Goal: Information Seeking & Learning: Learn about a topic

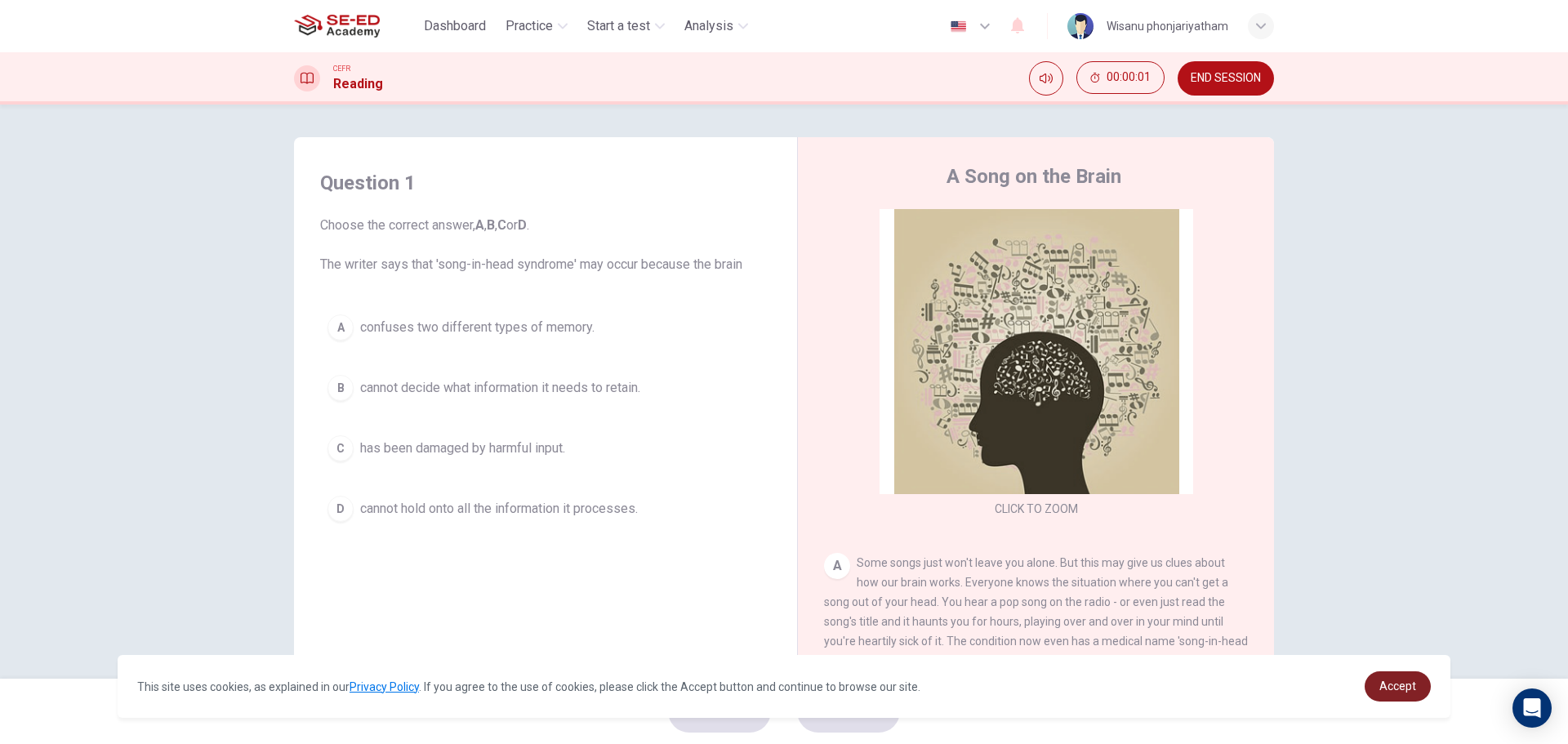
click at [1395, 677] on link "Accept" at bounding box center [1398, 686] width 66 height 30
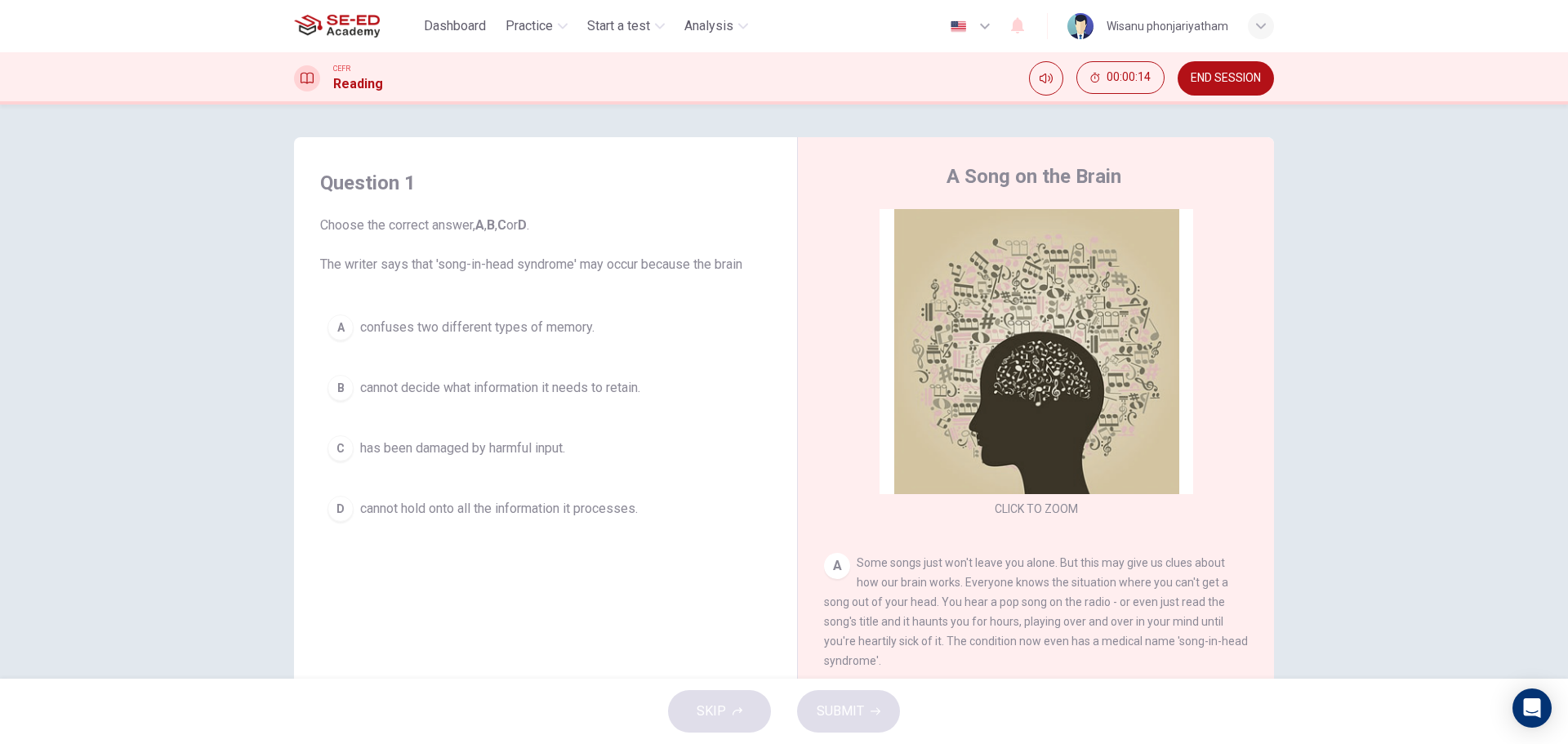
drag, startPoint x: 318, startPoint y: 264, endPoint x: 498, endPoint y: 264, distance: 180.0
click at [498, 264] on span "Choose the correct answer, A , B , C or D . The writer says that 'song-in-head …" at bounding box center [545, 245] width 450 height 58
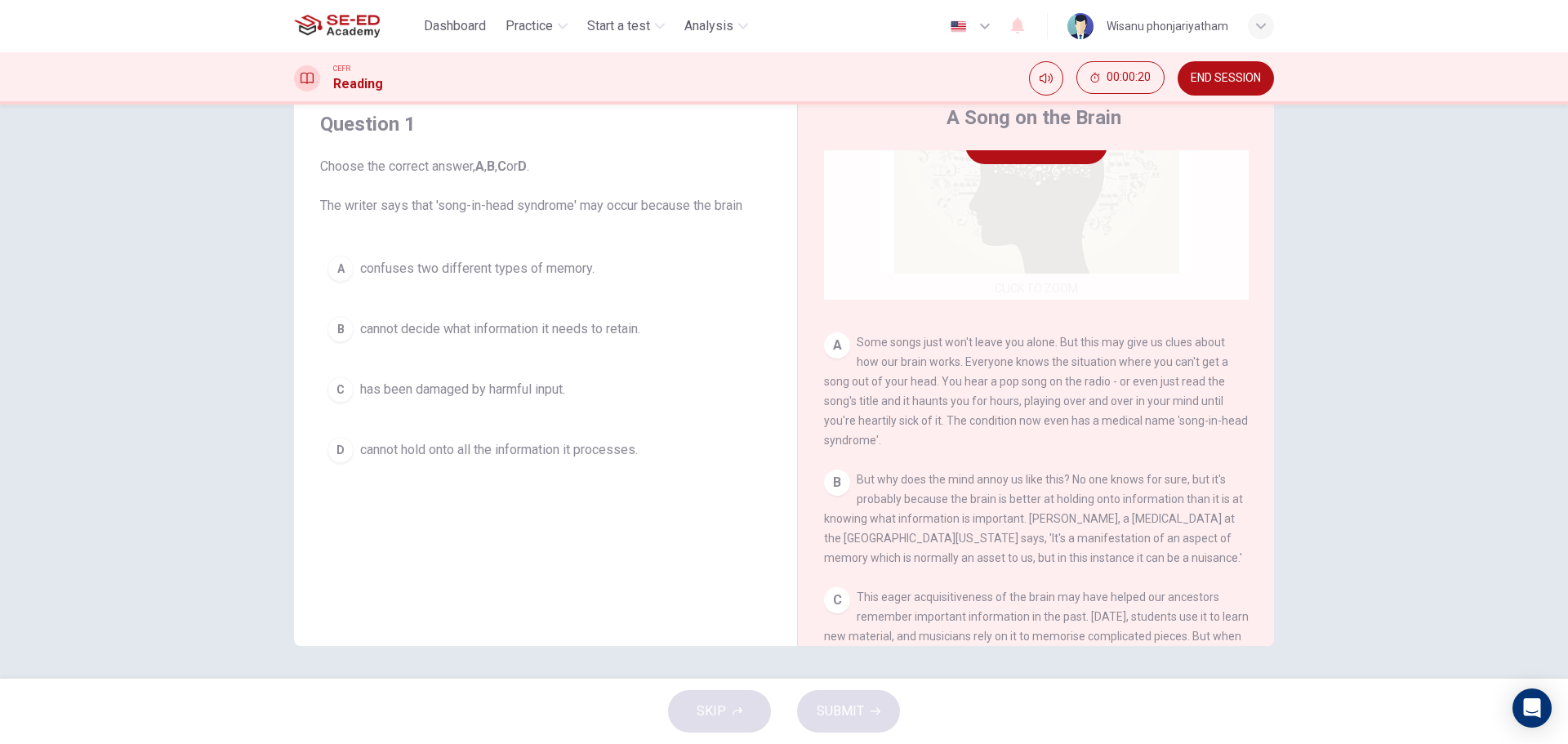
scroll to position [163, 0]
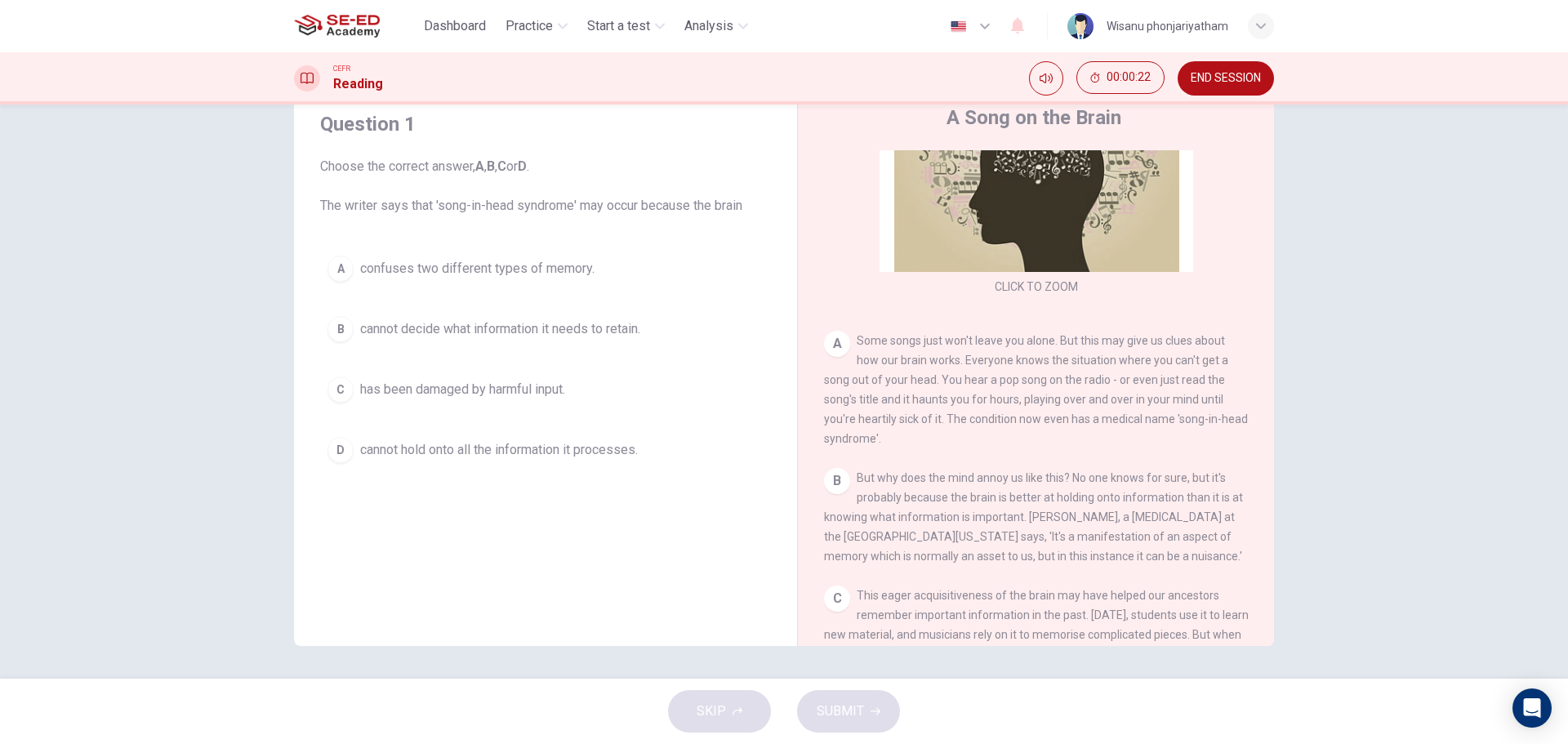
drag, startPoint x: 1011, startPoint y: 341, endPoint x: 1060, endPoint y: 342, distance: 49.0
click at [1060, 342] on span "Some songs just won't leave you alone. But this may give us clues about how our…" at bounding box center [1036, 389] width 424 height 111
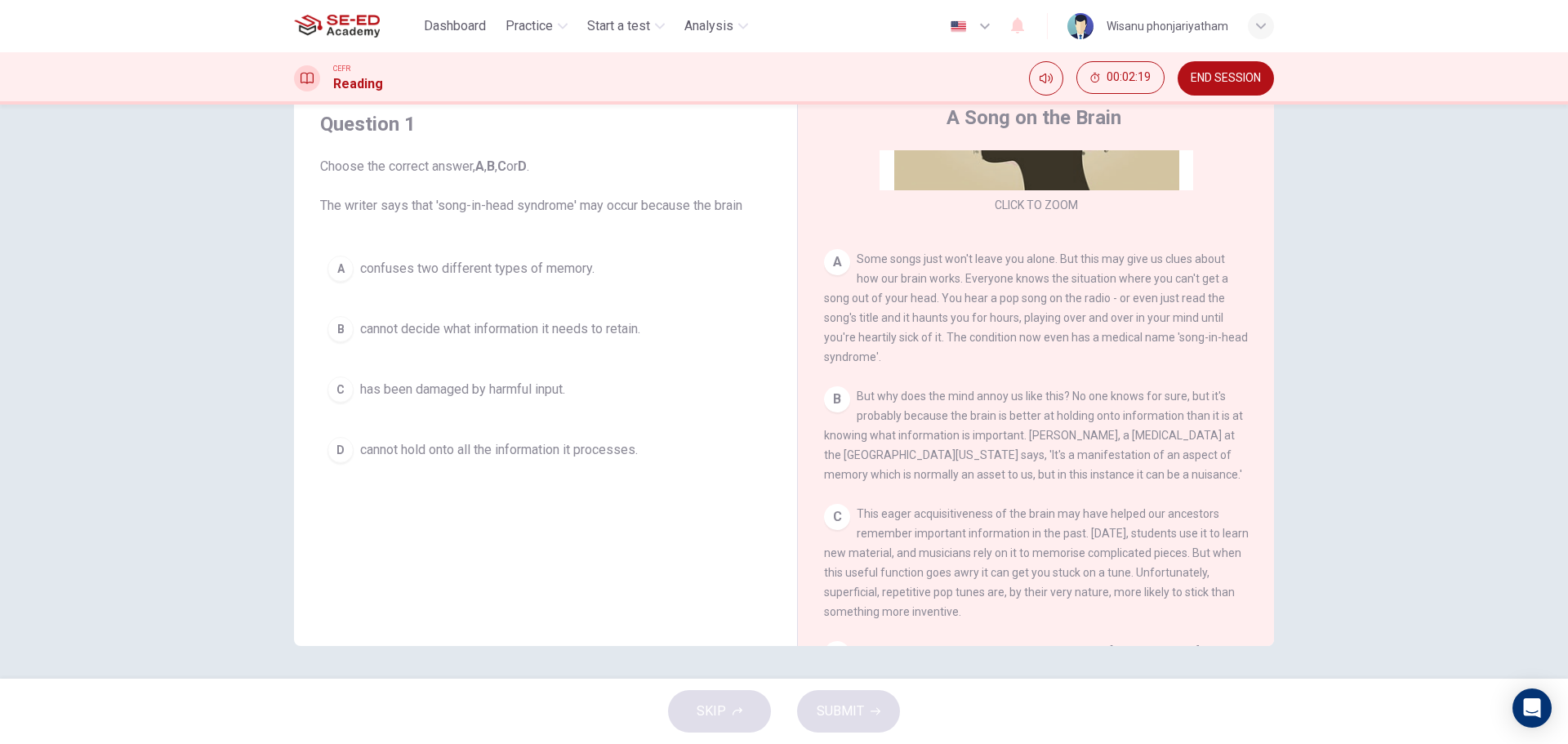
click at [559, 453] on span "cannot hold onto all the information it processes." at bounding box center [498, 450] width 277 height 19
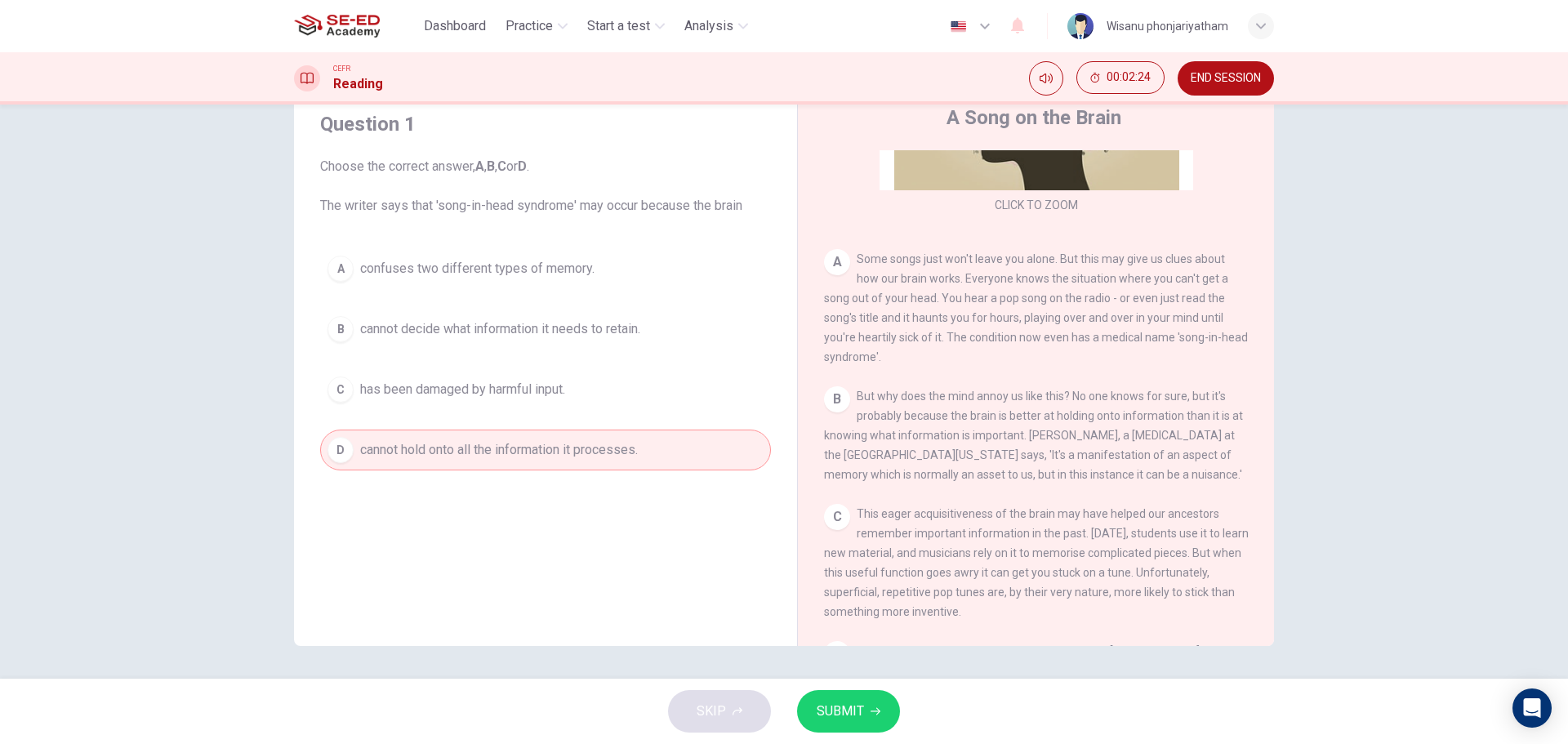
click at [471, 331] on span "cannot decide what information it needs to retain." at bounding box center [500, 329] width 280 height 19
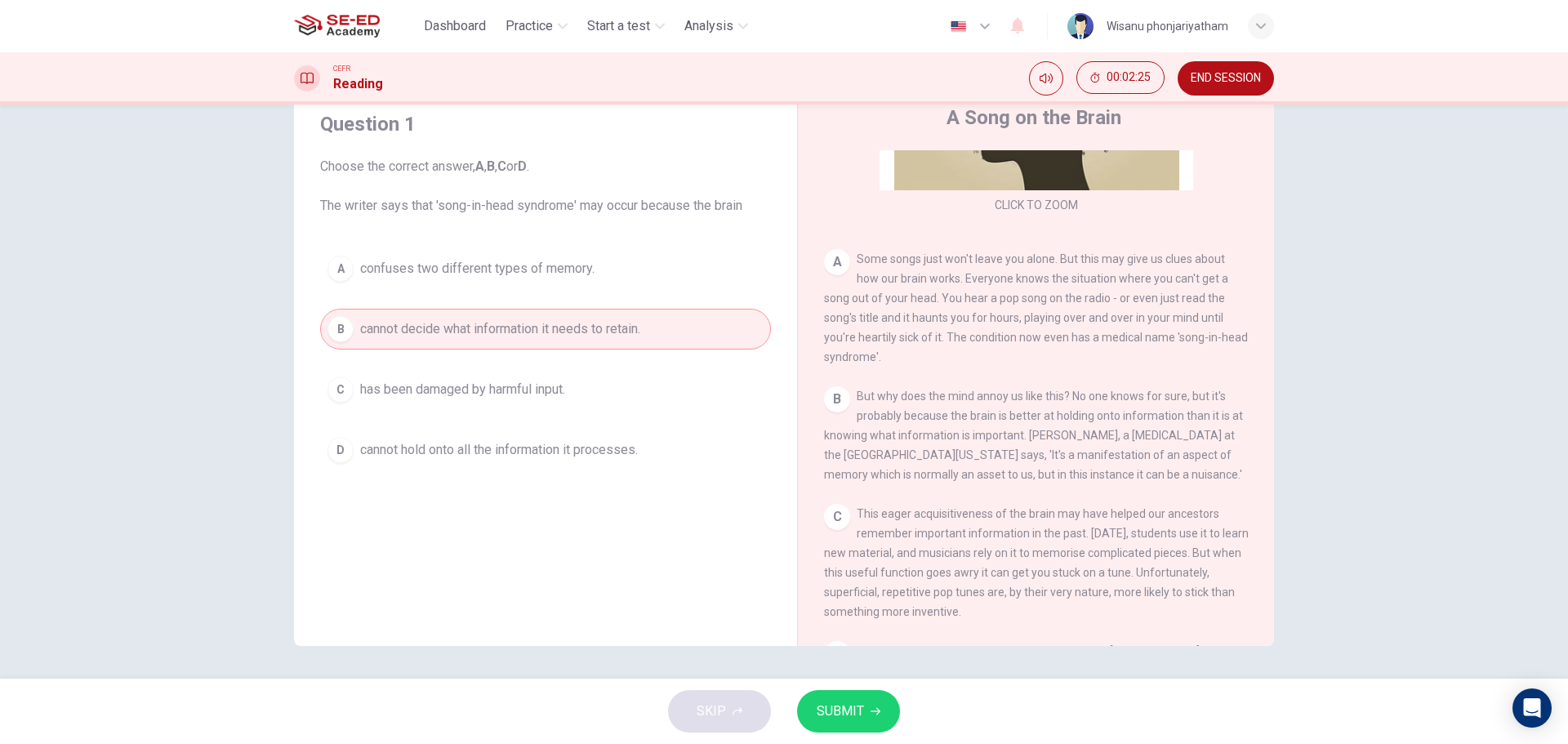
click at [843, 700] on span "SUBMIT" at bounding box center [840, 712] width 48 height 23
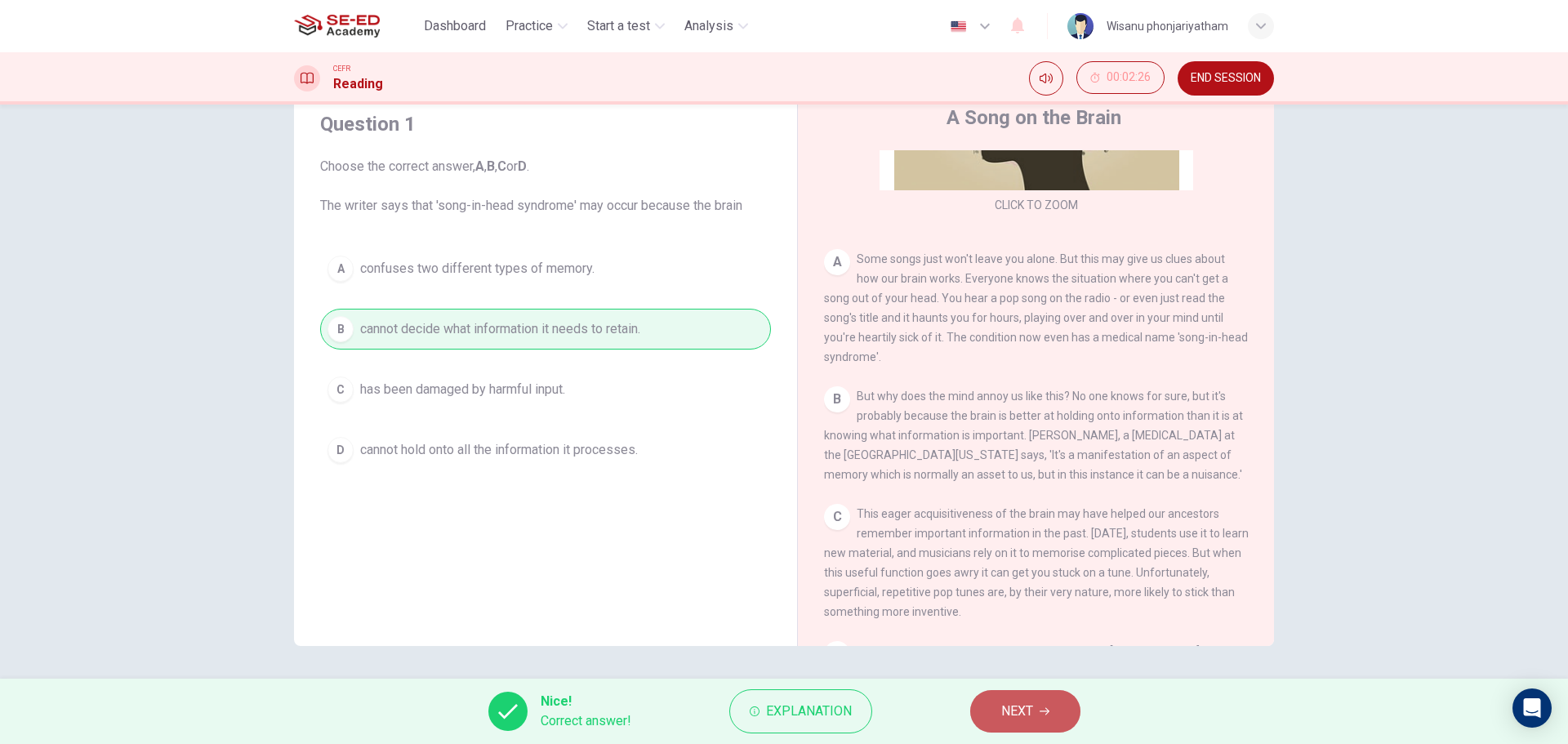
click at [1046, 705] on button "NEXT" at bounding box center [1024, 711] width 110 height 43
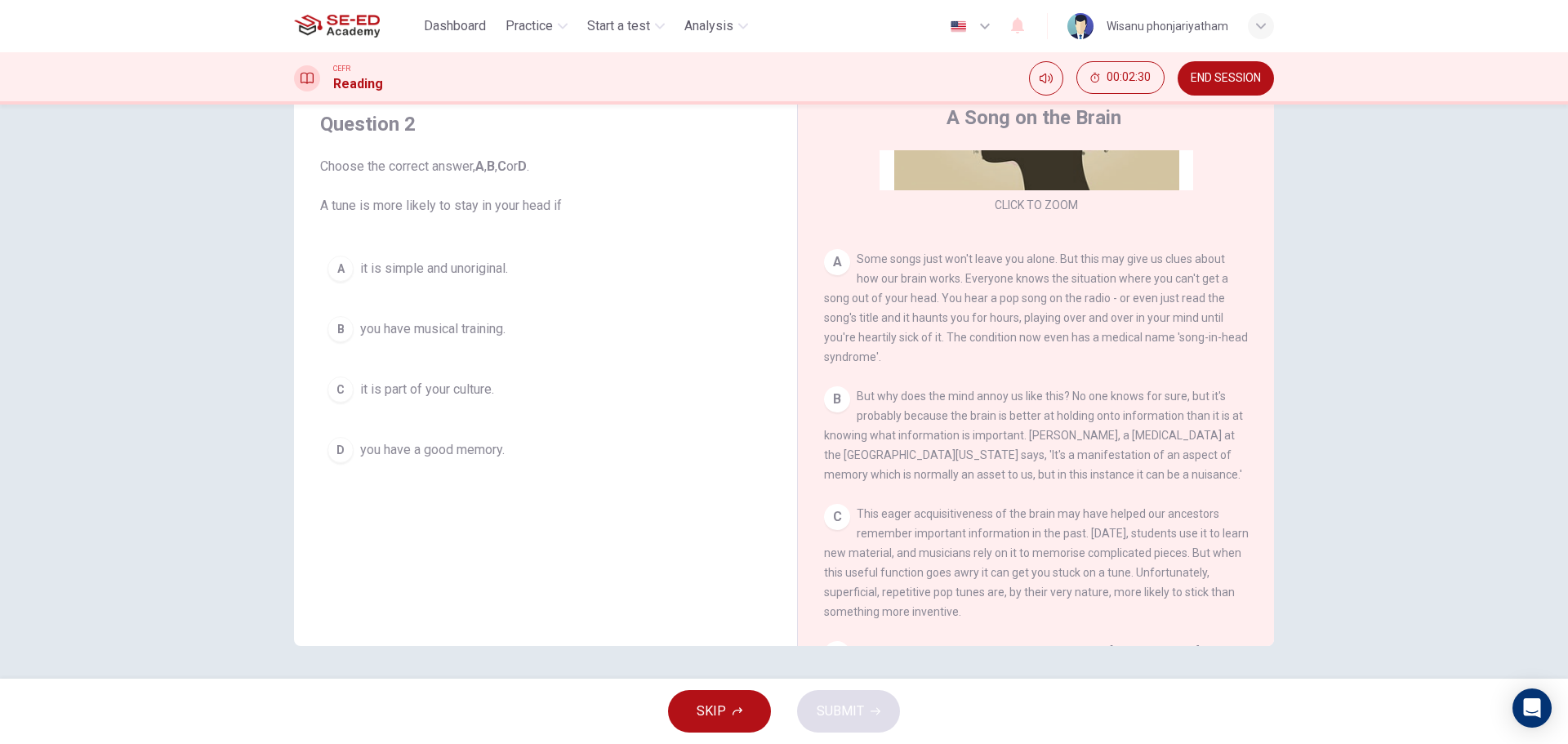
drag, startPoint x: 345, startPoint y: 206, endPoint x: 573, endPoint y: 207, distance: 228.0
click at [573, 207] on span "Choose the correct answer, A , B , C or D . A tune is more likely to stay in yo…" at bounding box center [545, 186] width 450 height 58
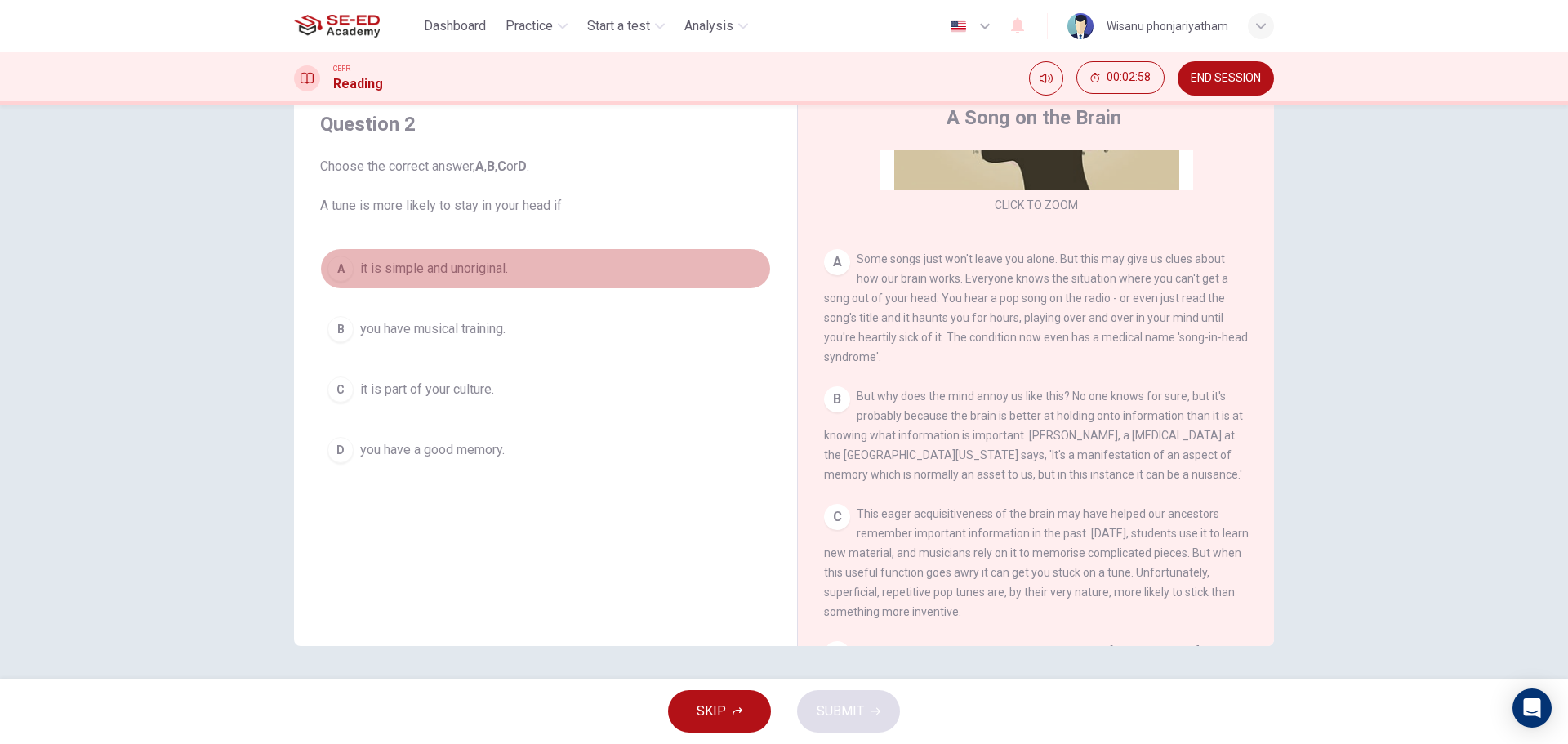
click at [421, 266] on span "it is simple and unoriginal." at bounding box center [434, 268] width 148 height 19
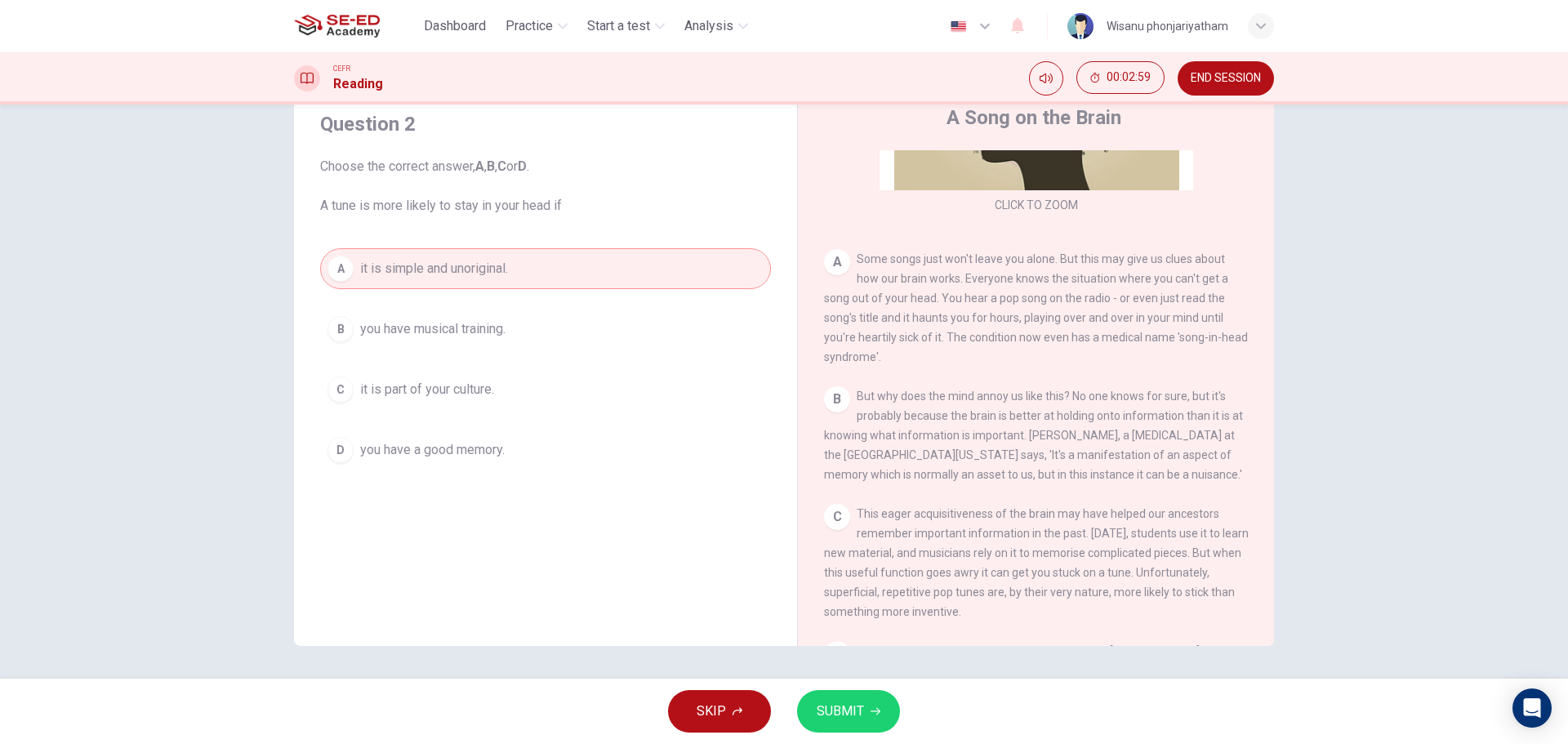
click at [817, 713] on span "SUBMIT" at bounding box center [840, 712] width 48 height 23
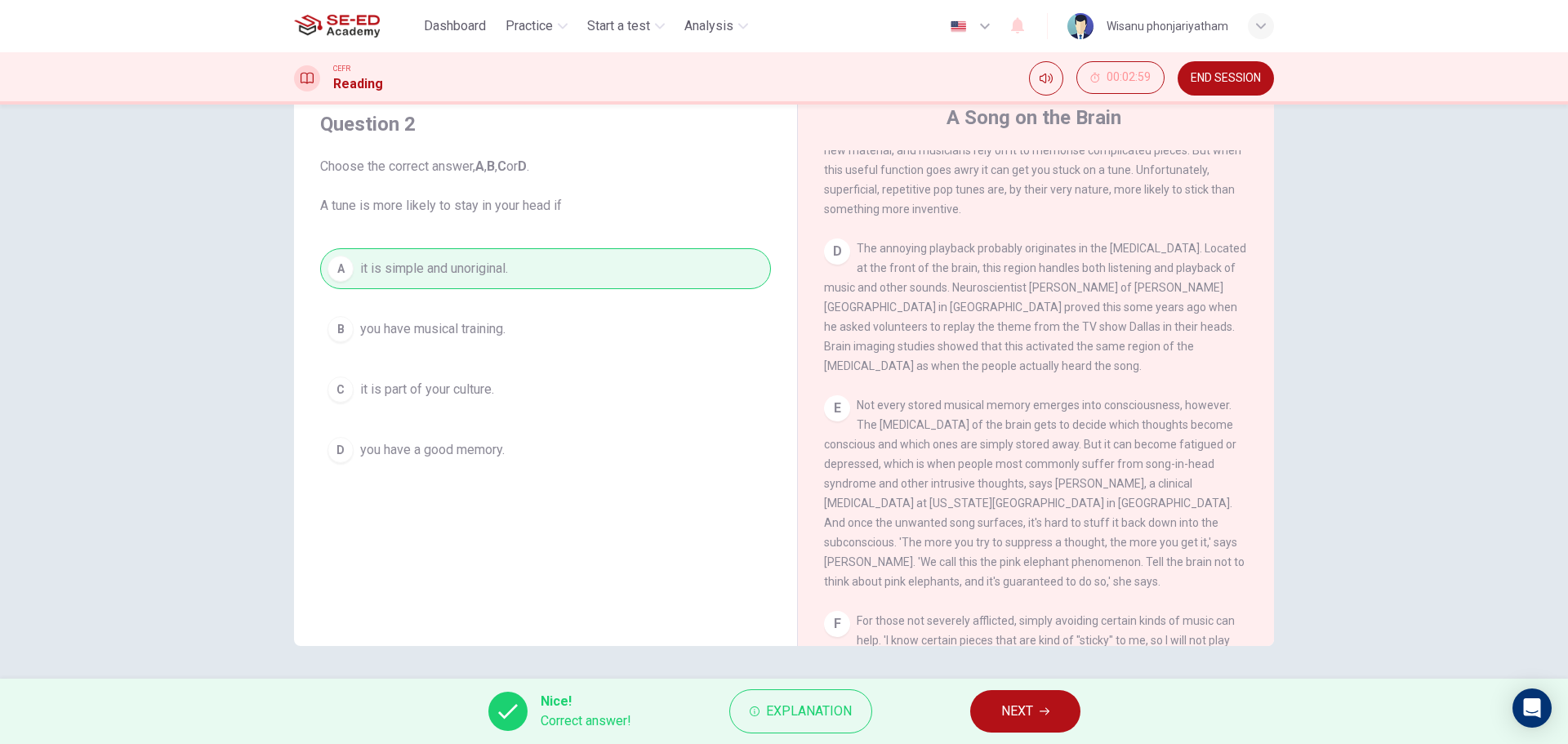
scroll to position [657, 0]
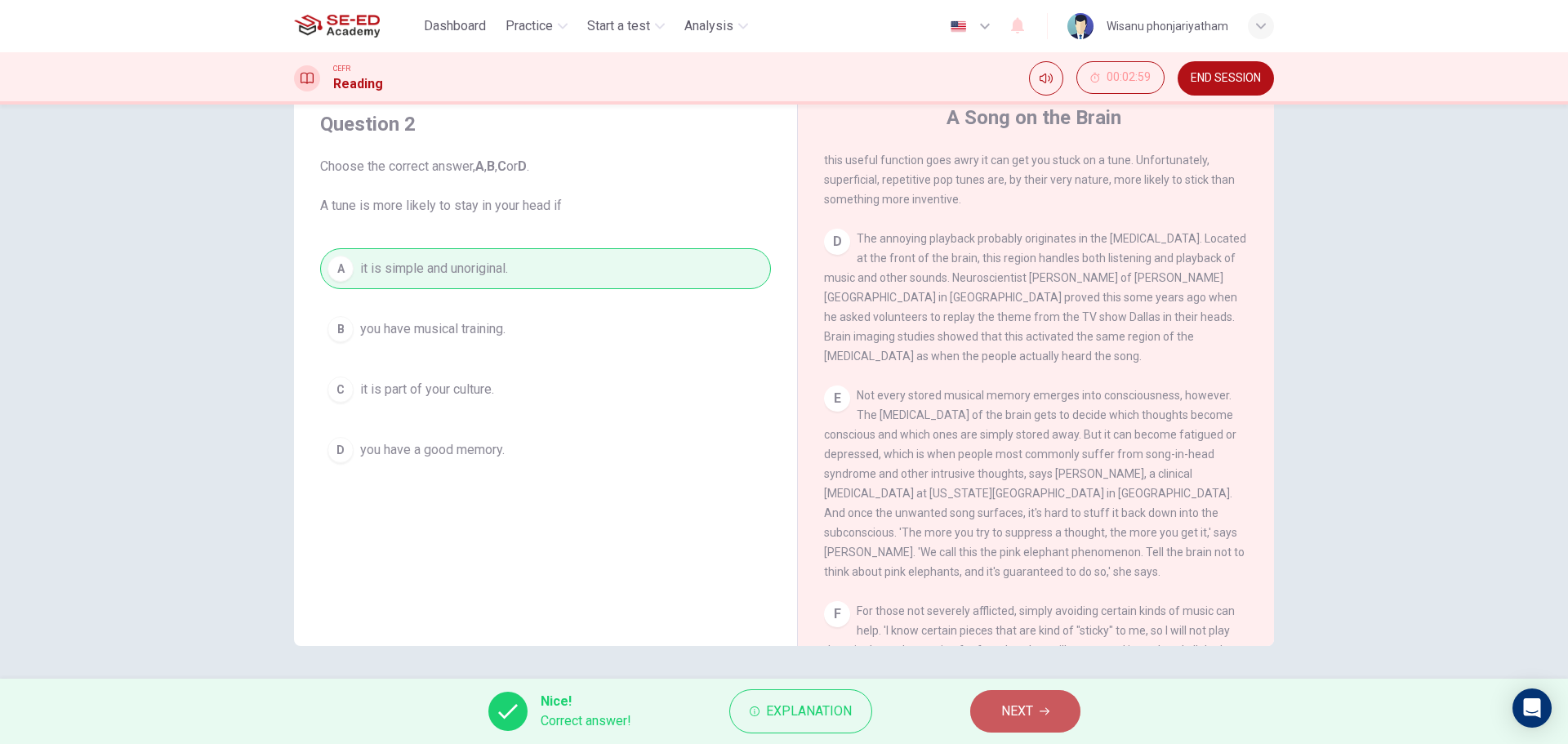
click at [1023, 713] on span "NEXT" at bounding box center [1016, 712] width 32 height 23
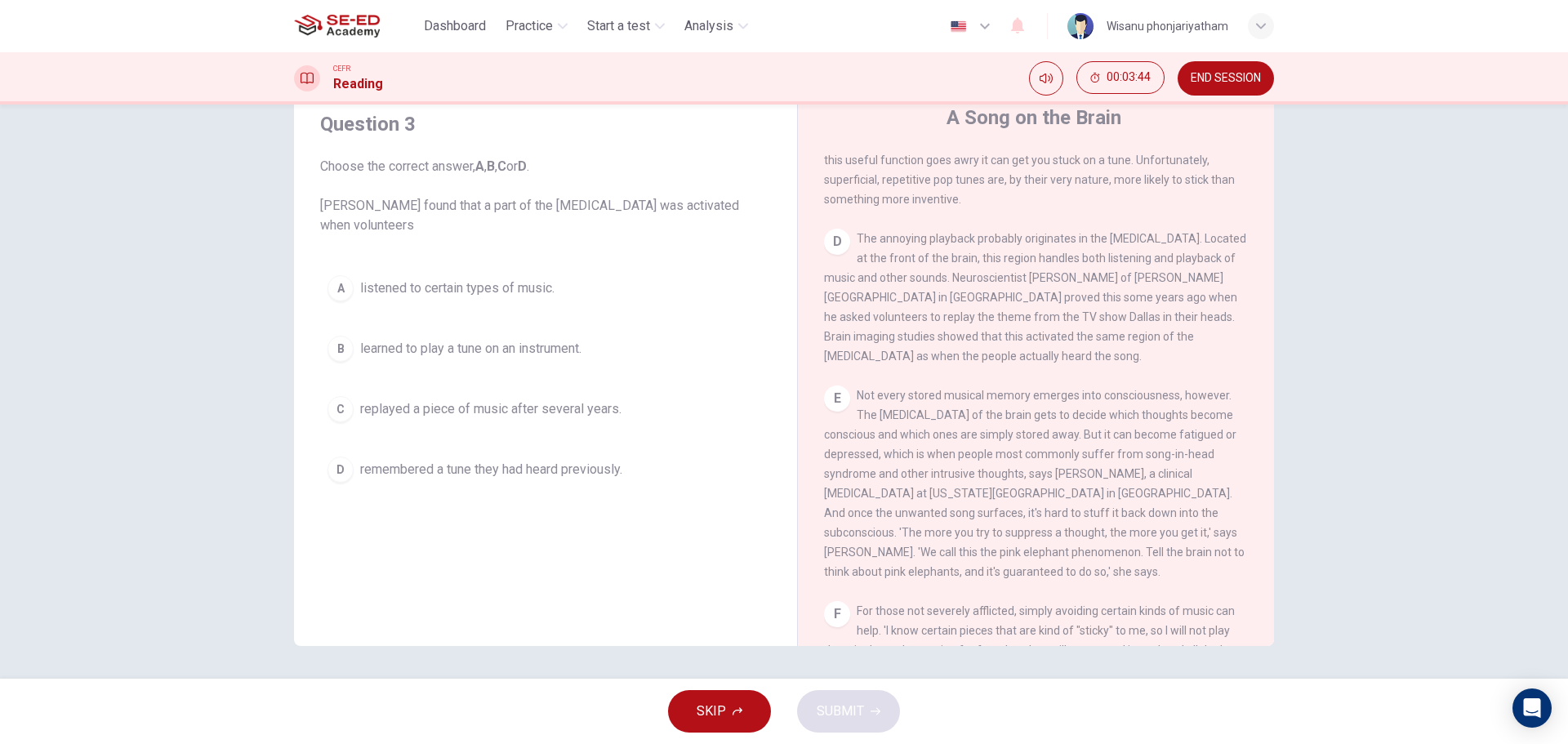
click at [557, 412] on span "replayed a piece of music after several years." at bounding box center [490, 409] width 262 height 19
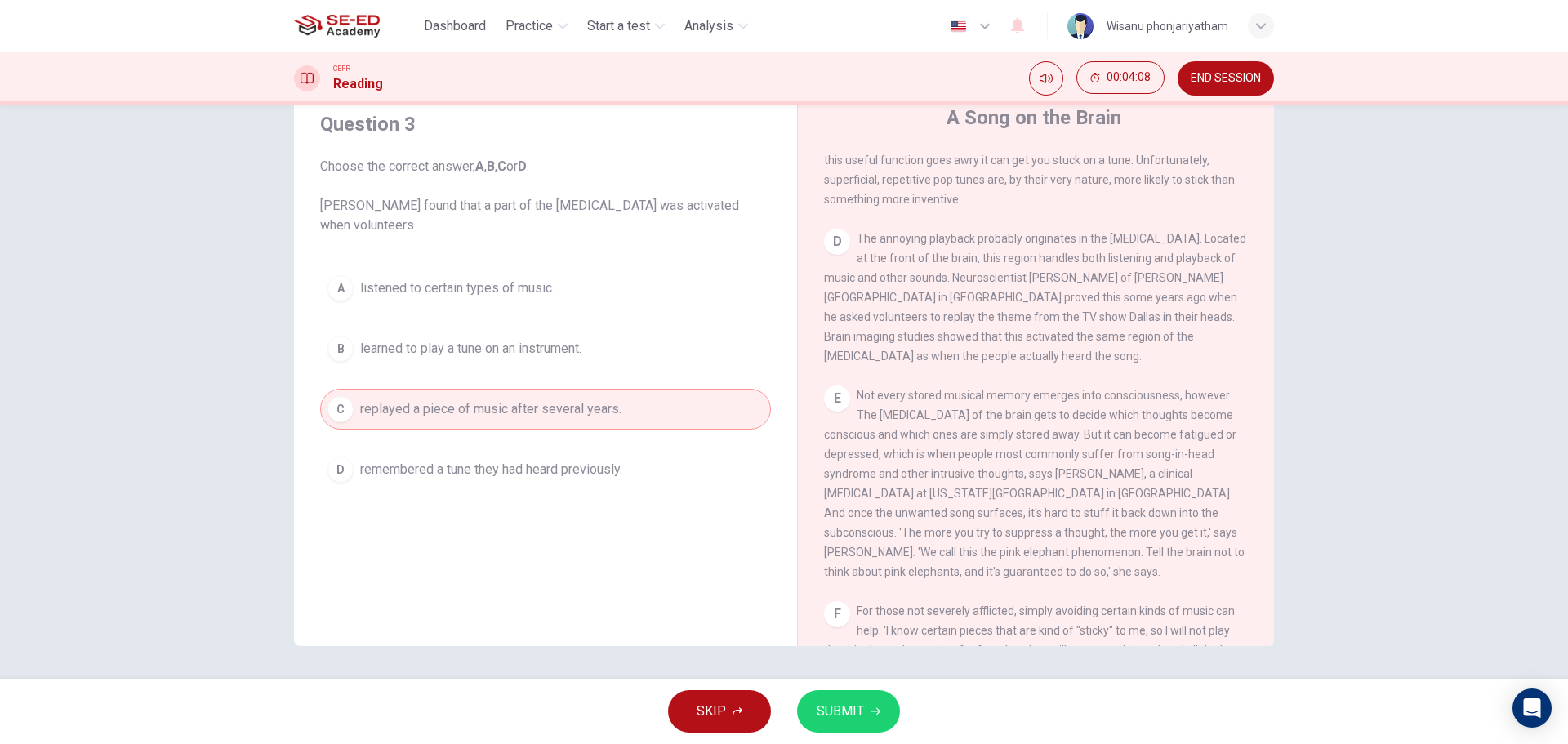
click at [840, 706] on span "SUBMIT" at bounding box center [840, 712] width 48 height 23
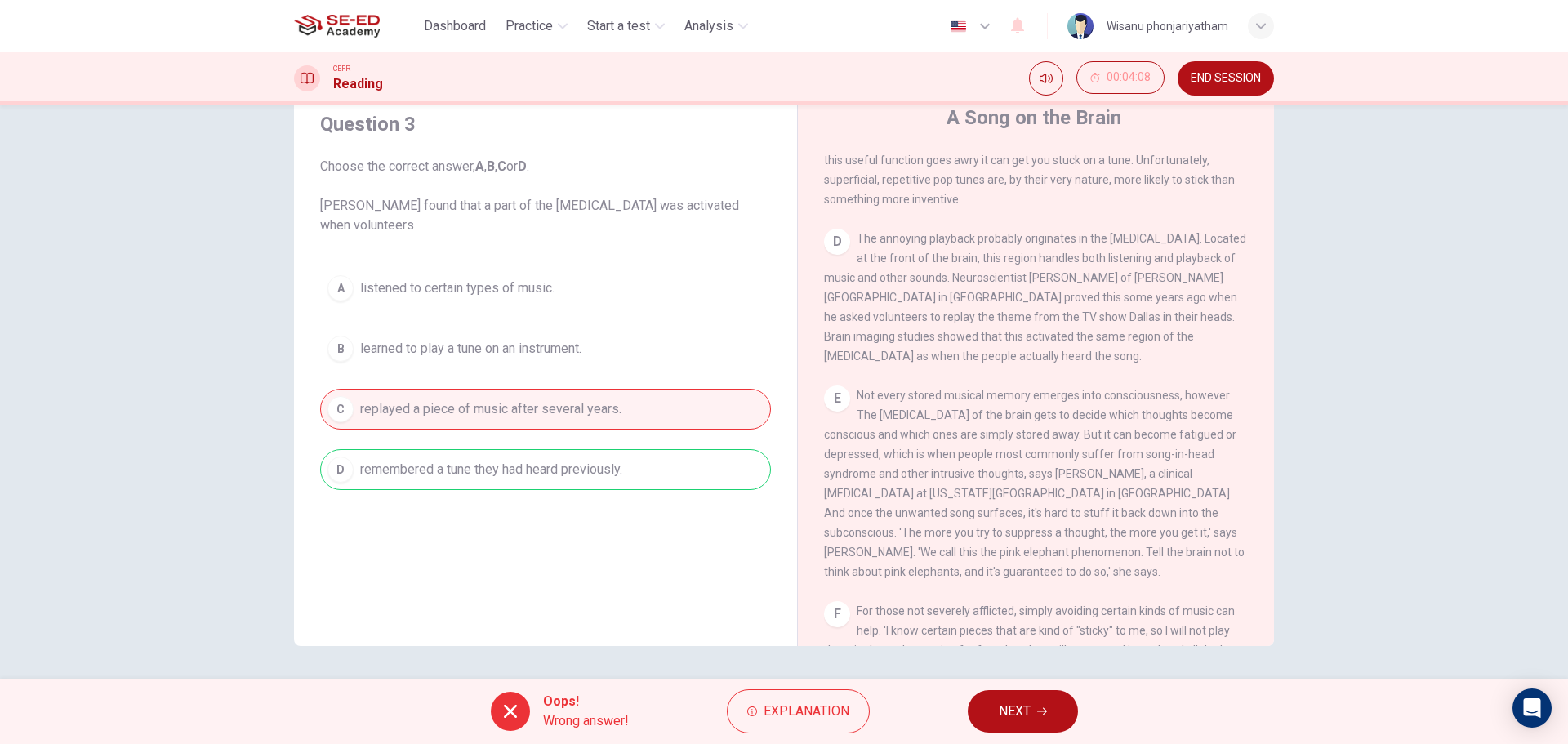
click at [1018, 713] on span "NEXT" at bounding box center [1015, 712] width 32 height 23
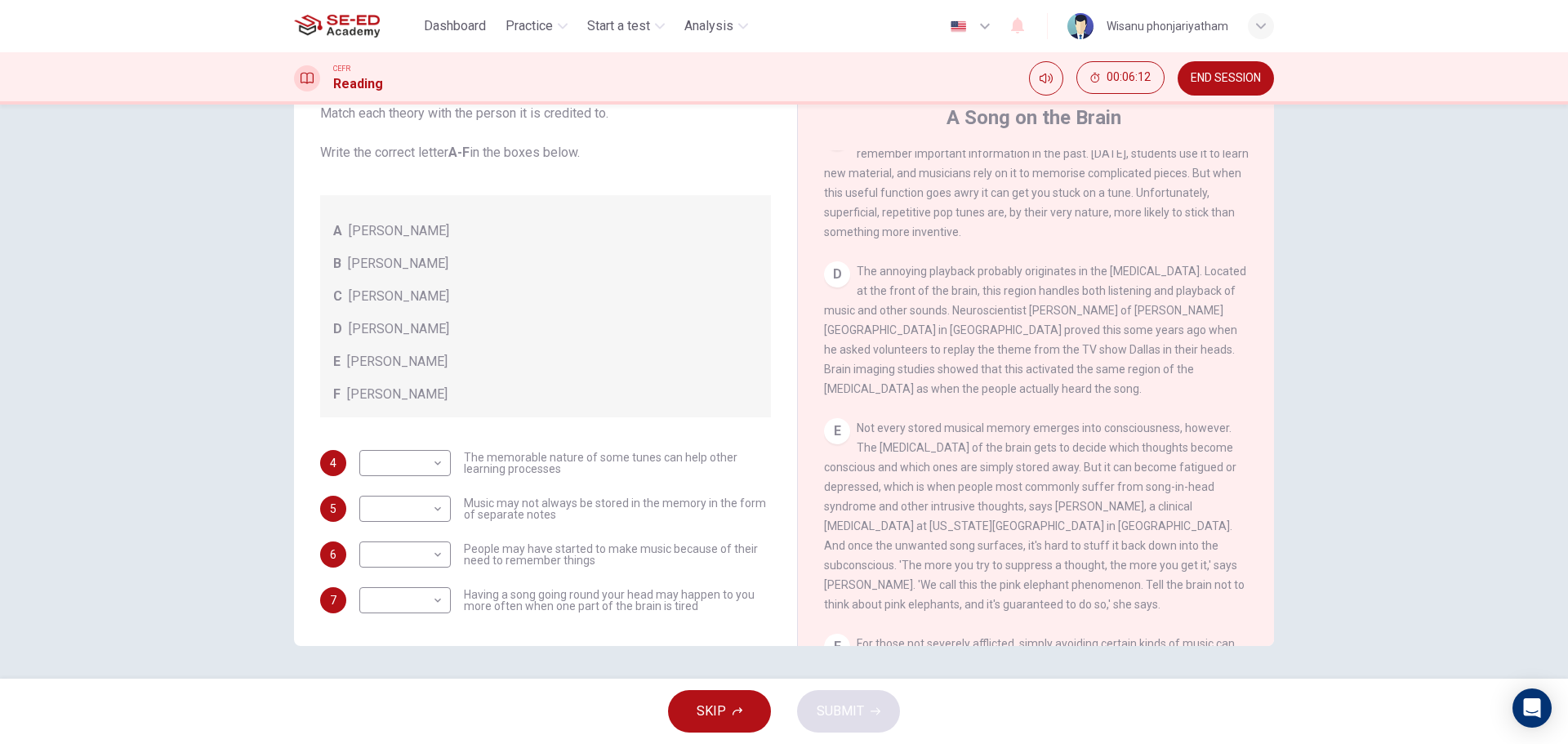
scroll to position [654, 0]
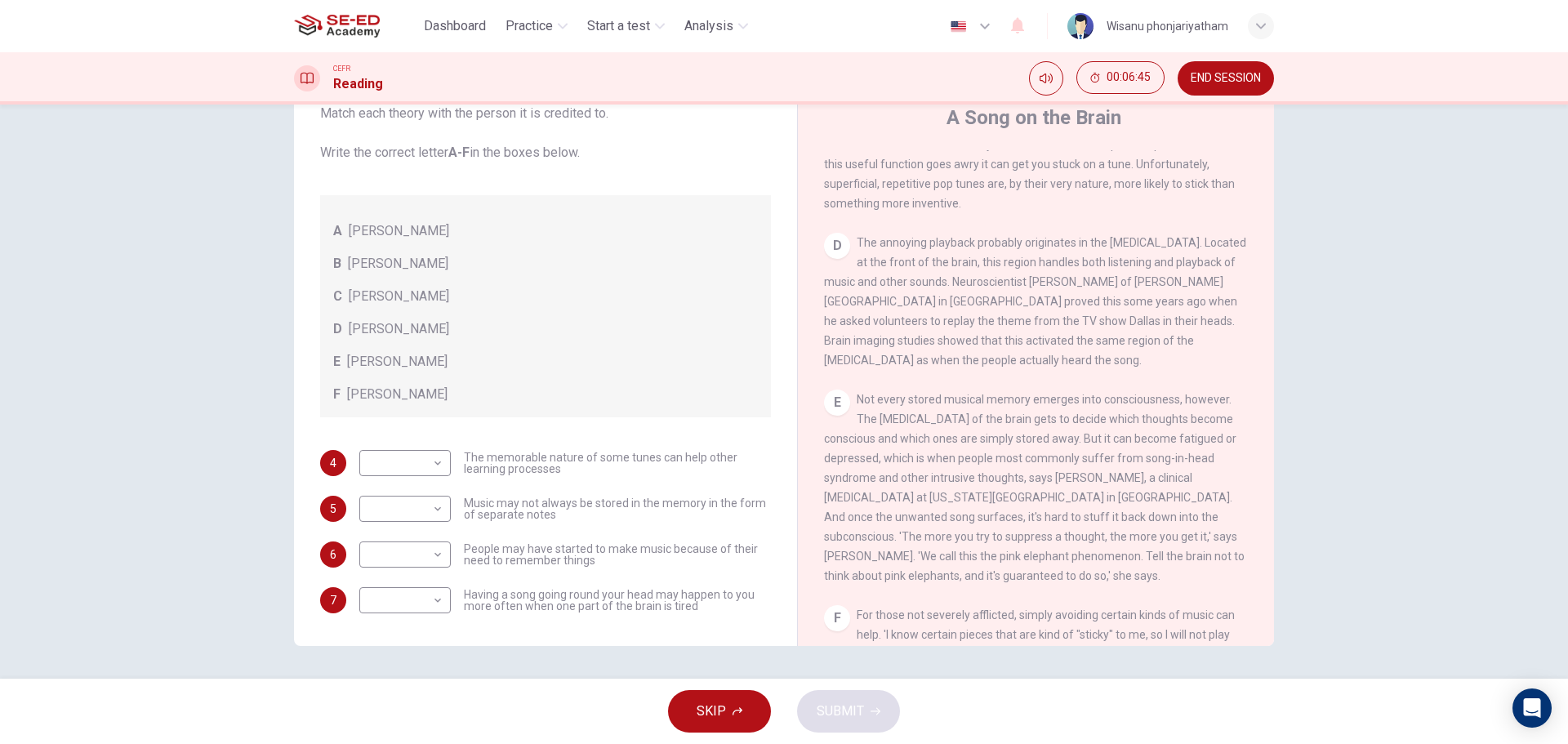
drag, startPoint x: 944, startPoint y: 582, endPoint x: 1050, endPoint y: 595, distance: 106.8
click at [1050, 585] on div "E Not every stored musical memory emerges into consciousness, however. The fron…" at bounding box center [1036, 488] width 425 height 196
click at [410, 510] on body "This site uses cookies, as explained in our Privacy Policy . If you agree to th…" at bounding box center [784, 372] width 1568 height 744
click at [419, 559] on li "B" at bounding box center [401, 560] width 91 height 26
type input "B"
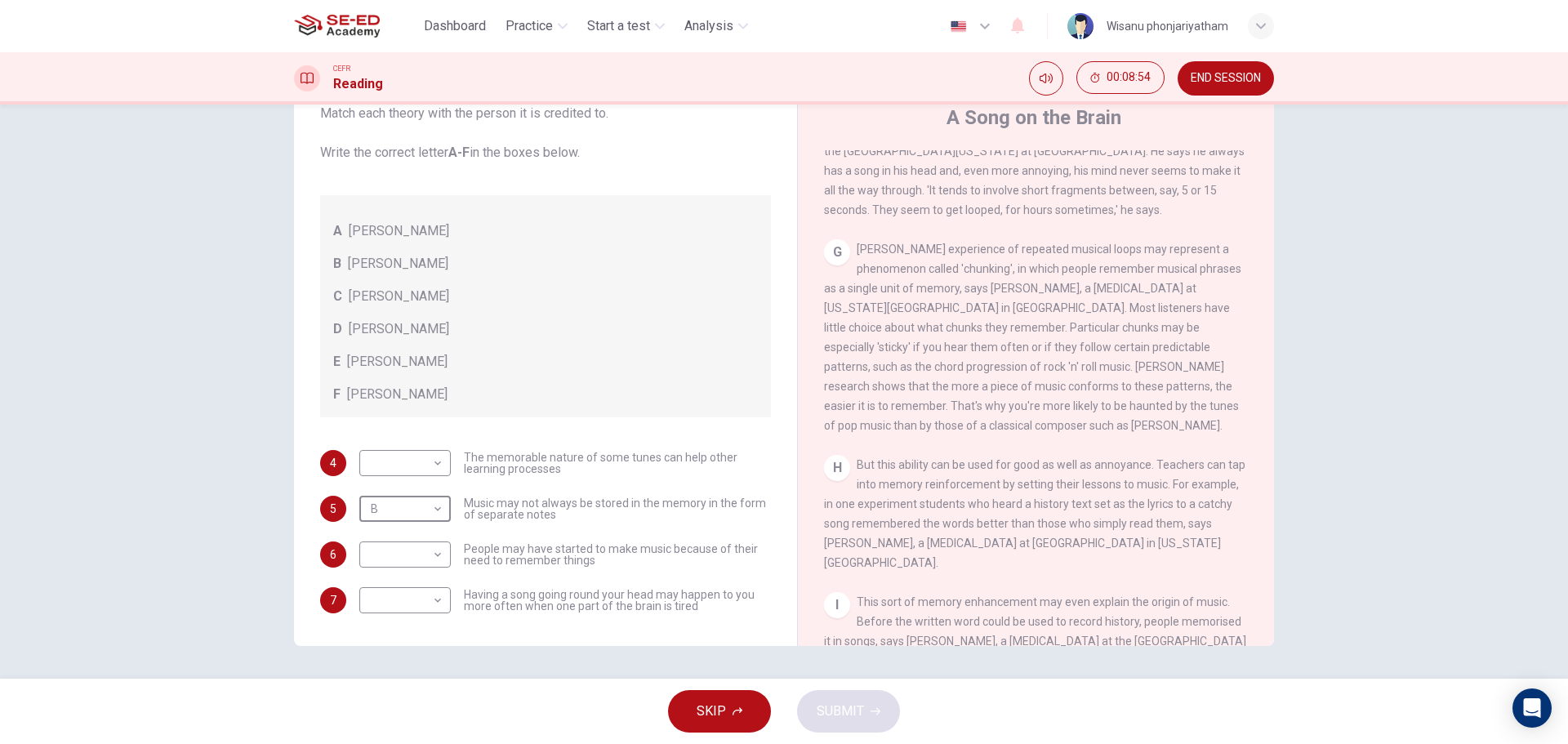
scroll to position [1224, 0]
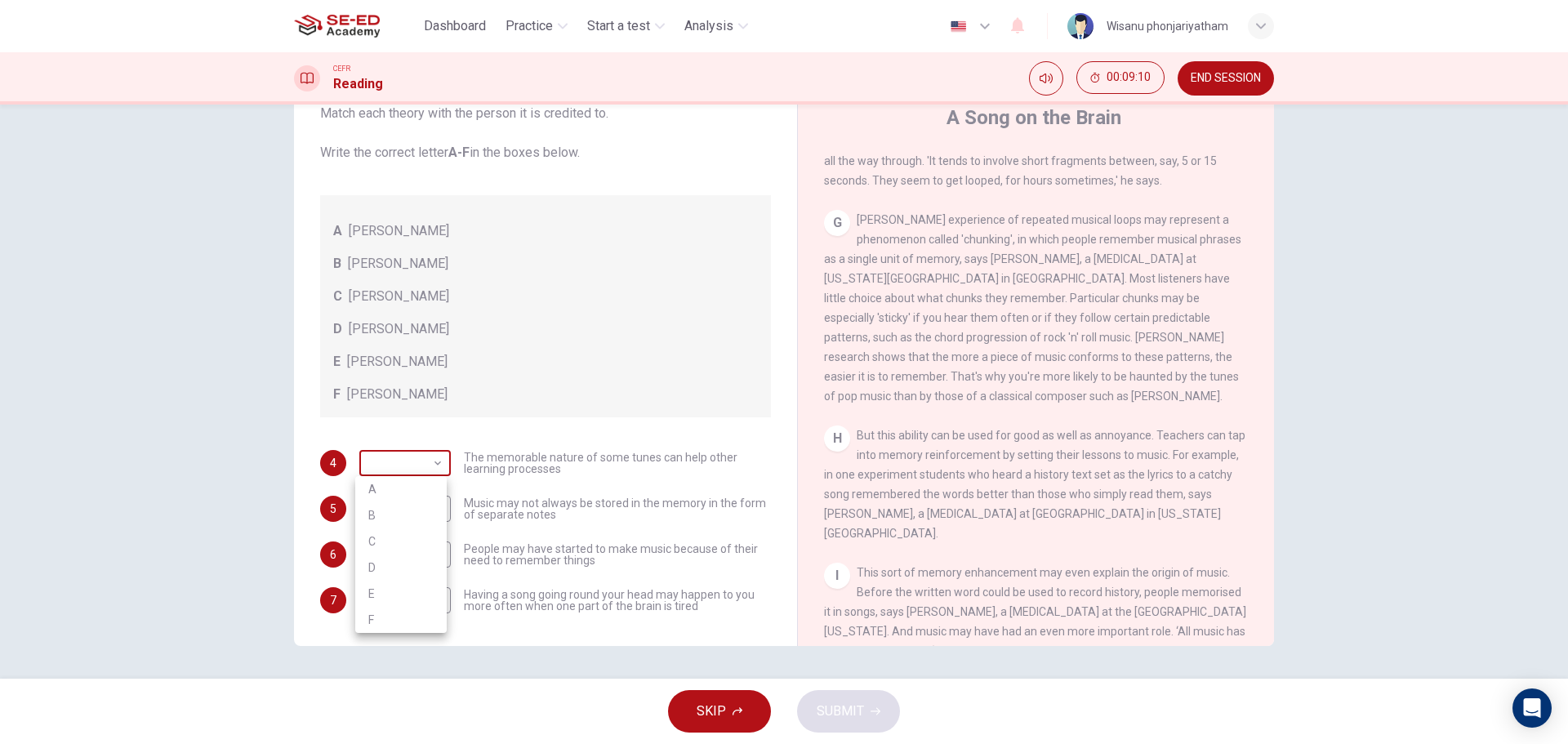
click at [399, 471] on body "This site uses cookies, as explained in our Privacy Policy . If you agree to th…" at bounding box center [784, 372] width 1568 height 744
click at [379, 566] on li "D" at bounding box center [401, 567] width 91 height 26
type input "D"
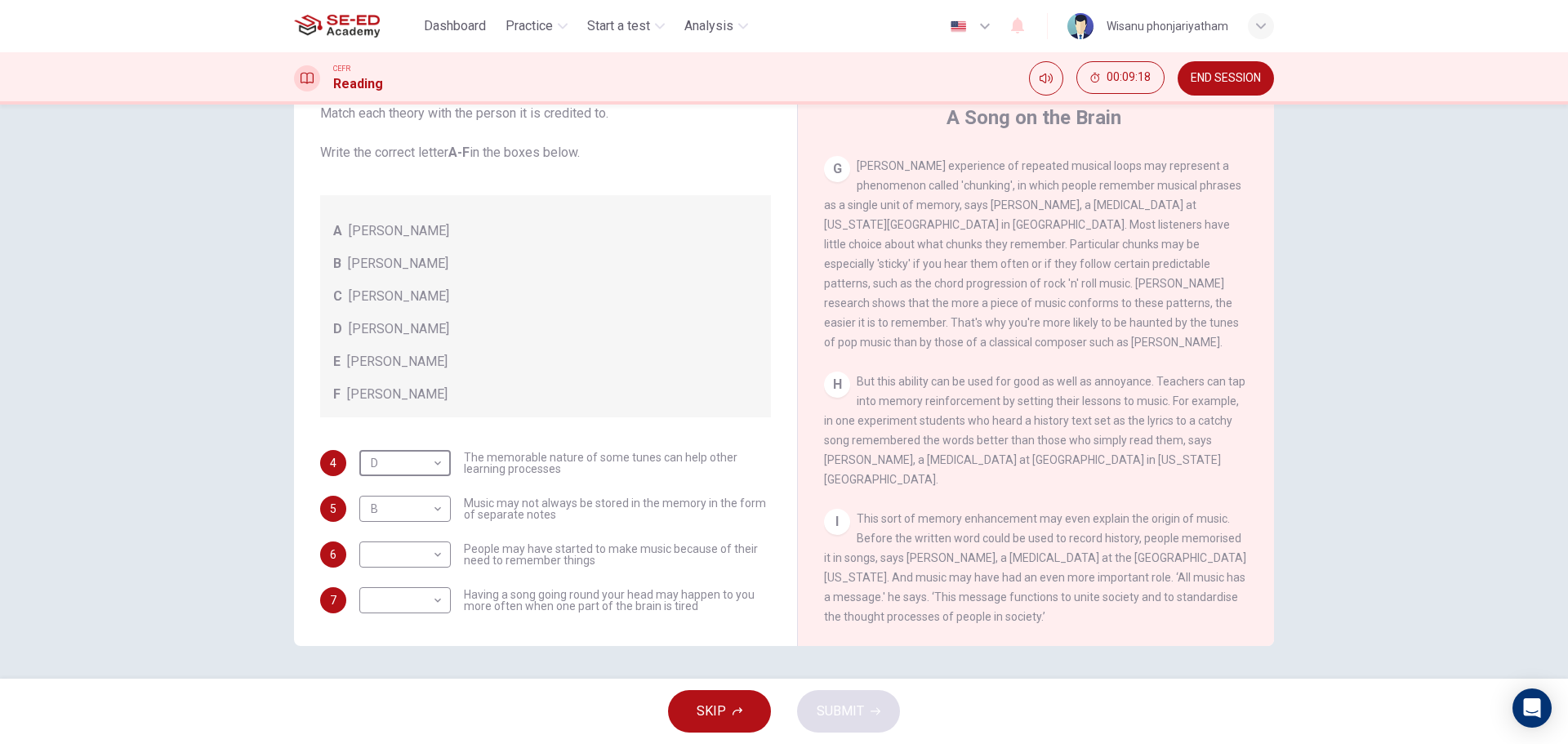
scroll to position [1311, 0]
click at [423, 559] on body "This site uses cookies, as explained in our Privacy Policy . If you agree to th…" at bounding box center [784, 372] width 1568 height 744
click at [377, 706] on li "F" at bounding box center [401, 711] width 91 height 26
type input "F"
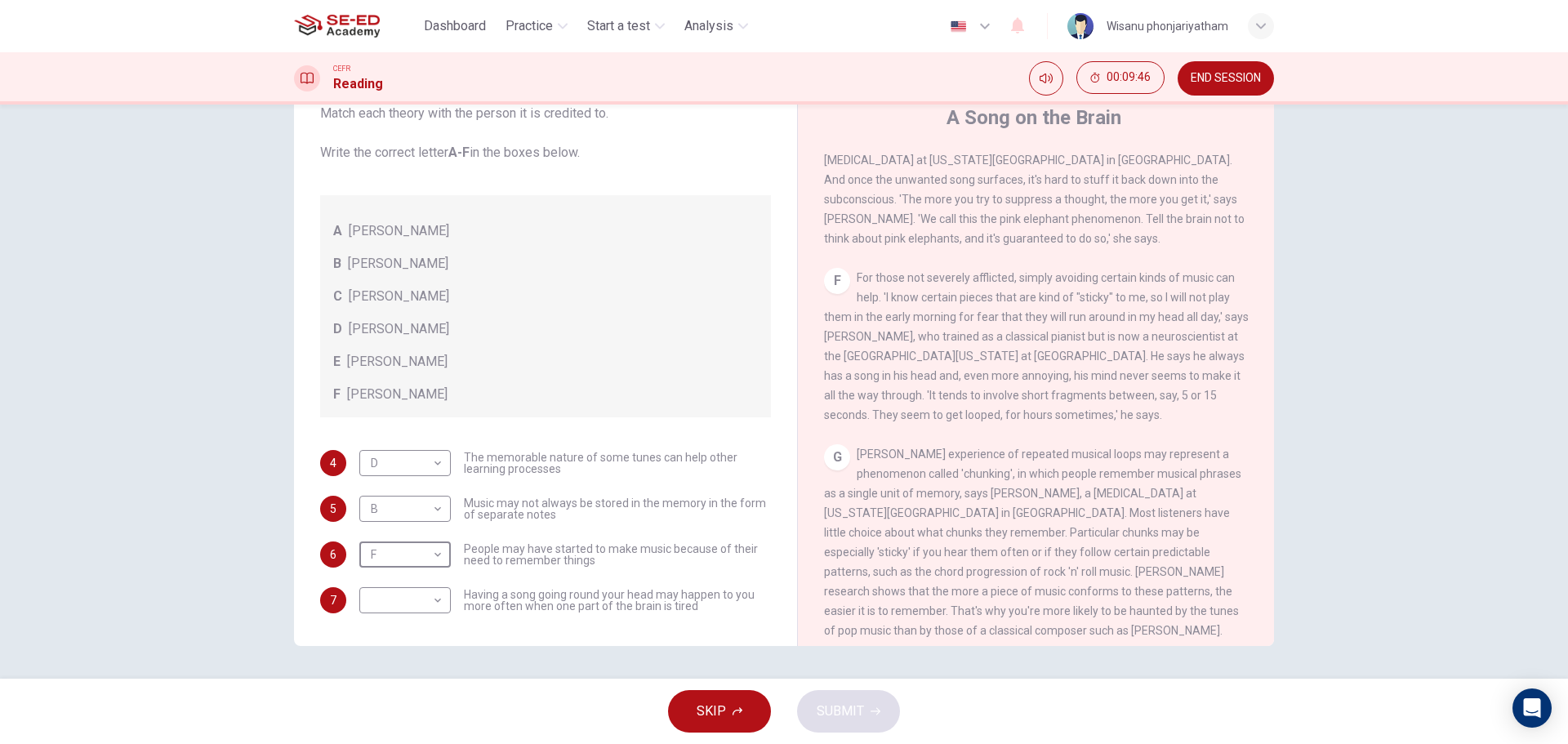
scroll to position [984, 0]
click at [376, 594] on body "This site uses cookies, as explained in our Privacy Policy . If you agree to th…" at bounding box center [784, 372] width 1568 height 744
click at [378, 633] on li "C" at bounding box center [401, 639] width 91 height 26
type input "C"
click at [848, 714] on span "SUBMIT" at bounding box center [840, 712] width 48 height 23
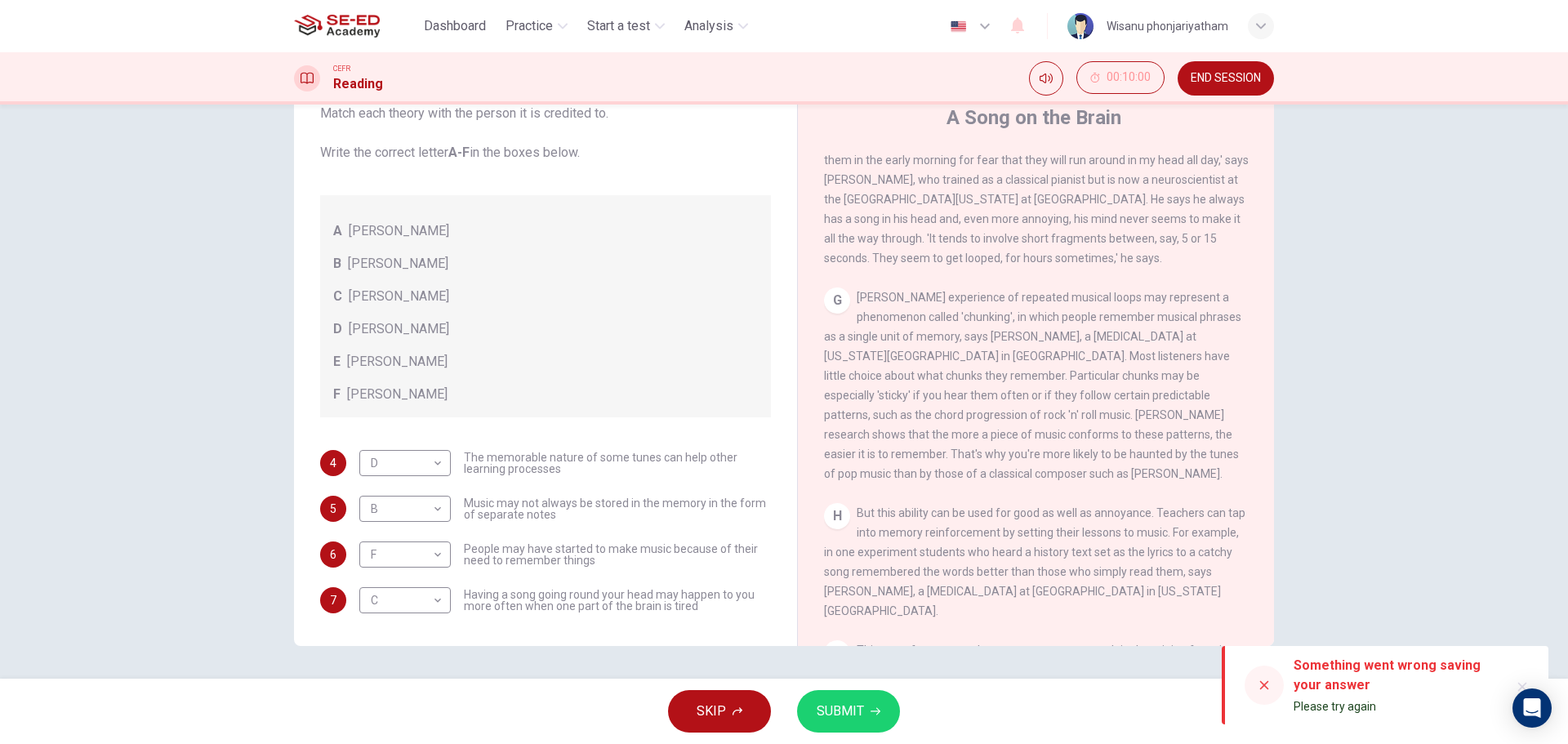
scroll to position [1311, 0]
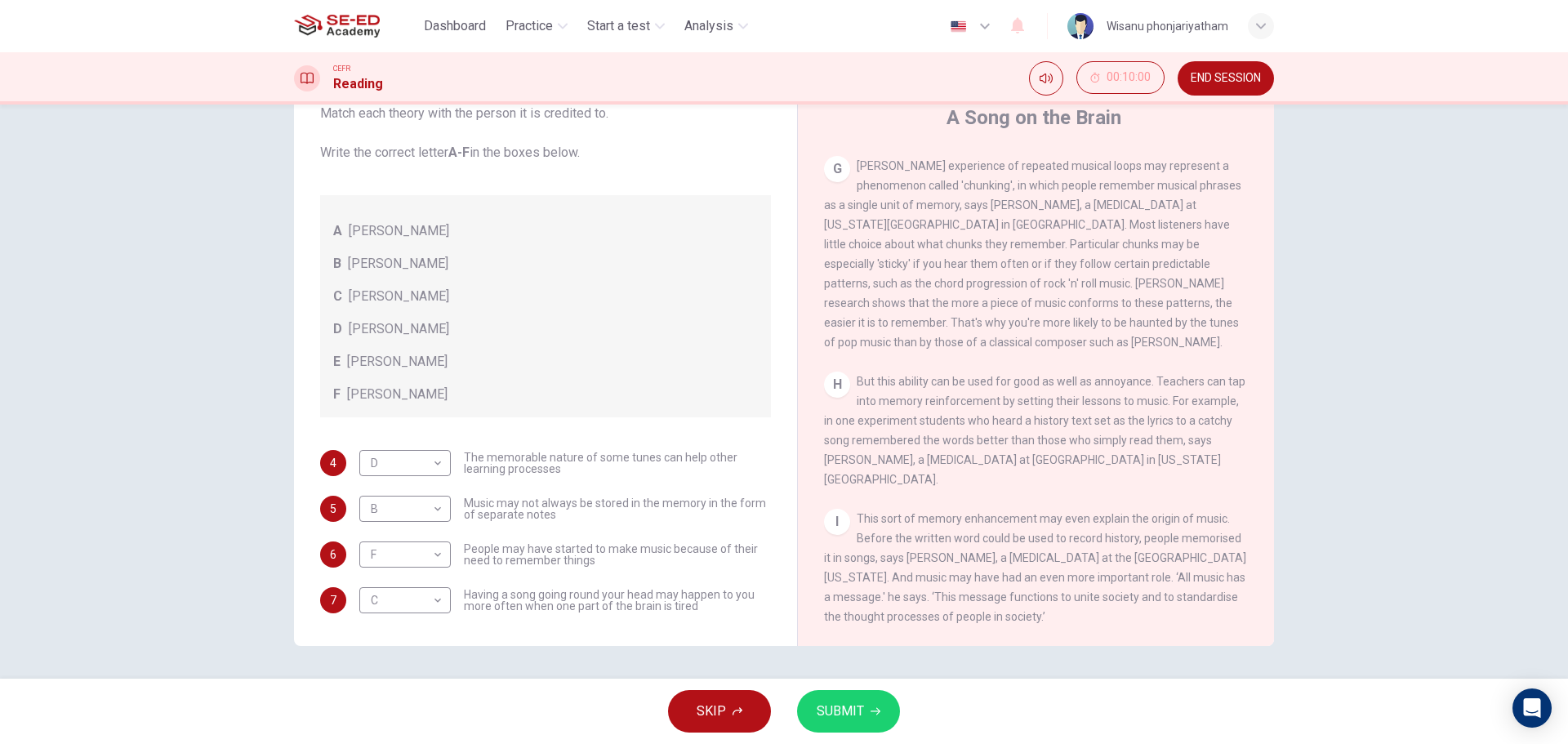
click at [829, 710] on span "SUBMIT" at bounding box center [840, 712] width 48 height 23
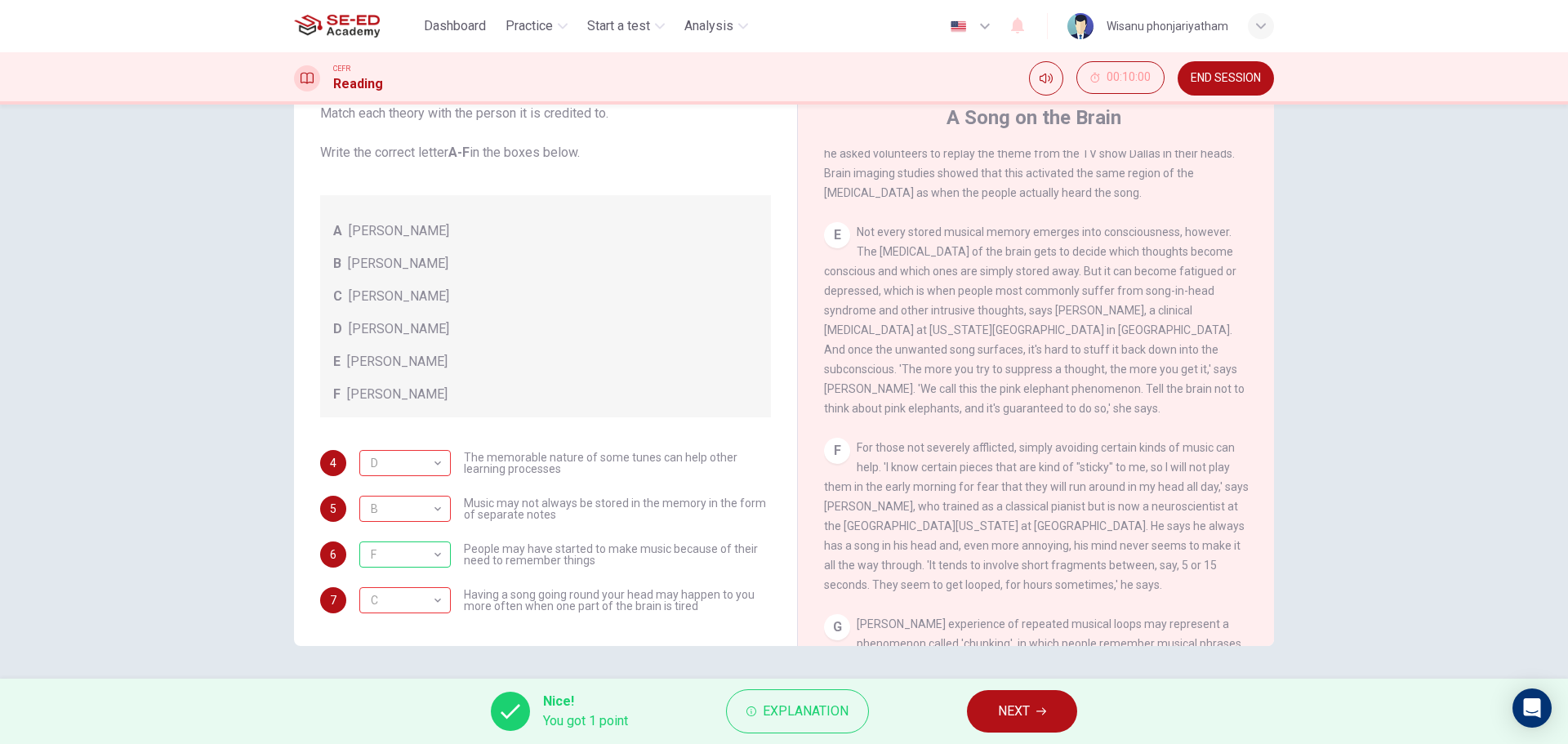
scroll to position [739, 0]
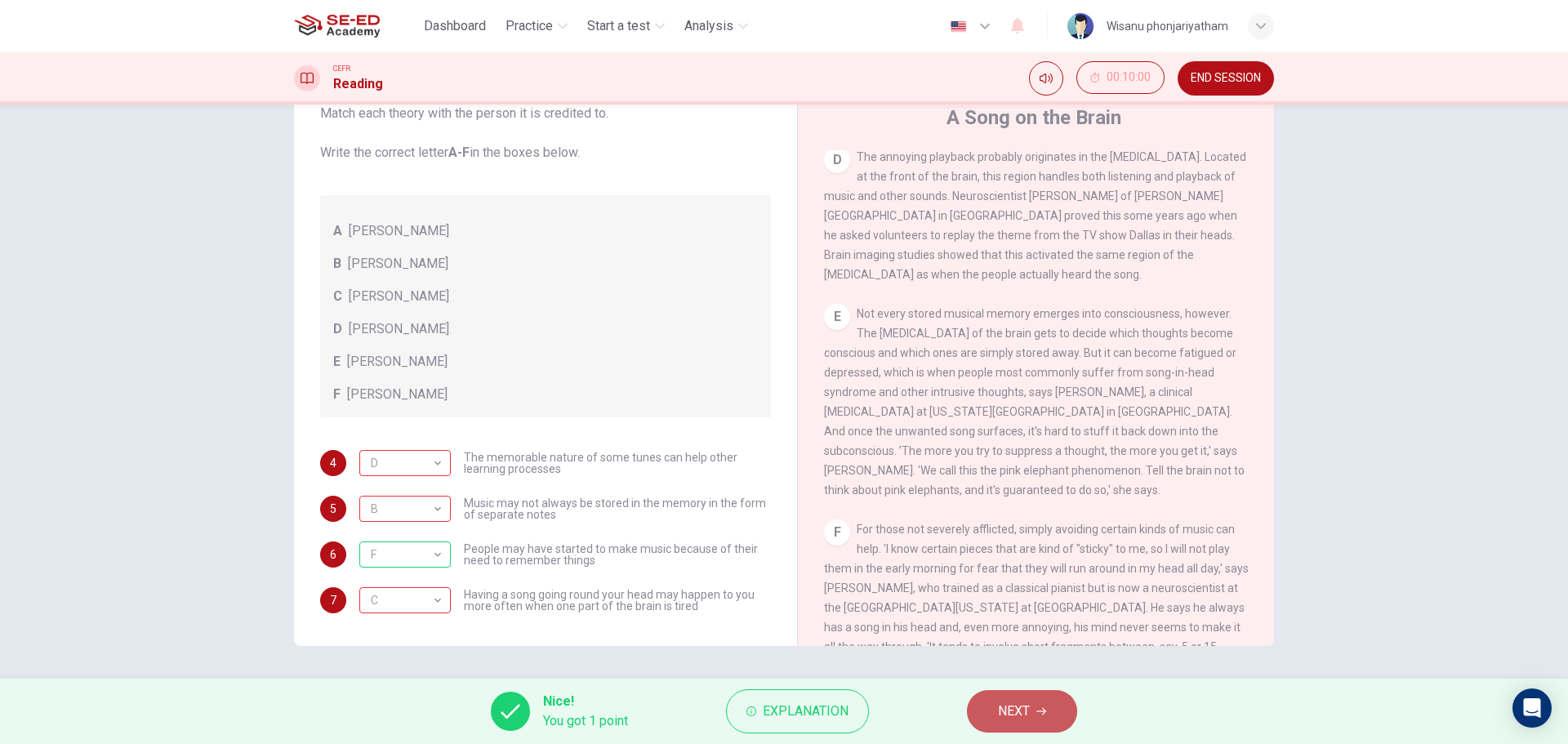
click at [1012, 714] on span "NEXT" at bounding box center [1014, 712] width 32 height 23
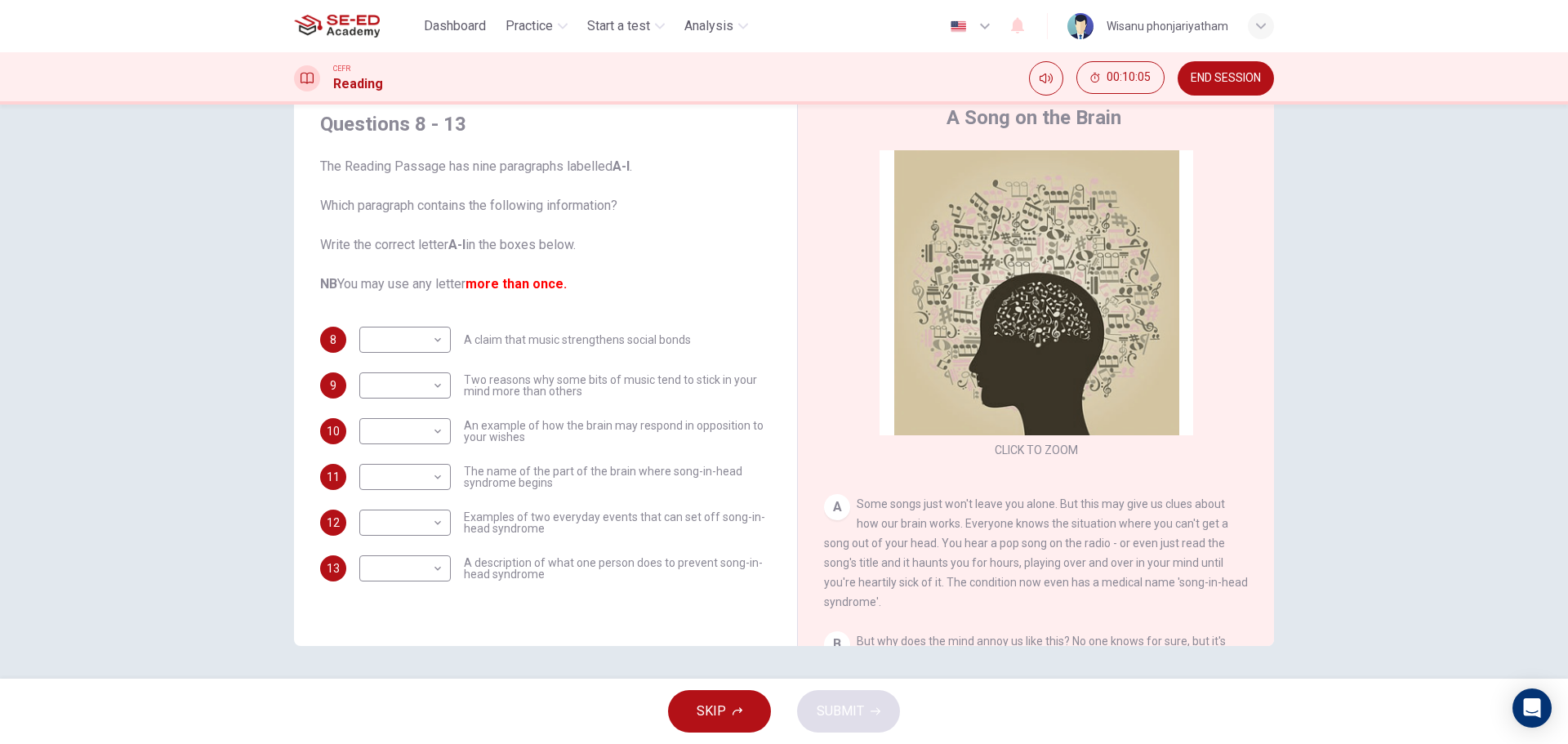
click at [1220, 86] on button "END SESSION" at bounding box center [1226, 78] width 96 height 34
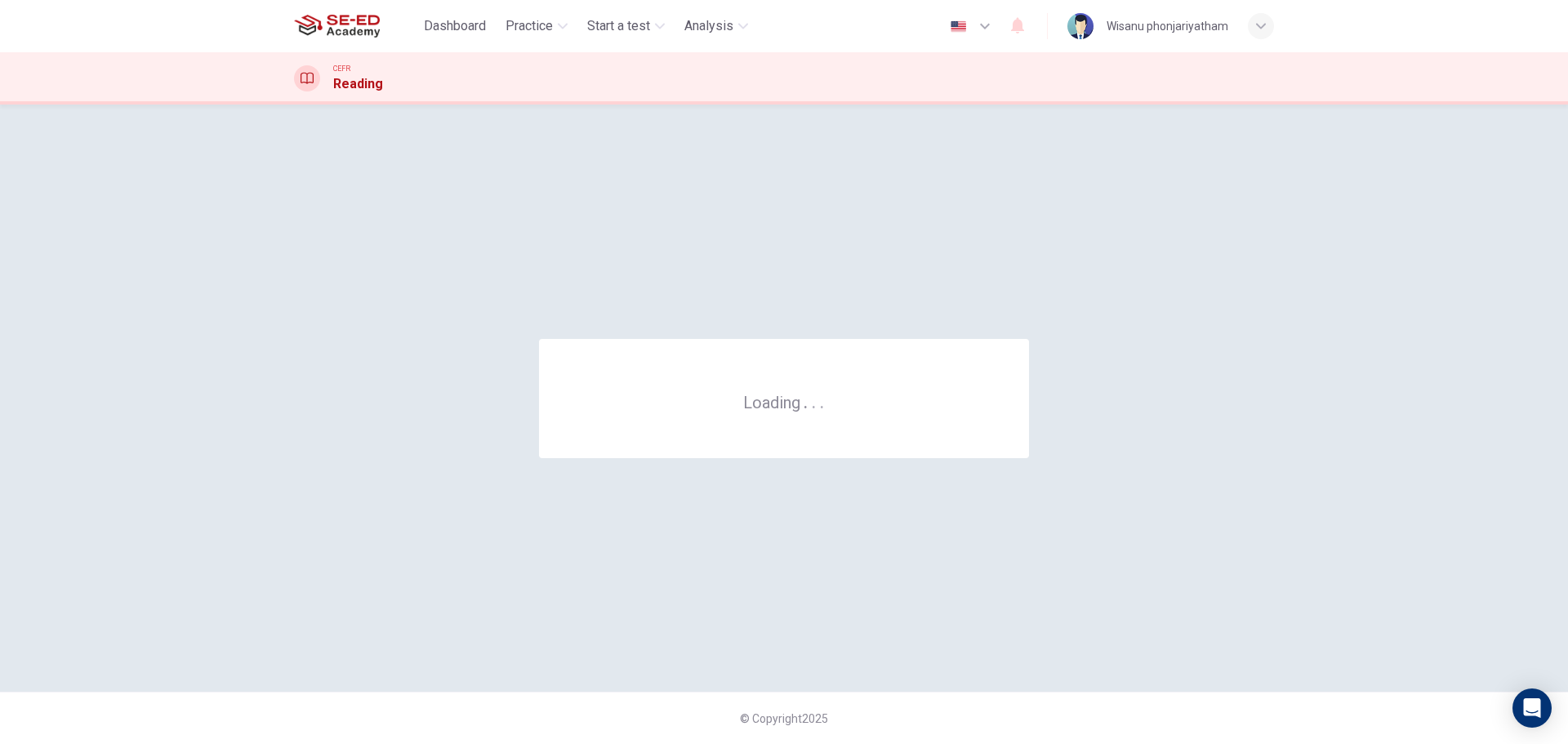
scroll to position [0, 0]
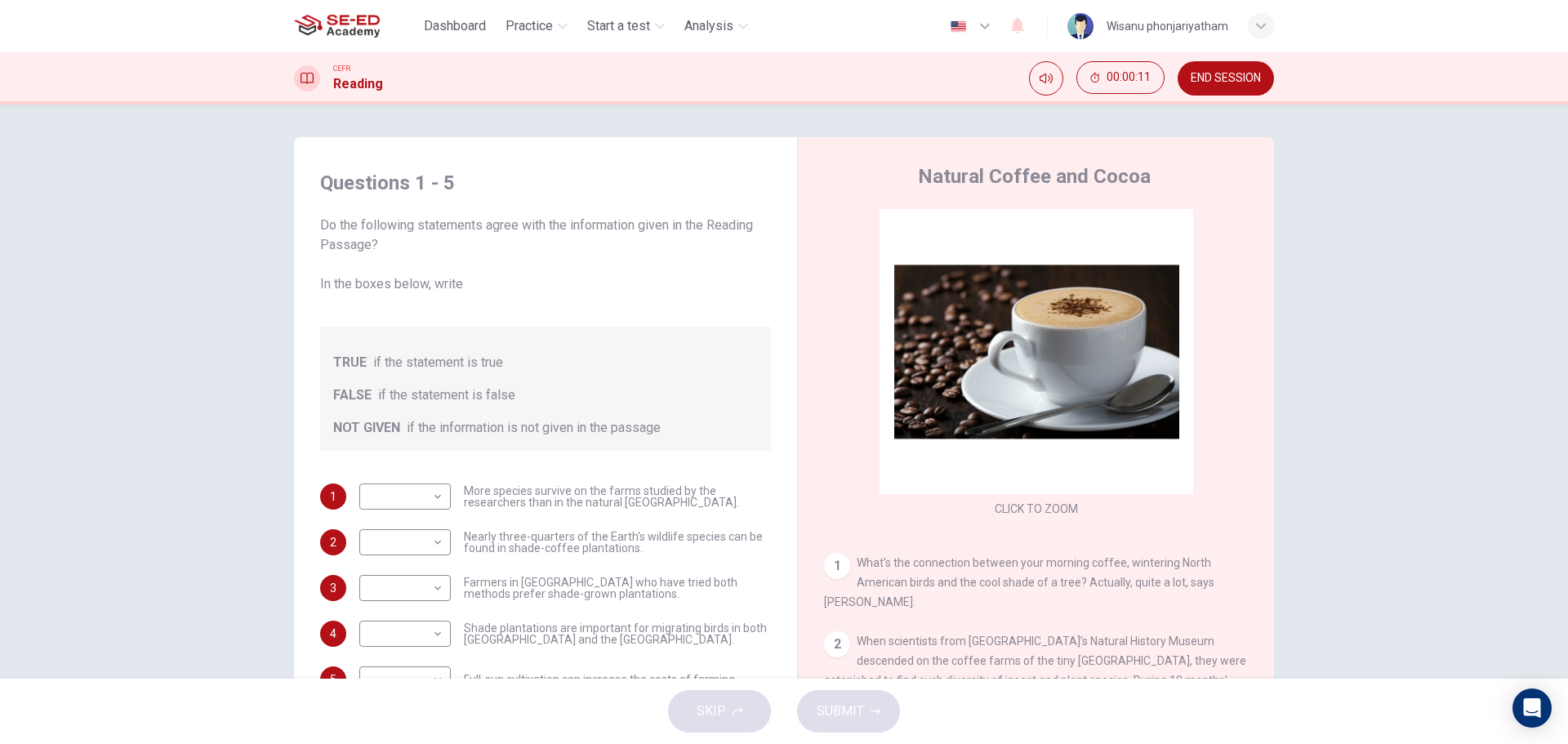
click at [1270, 19] on div "button" at bounding box center [1261, 25] width 26 height 26
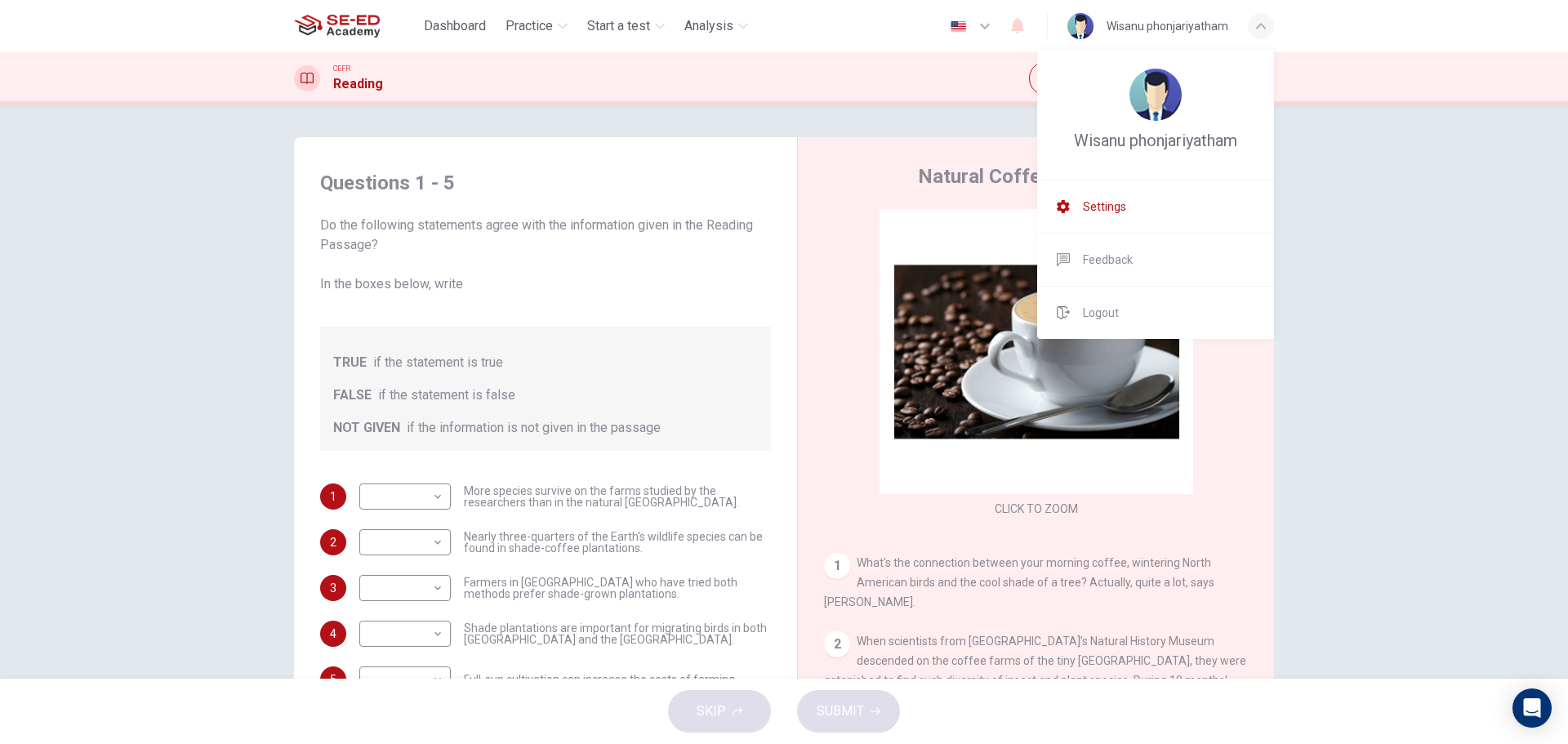
click at [1128, 211] on li "Settings" at bounding box center [1155, 207] width 236 height 53
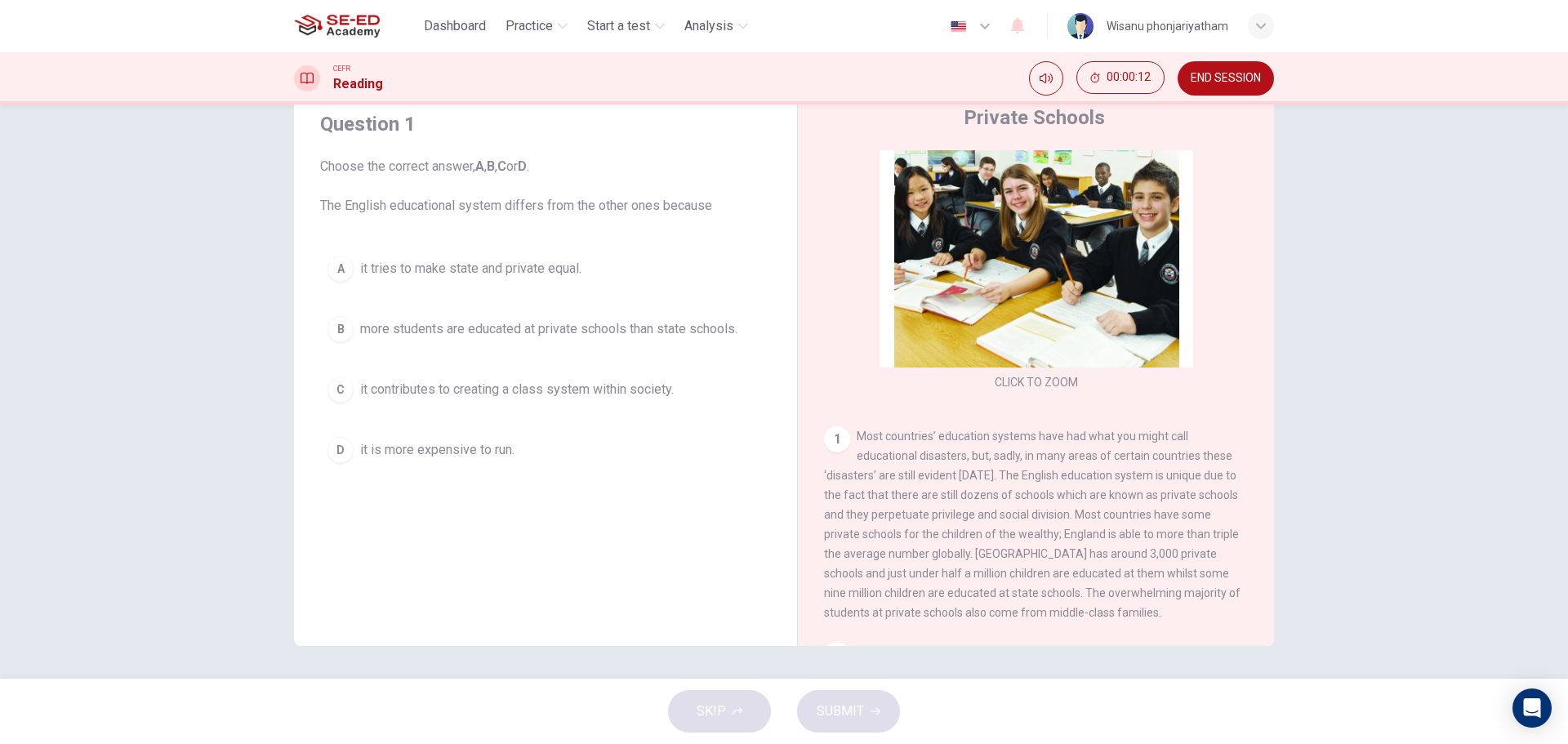
scroll to position [231, 0]
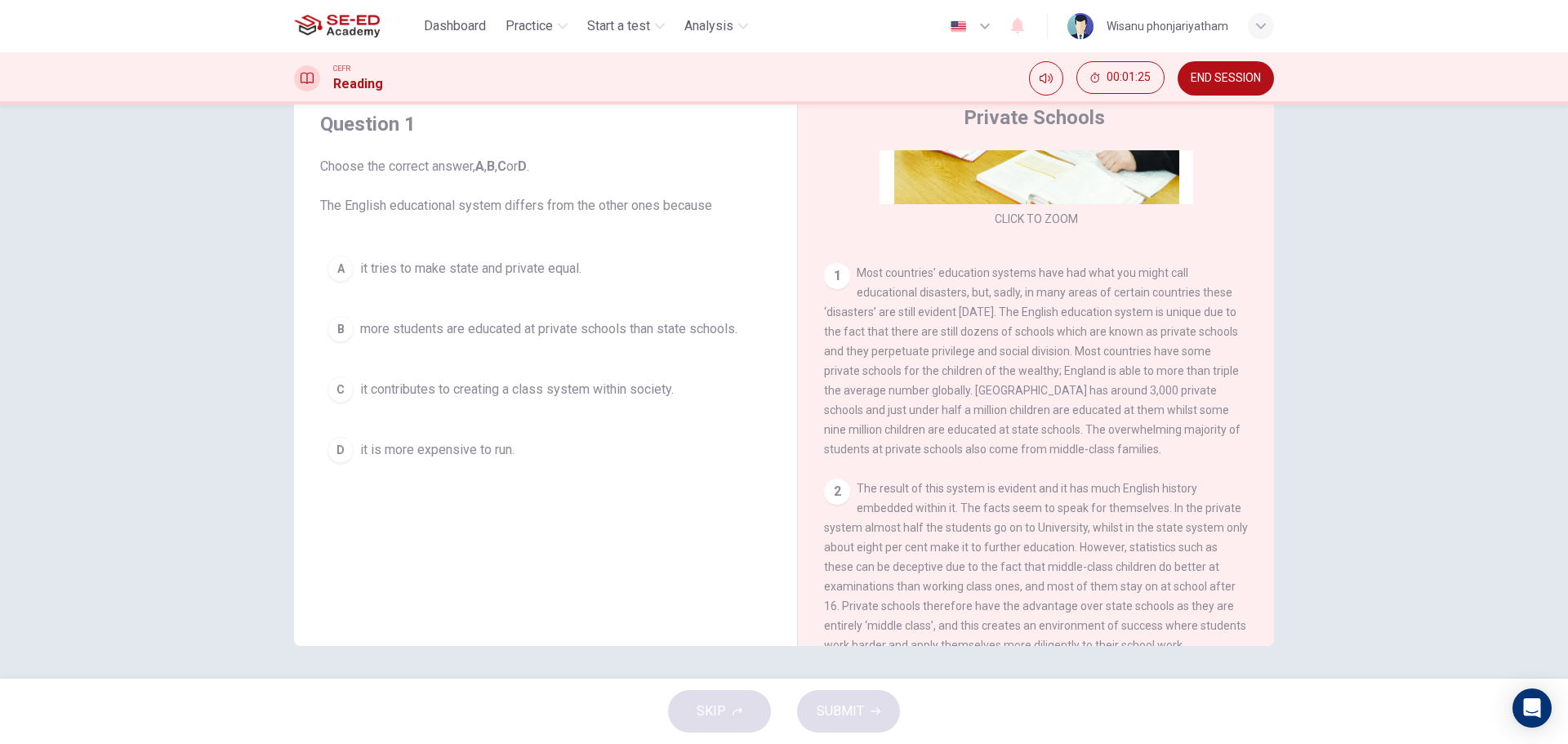
click at [465, 337] on span "more students are educated at private schools than state schools." at bounding box center [549, 329] width 377 height 19
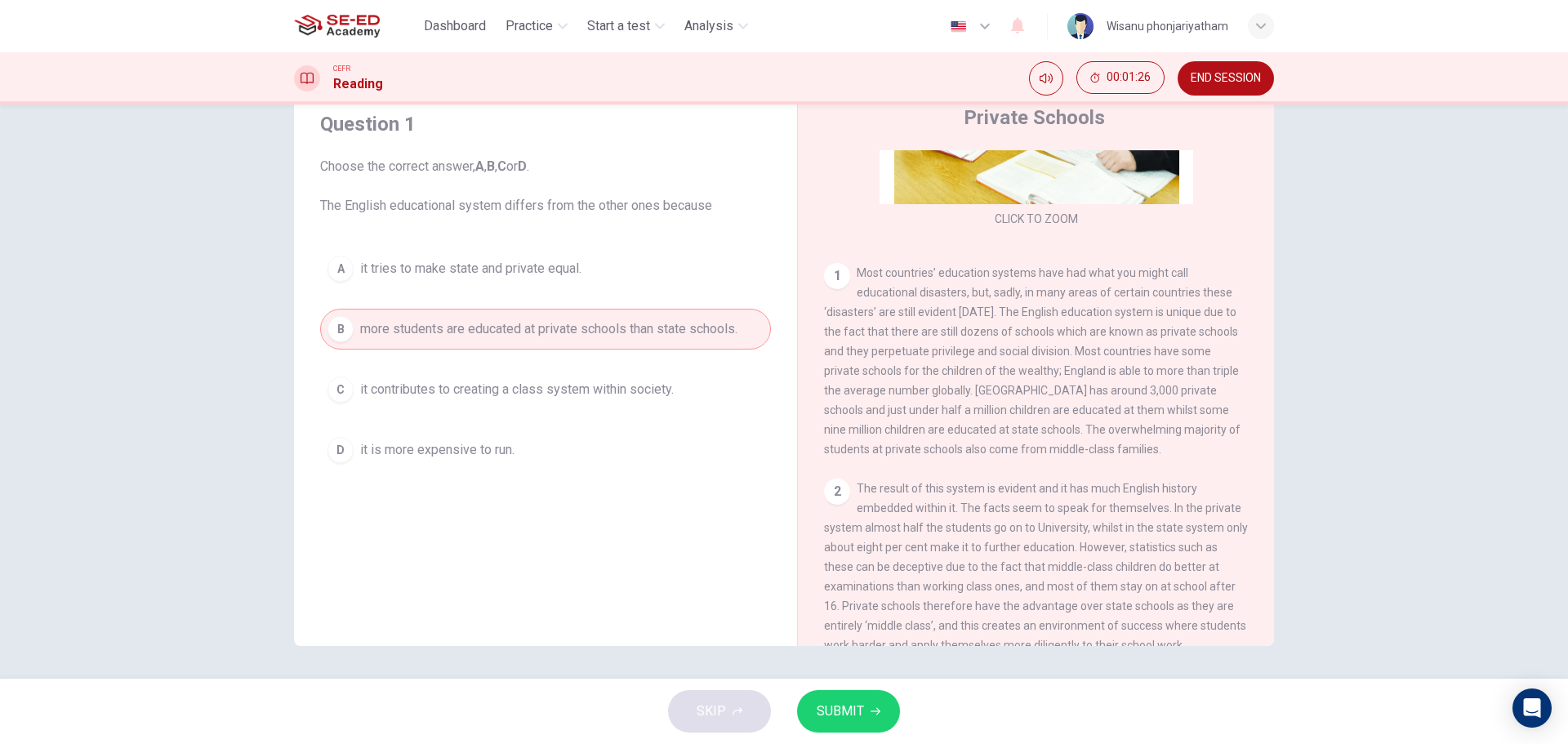
click at [828, 716] on span "SUBMIT" at bounding box center [840, 712] width 48 height 23
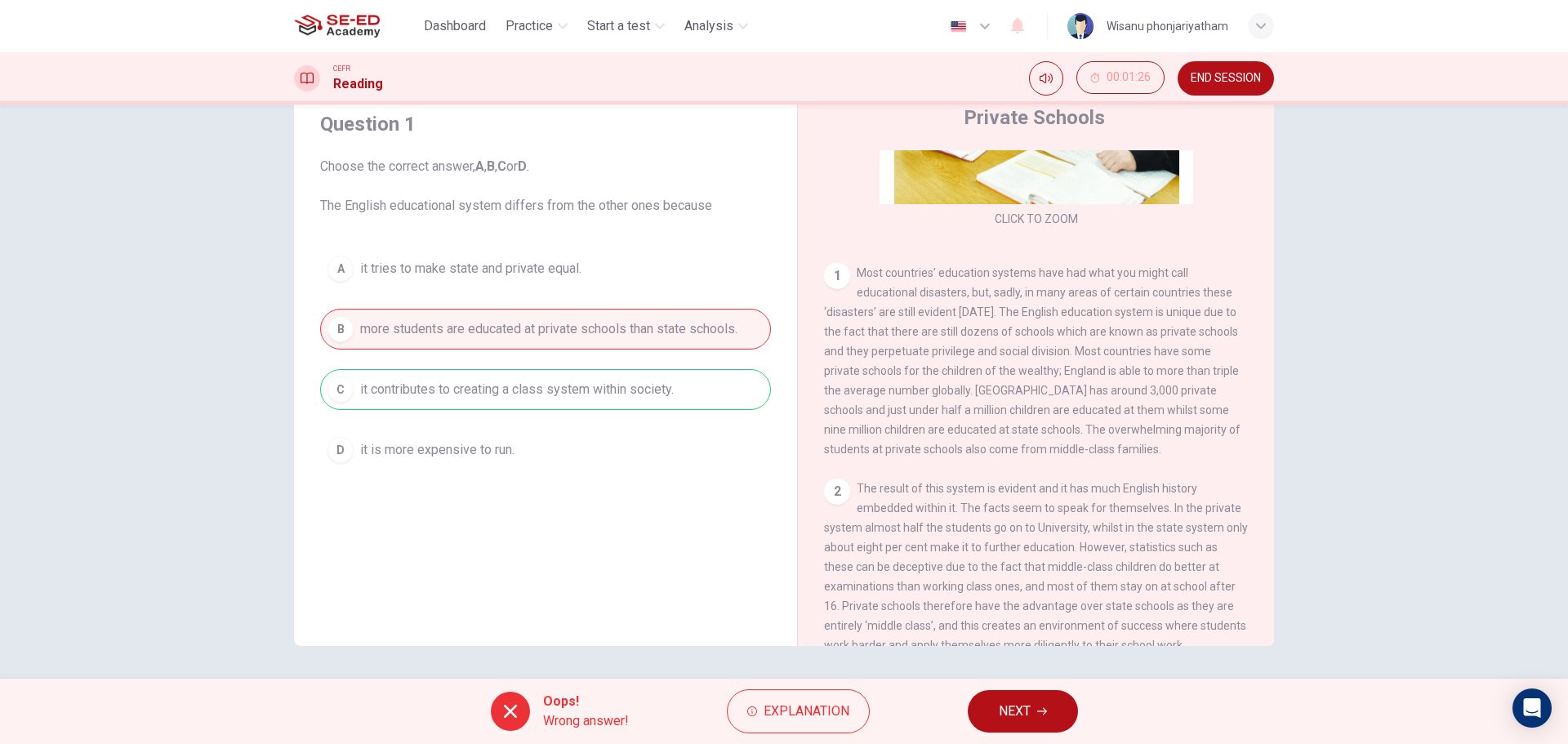
click at [1048, 710] on button "NEXT" at bounding box center [1022, 711] width 110 height 43
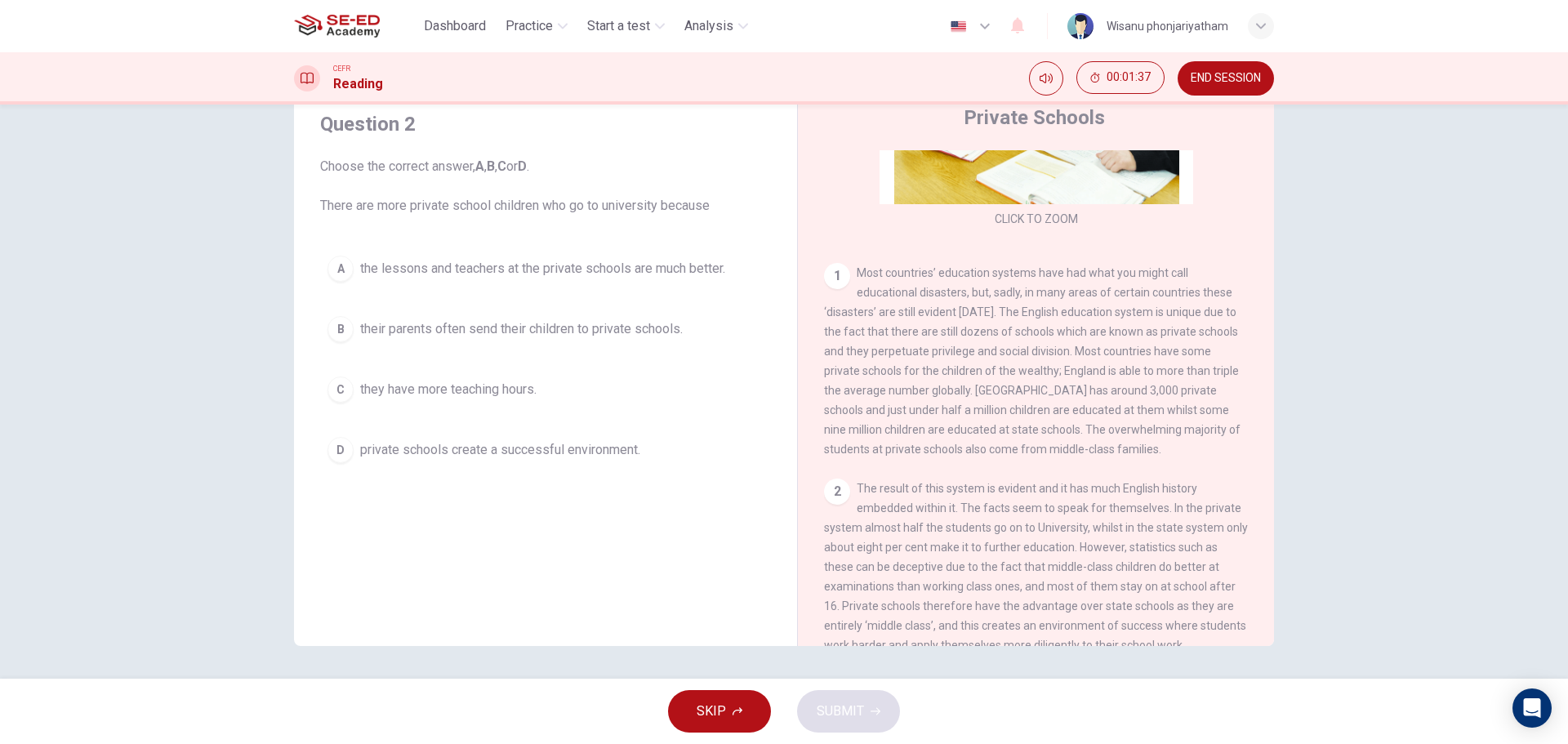
click at [552, 450] on span "private schools create a successful environment." at bounding box center [500, 450] width 280 height 19
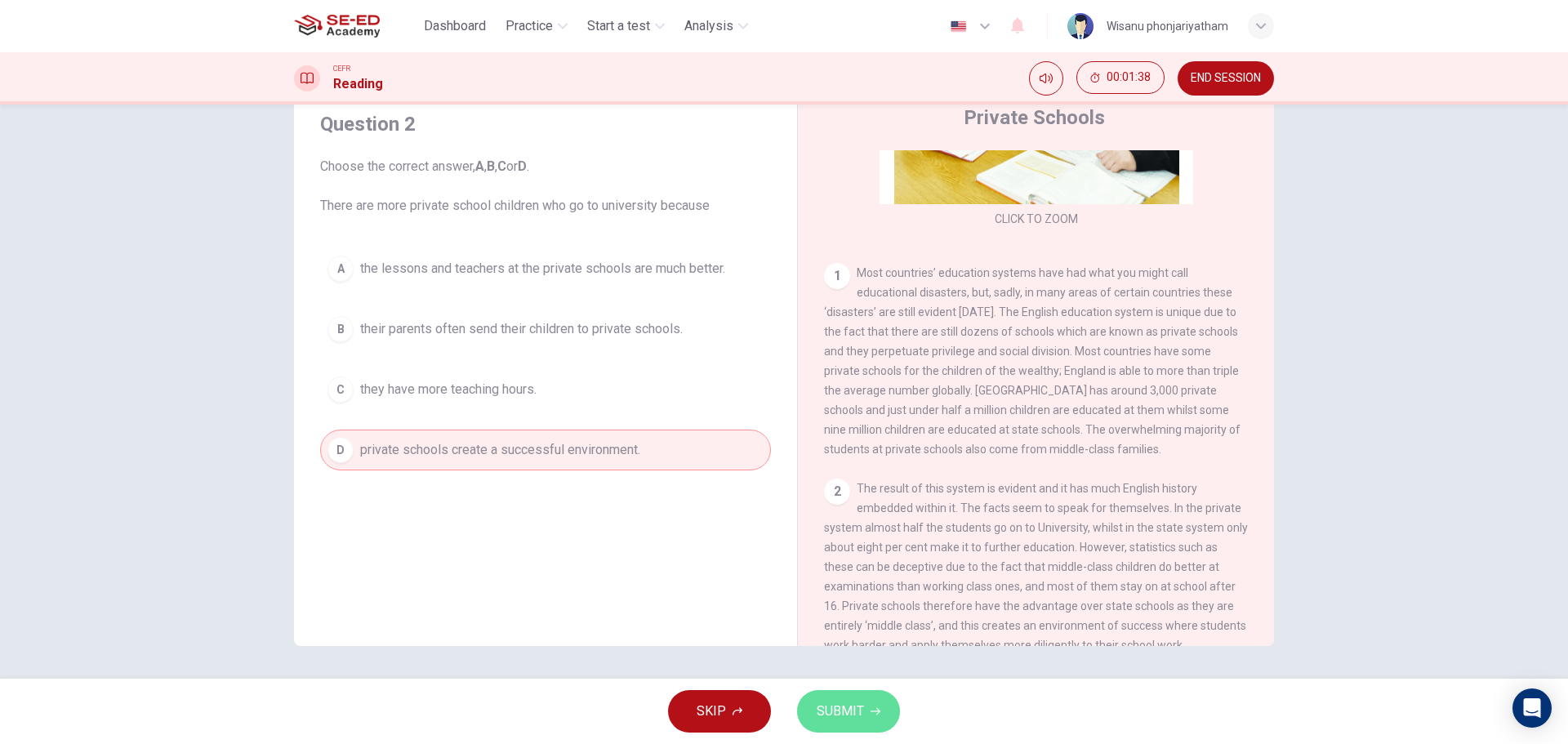
click at [842, 705] on span "SUBMIT" at bounding box center [840, 712] width 48 height 23
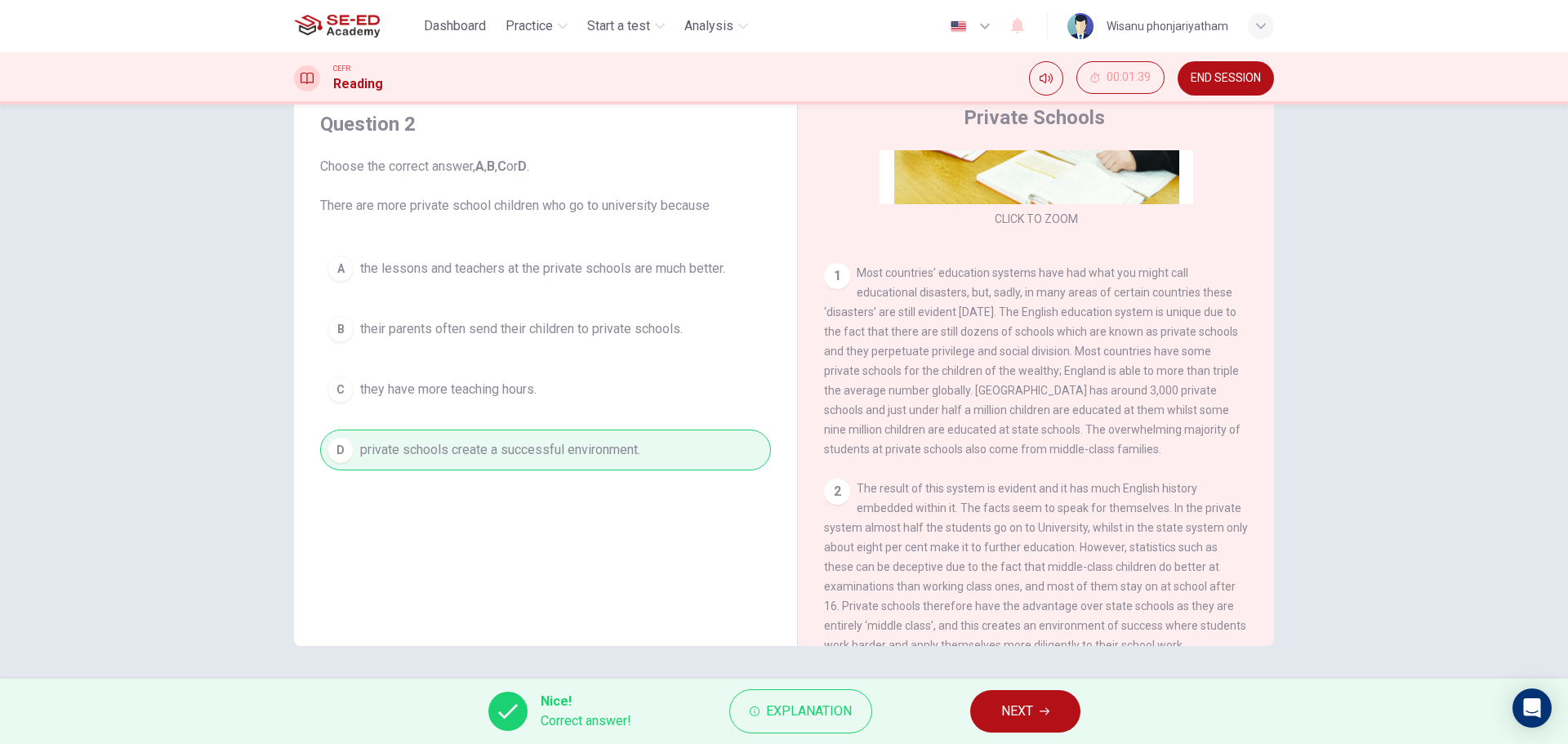
click at [1050, 702] on button "NEXT" at bounding box center [1024, 711] width 110 height 43
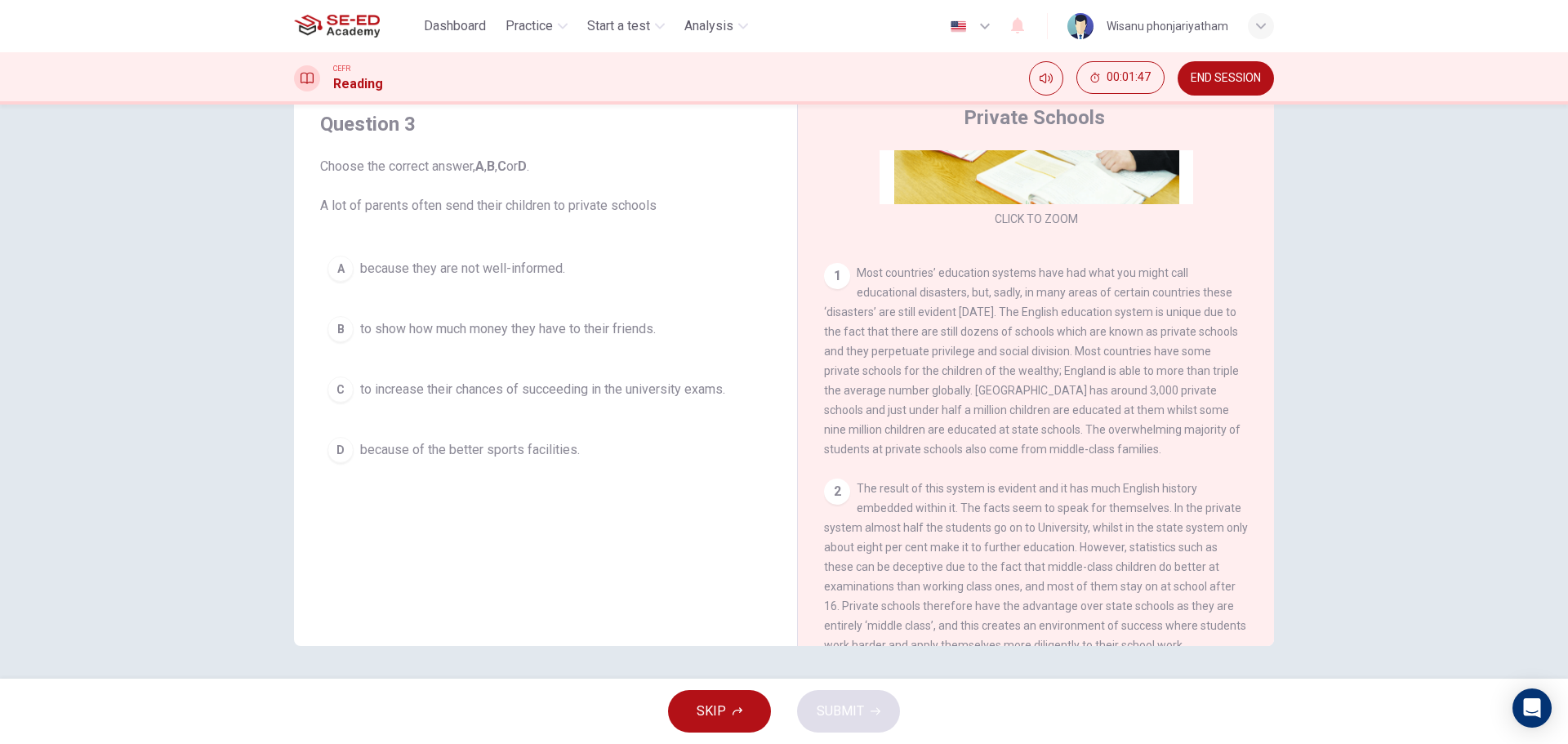
click at [610, 397] on span "to increase their chances of succeeding in the university exams." at bounding box center [542, 389] width 365 height 19
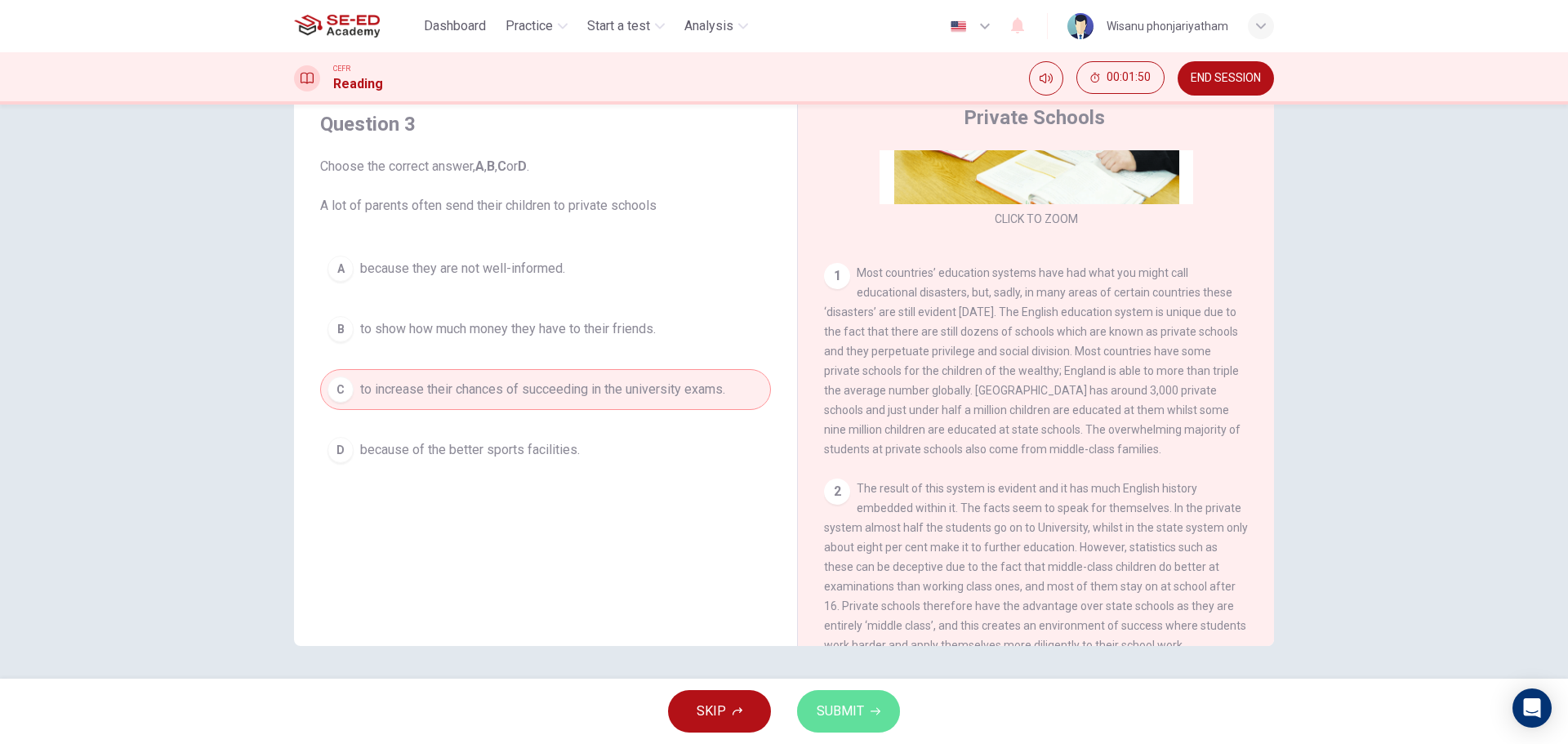
click at [840, 709] on span "SUBMIT" at bounding box center [840, 712] width 48 height 23
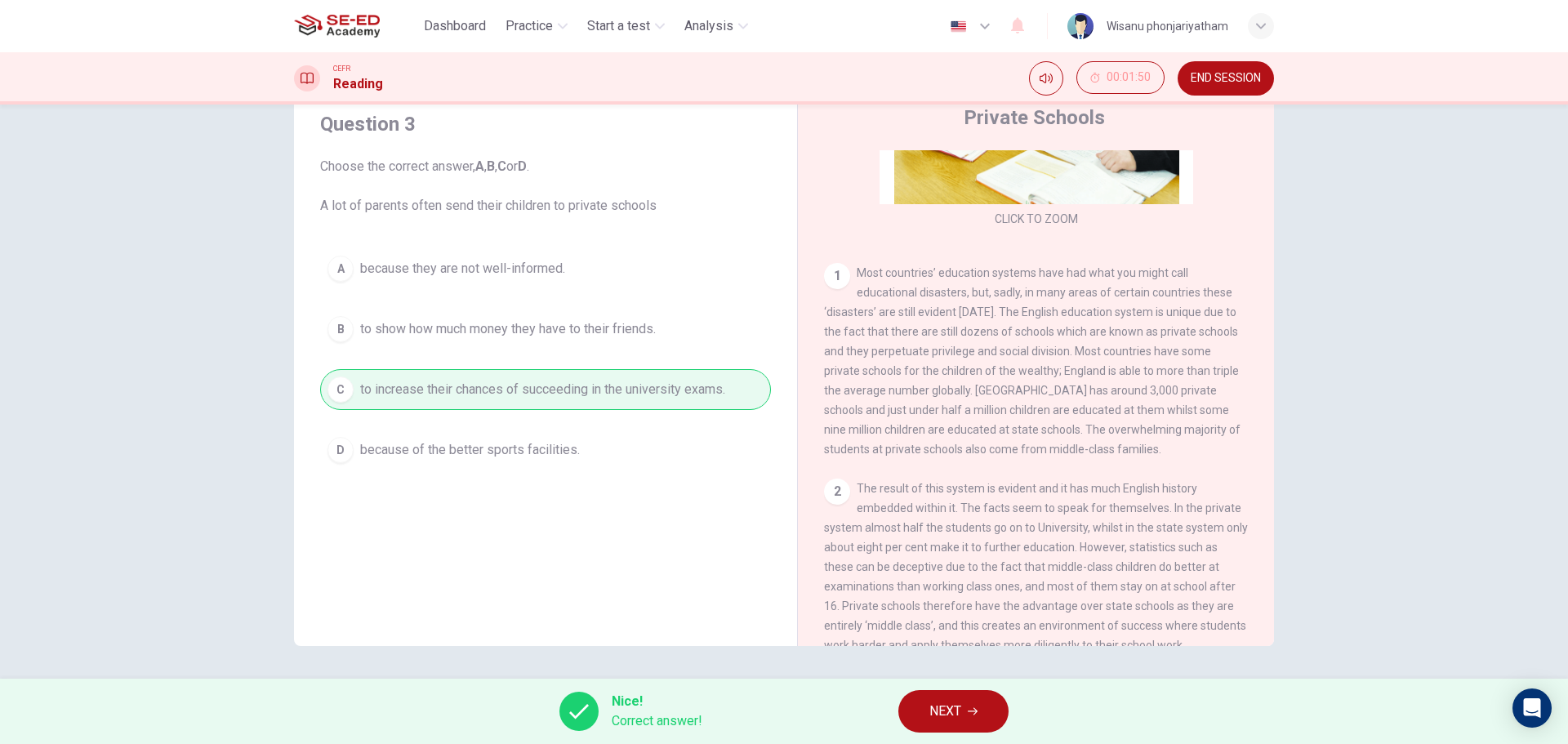
click at [978, 707] on icon "button" at bounding box center [973, 711] width 10 height 10
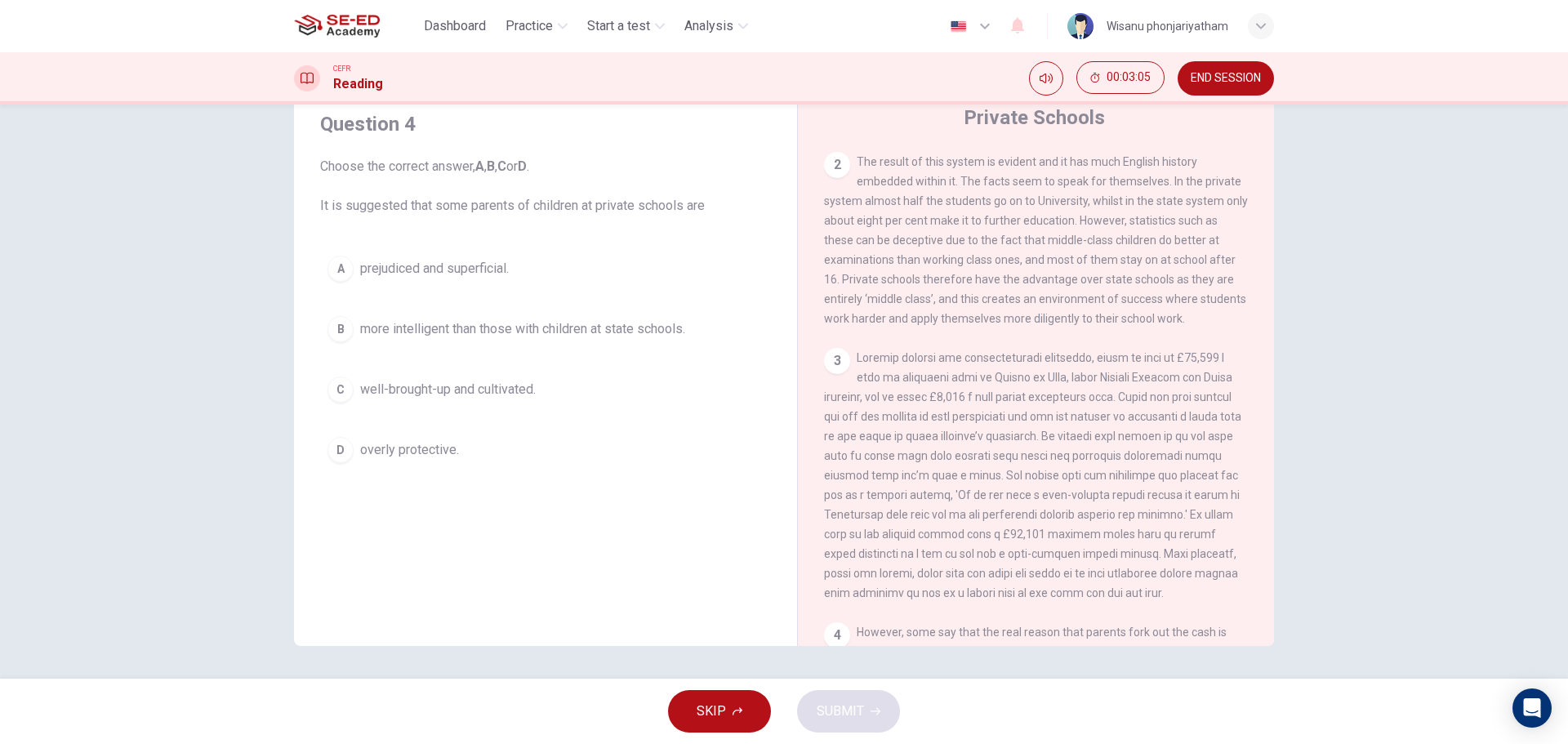
scroll to position [639, 0]
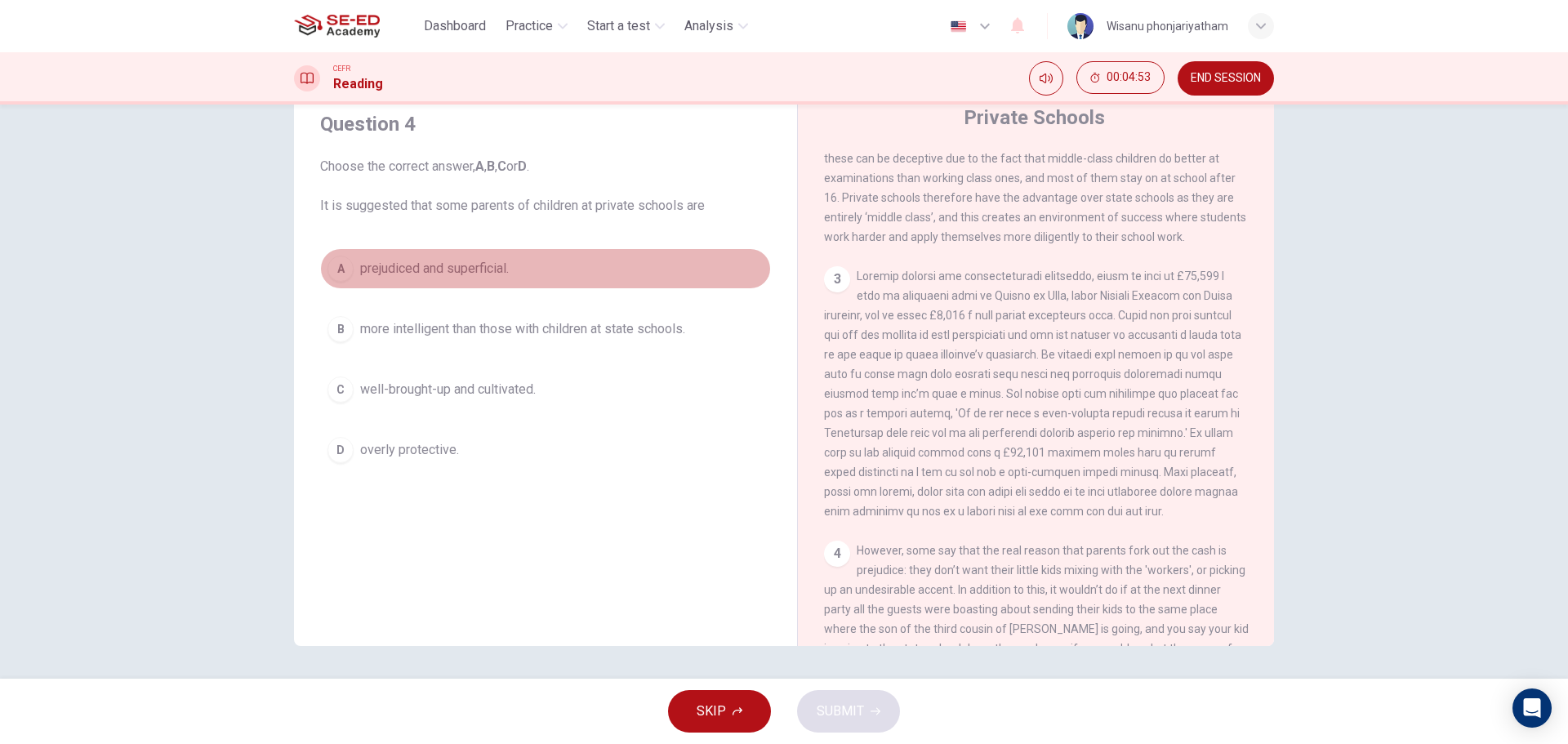
click at [449, 272] on span "prejudiced and superficial." at bounding box center [434, 268] width 149 height 19
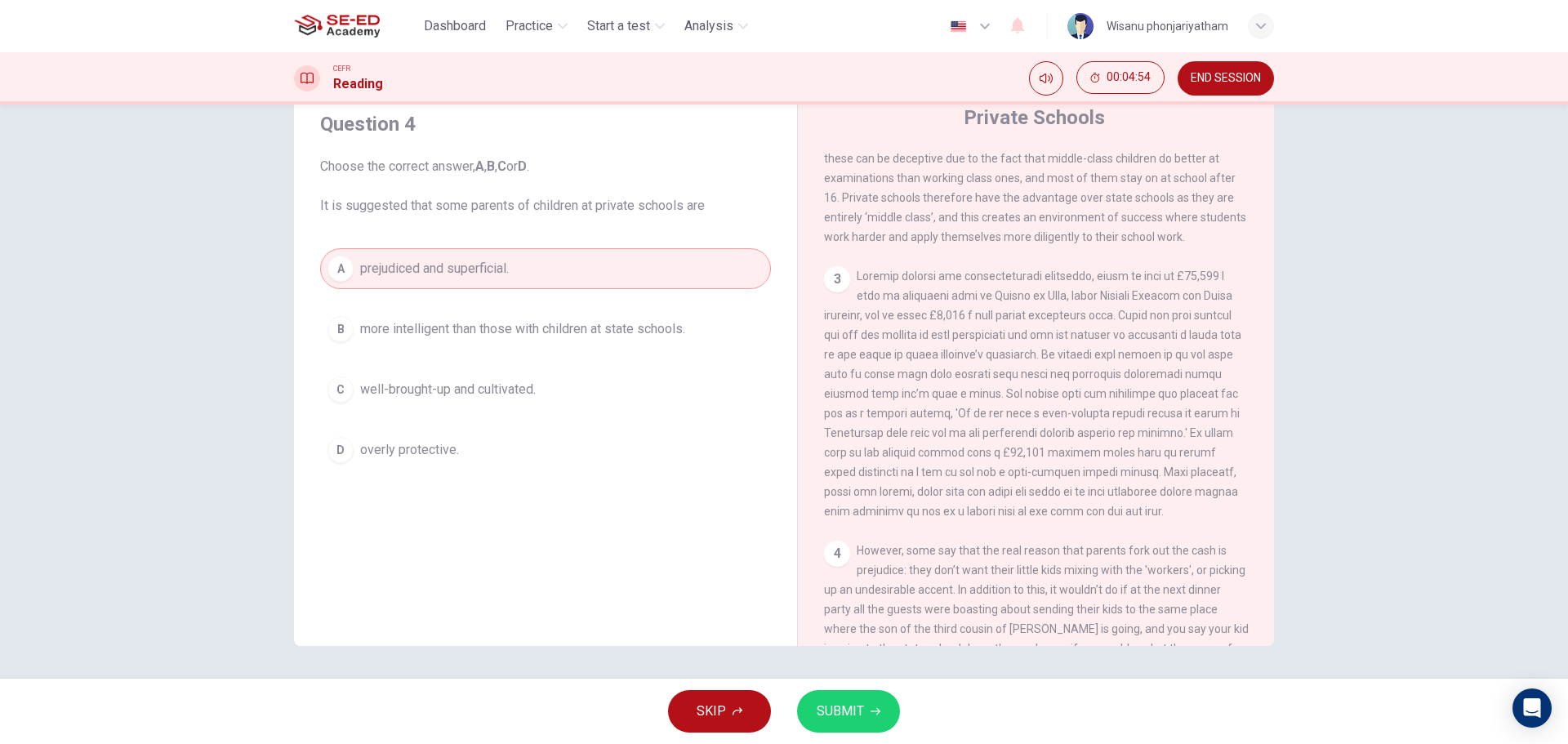
click at [840, 710] on span "SUBMIT" at bounding box center [840, 712] width 48 height 23
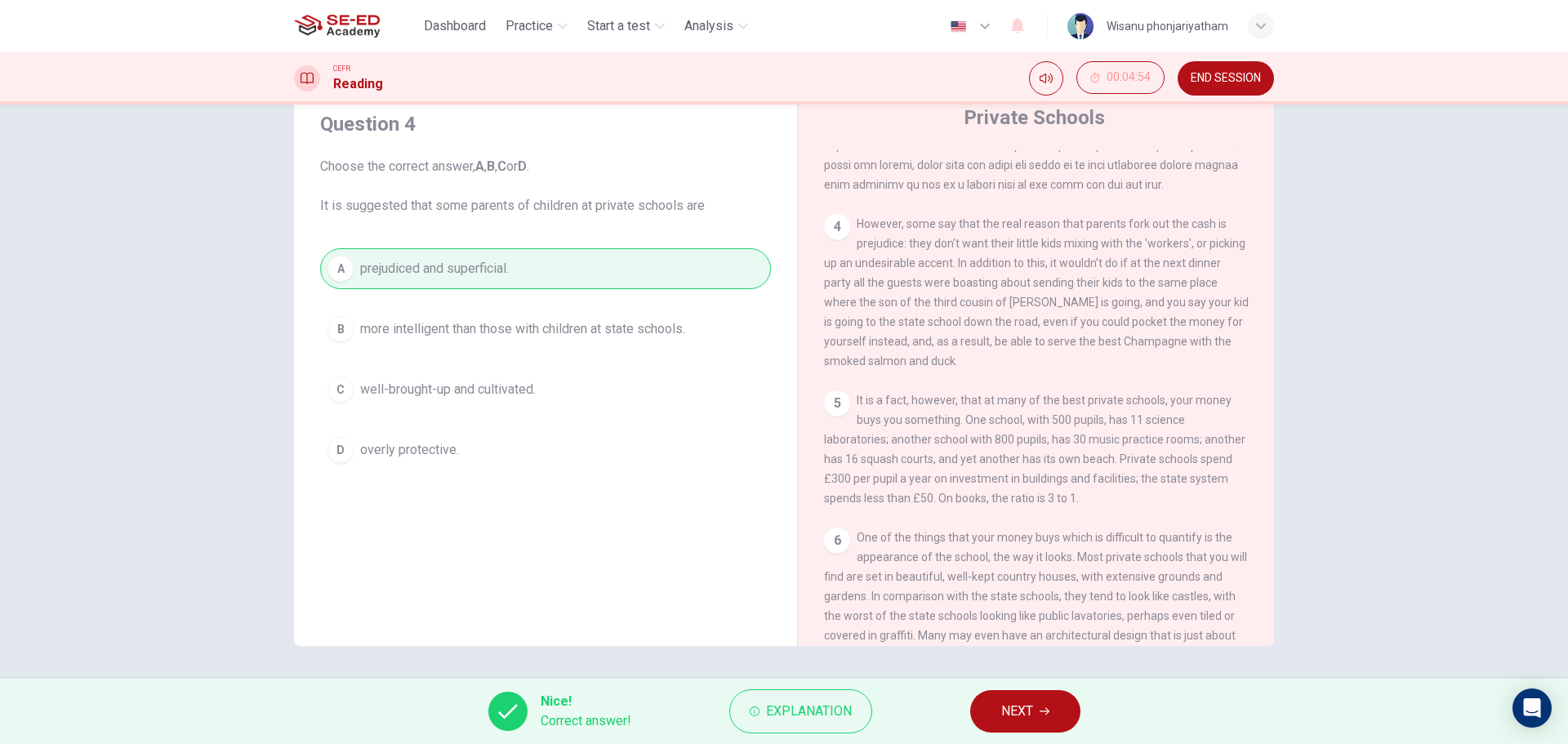
scroll to position [1047, 0]
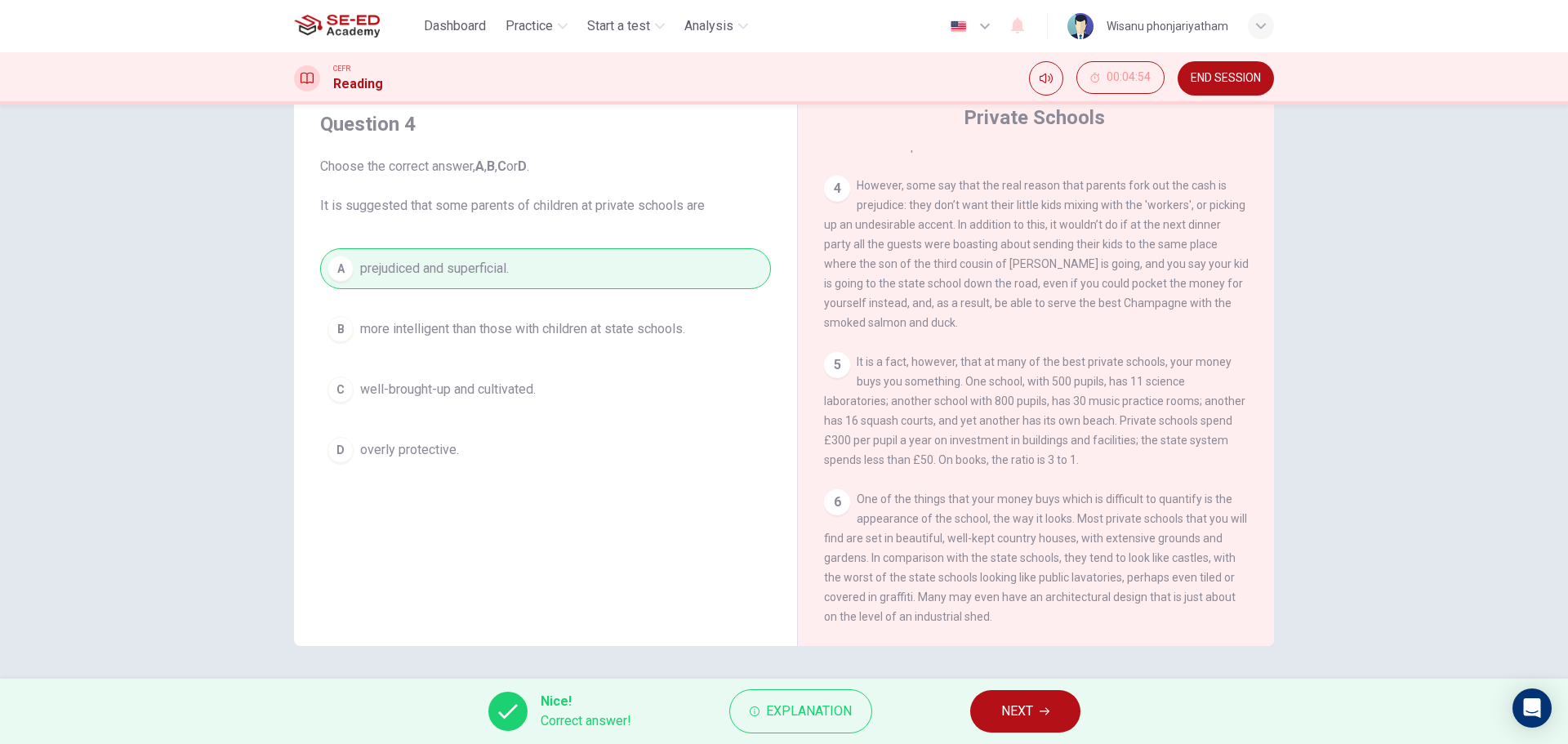
drag, startPoint x: 882, startPoint y: 373, endPoint x: 995, endPoint y: 379, distance: 113.2
click at [992, 379] on div "5 It is a fact, however, that at many of the best private schools, your money b…" at bounding box center [1036, 410] width 425 height 118
click at [1016, 715] on span "NEXT" at bounding box center [1016, 712] width 32 height 23
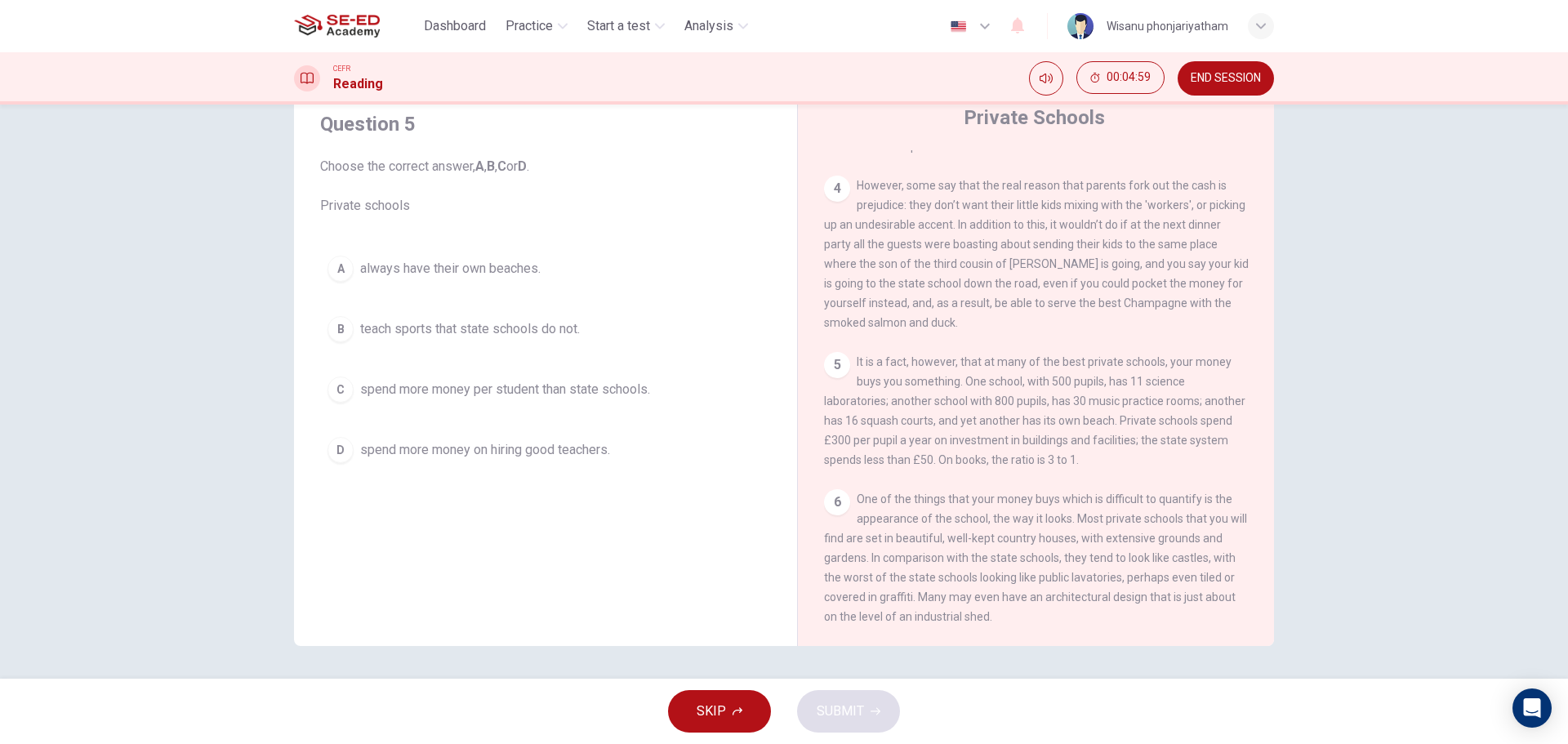
click at [613, 397] on span "spend more money per student than state schools." at bounding box center [505, 389] width 290 height 19
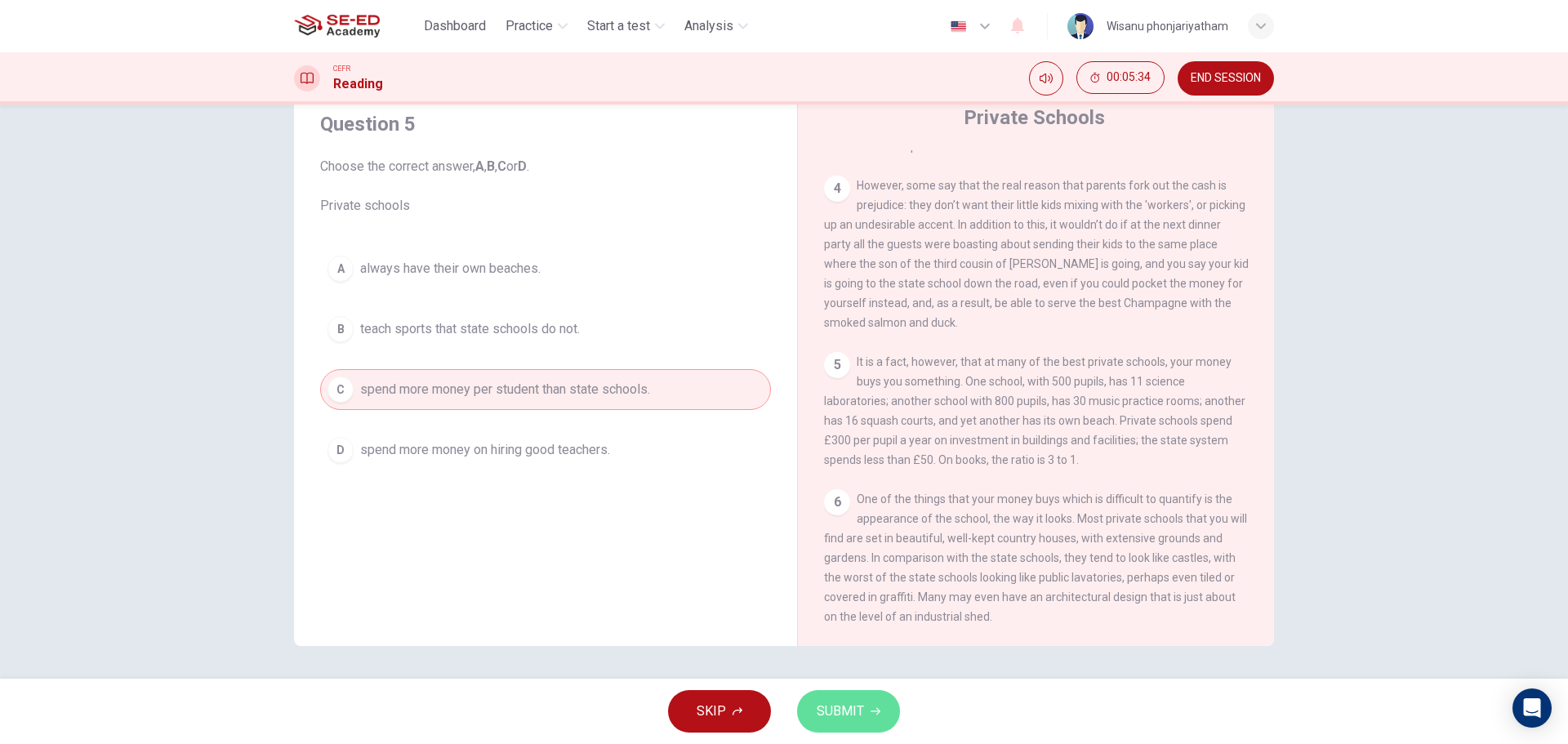
click at [868, 700] on button "SUBMIT" at bounding box center [848, 711] width 103 height 43
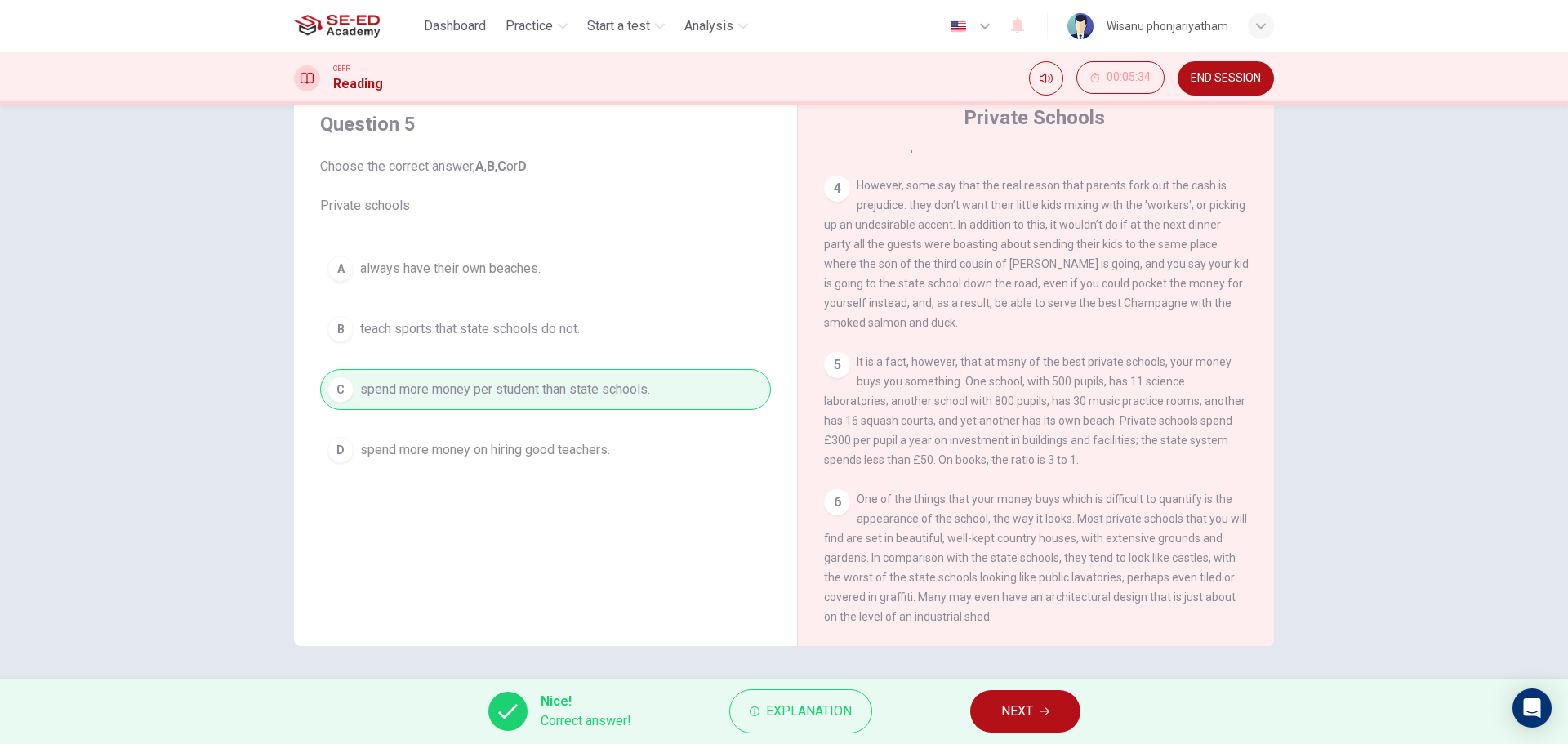
click at [1033, 710] on span "NEXT" at bounding box center [1016, 712] width 32 height 23
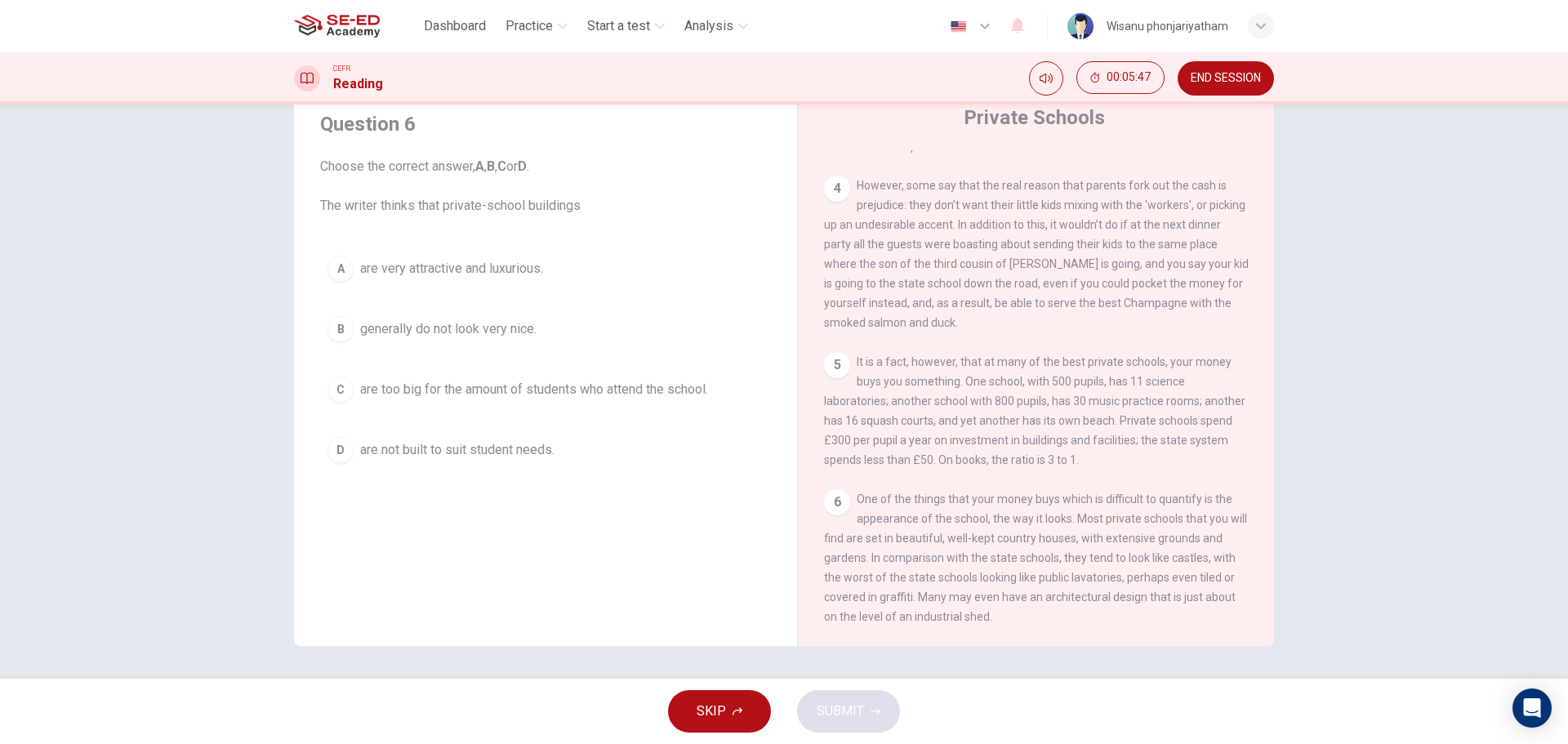
click at [478, 272] on span "are very attractive and luxurious." at bounding box center [451, 268] width 183 height 19
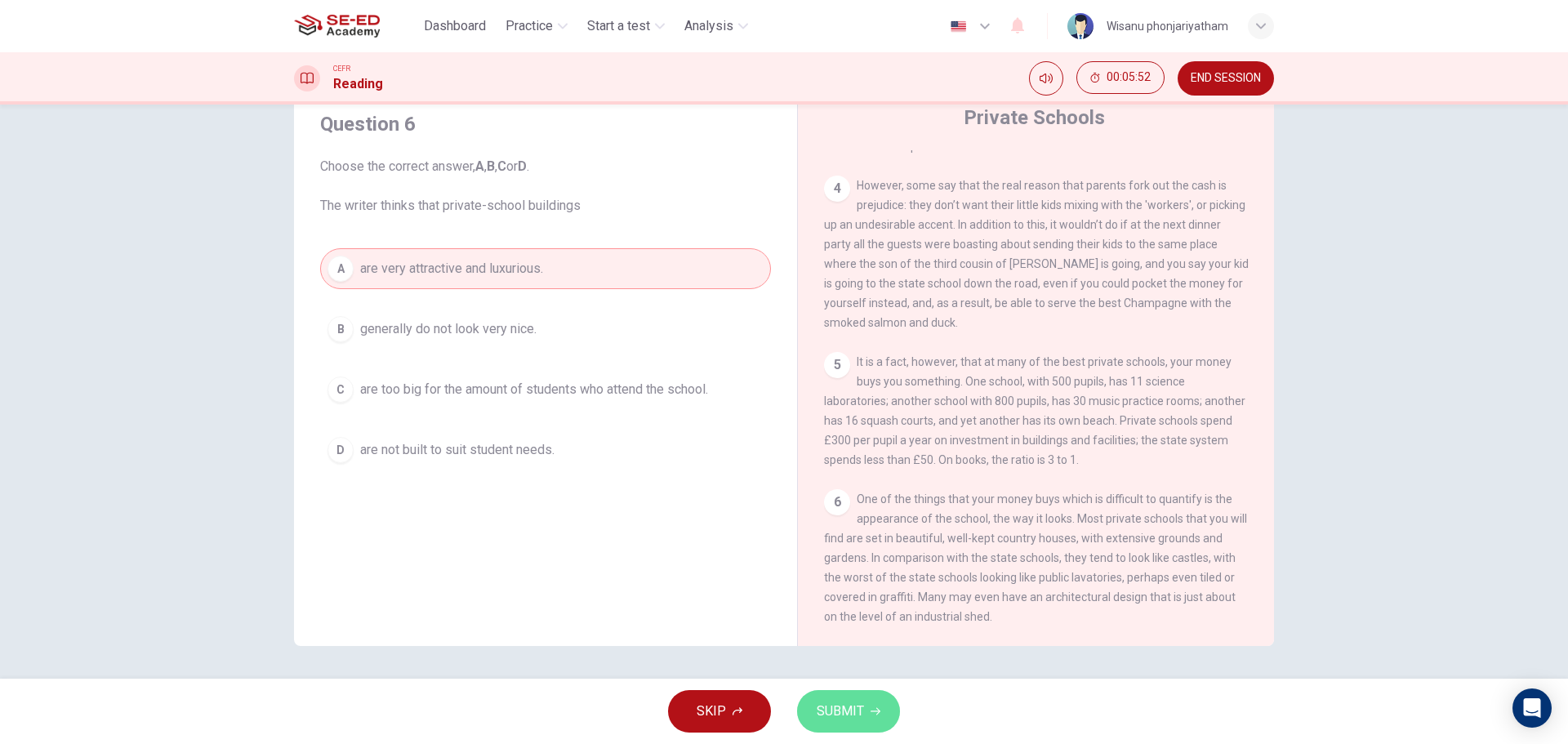
click at [858, 700] on span "SUBMIT" at bounding box center [840, 712] width 48 height 23
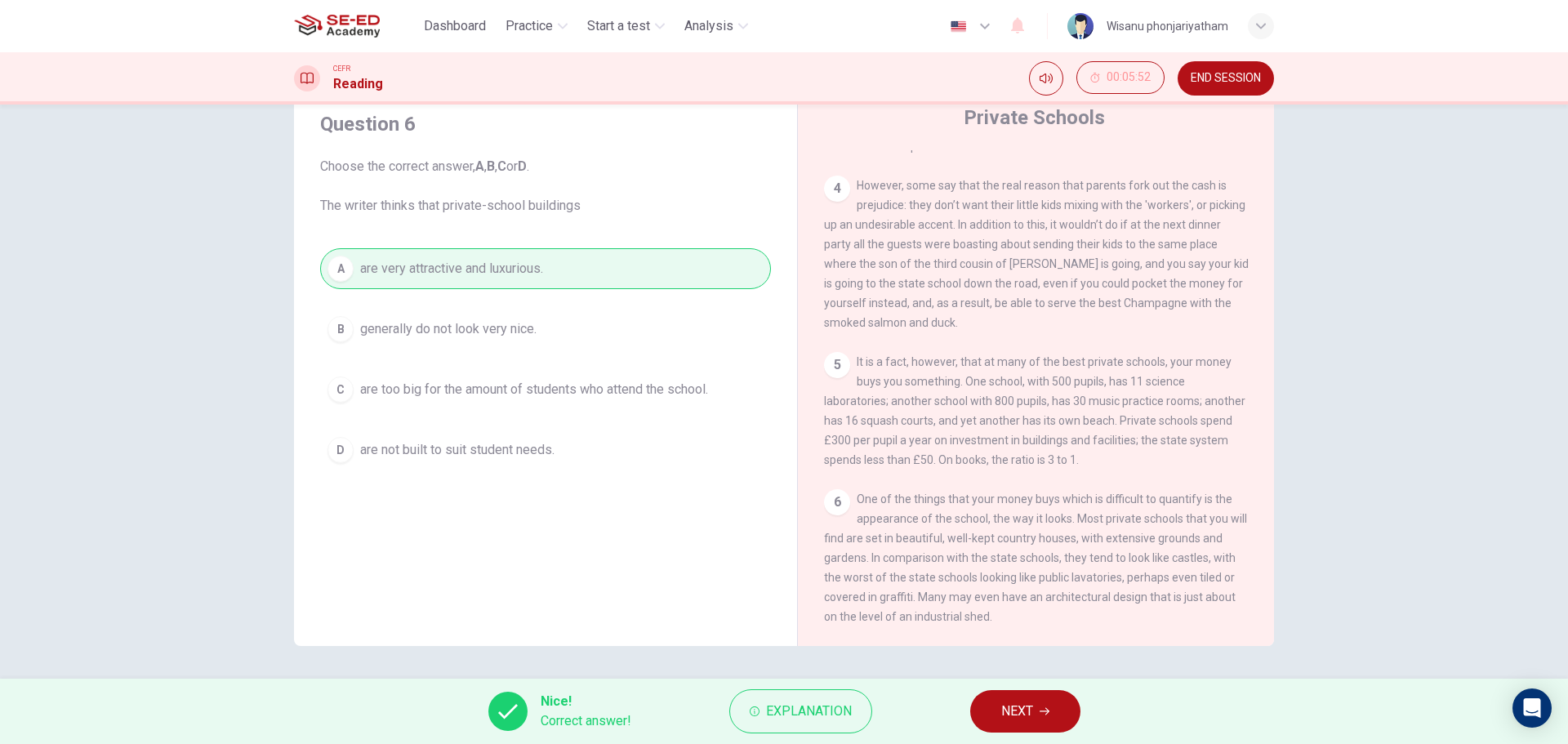
click at [1000, 714] on button "NEXT" at bounding box center [1024, 711] width 110 height 43
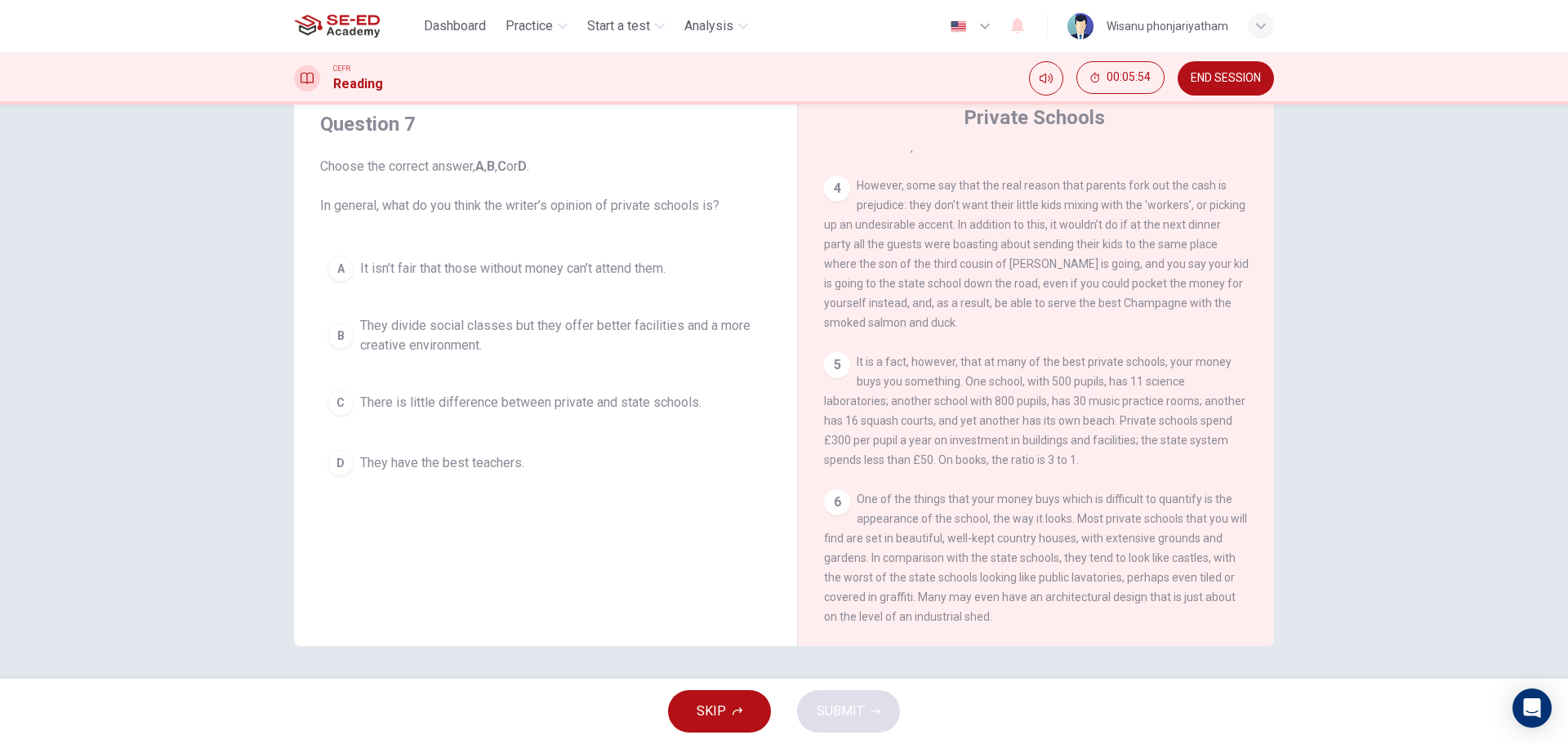
drag, startPoint x: 403, startPoint y: 206, endPoint x: 610, endPoint y: 209, distance: 207.0
click at [610, 209] on span "Choose the correct answer, A , B , C or D . In general, what do you think the w…" at bounding box center [545, 186] width 450 height 58
click at [497, 405] on span "There is little difference between private and state schools." at bounding box center [530, 403] width 341 height 19
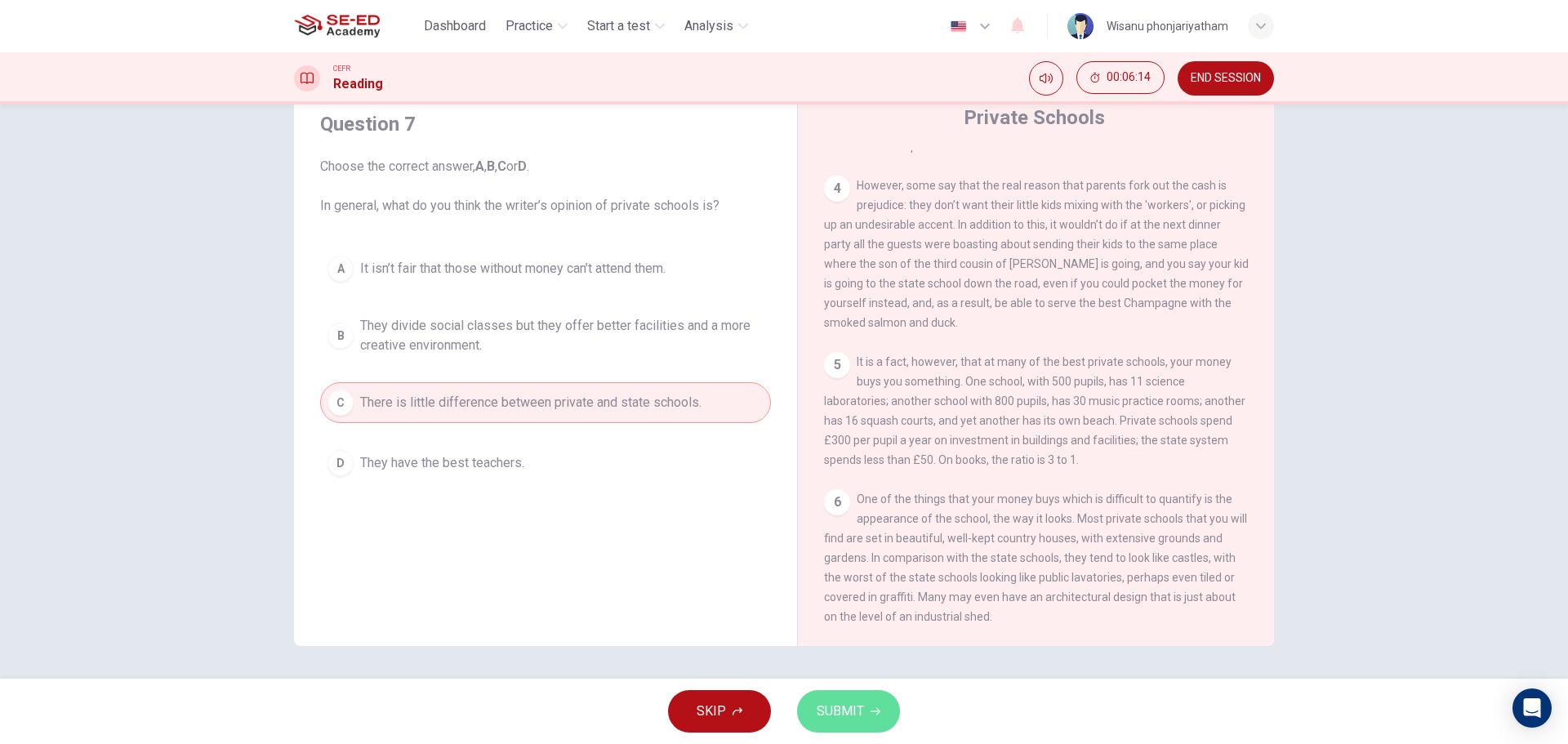
click at [858, 720] on span "SUBMIT" at bounding box center [840, 712] width 48 height 23
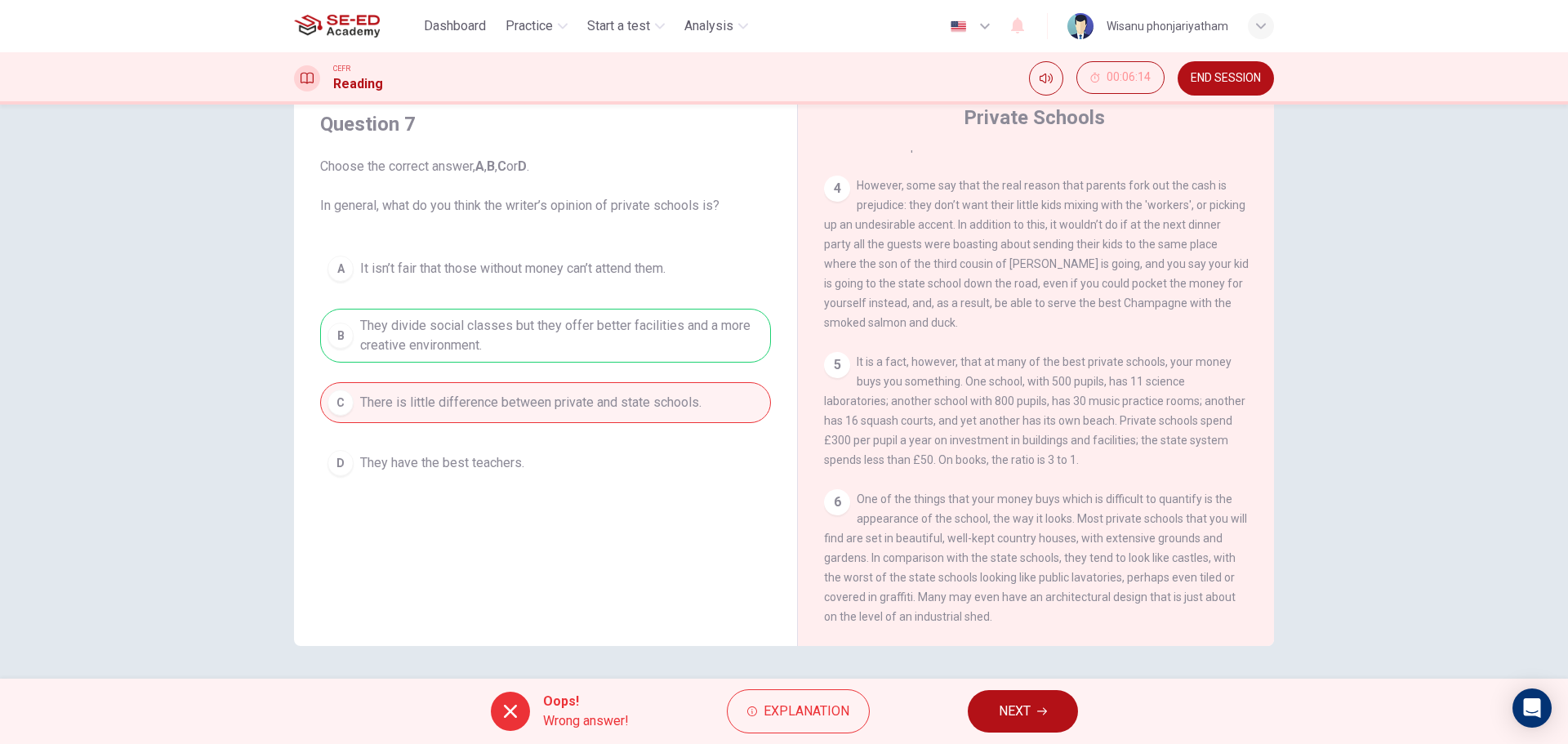
click at [1029, 682] on div "Oops! Wrong answer! Explanation NEXT" at bounding box center [784, 711] width 1568 height 65
click at [1025, 695] on button "NEXT" at bounding box center [1022, 711] width 110 height 43
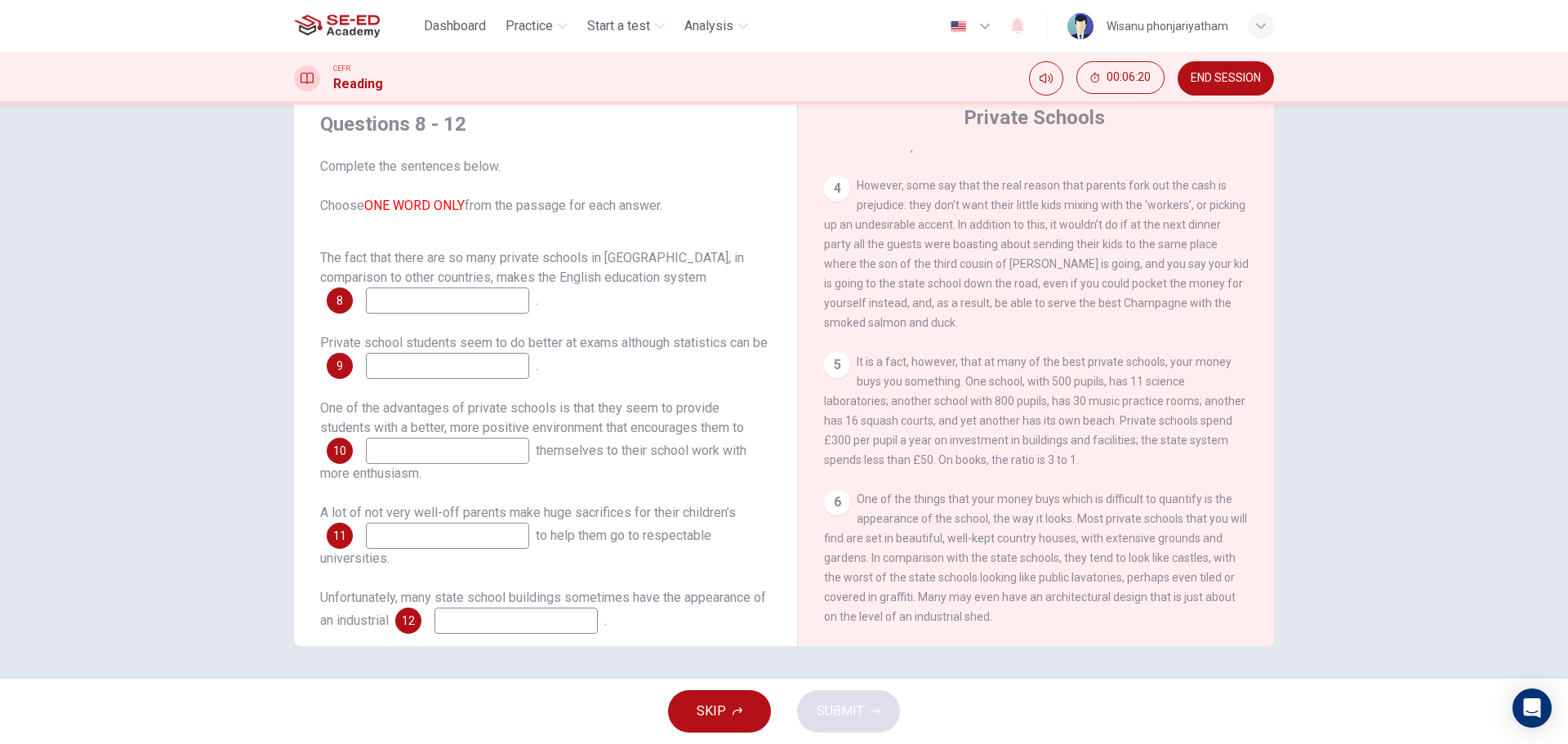
click at [478, 267] on div "The fact that there are so many private schools in England, in comparison to ot…" at bounding box center [545, 280] width 450 height 65
drag, startPoint x: 471, startPoint y: 276, endPoint x: 600, endPoint y: 283, distance: 129.2
click at [600, 283] on span "The fact that there are so many private schools in England, in comparison to ot…" at bounding box center [532, 267] width 424 height 35
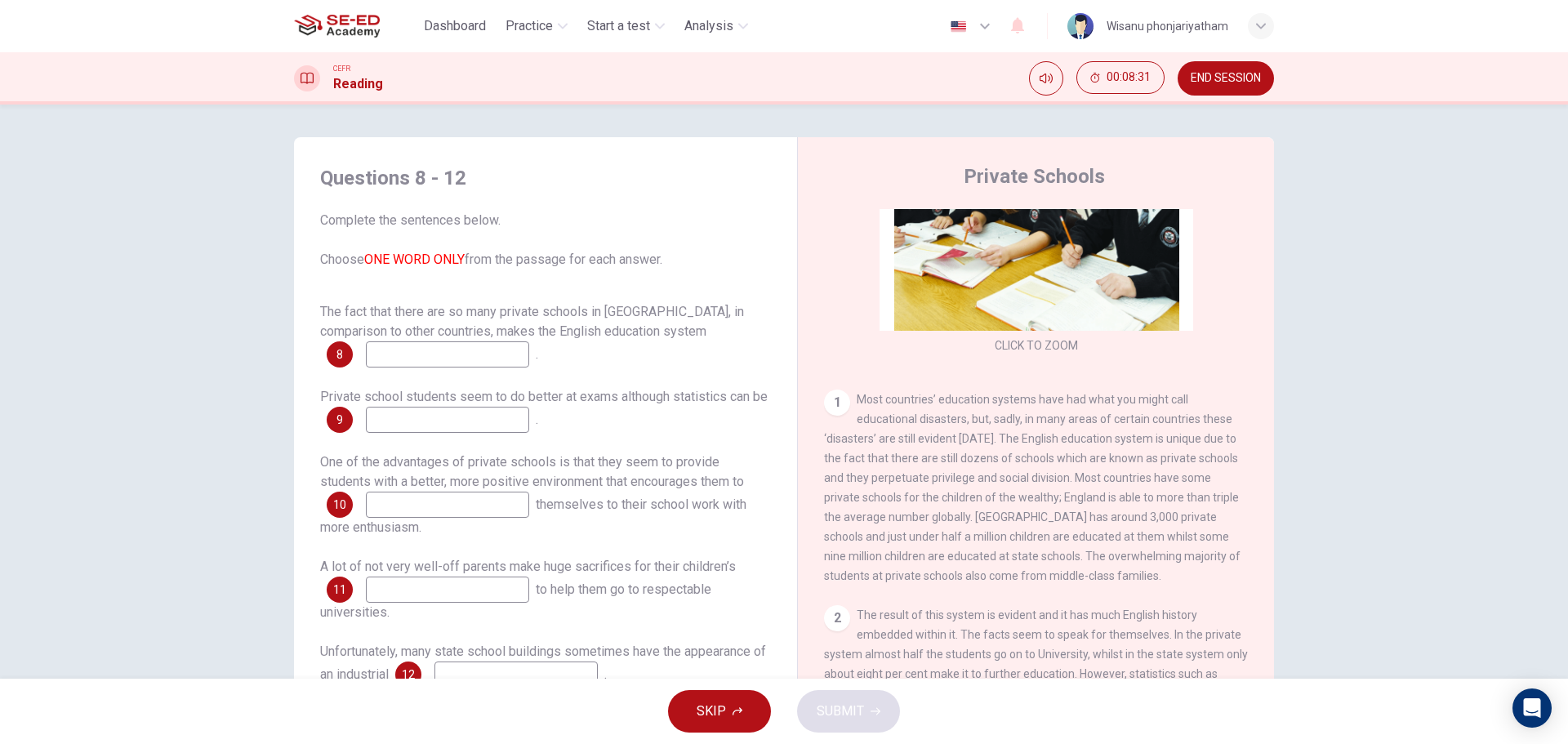
scroll to position [0, 0]
click at [470, 350] on input at bounding box center [447, 359] width 163 height 26
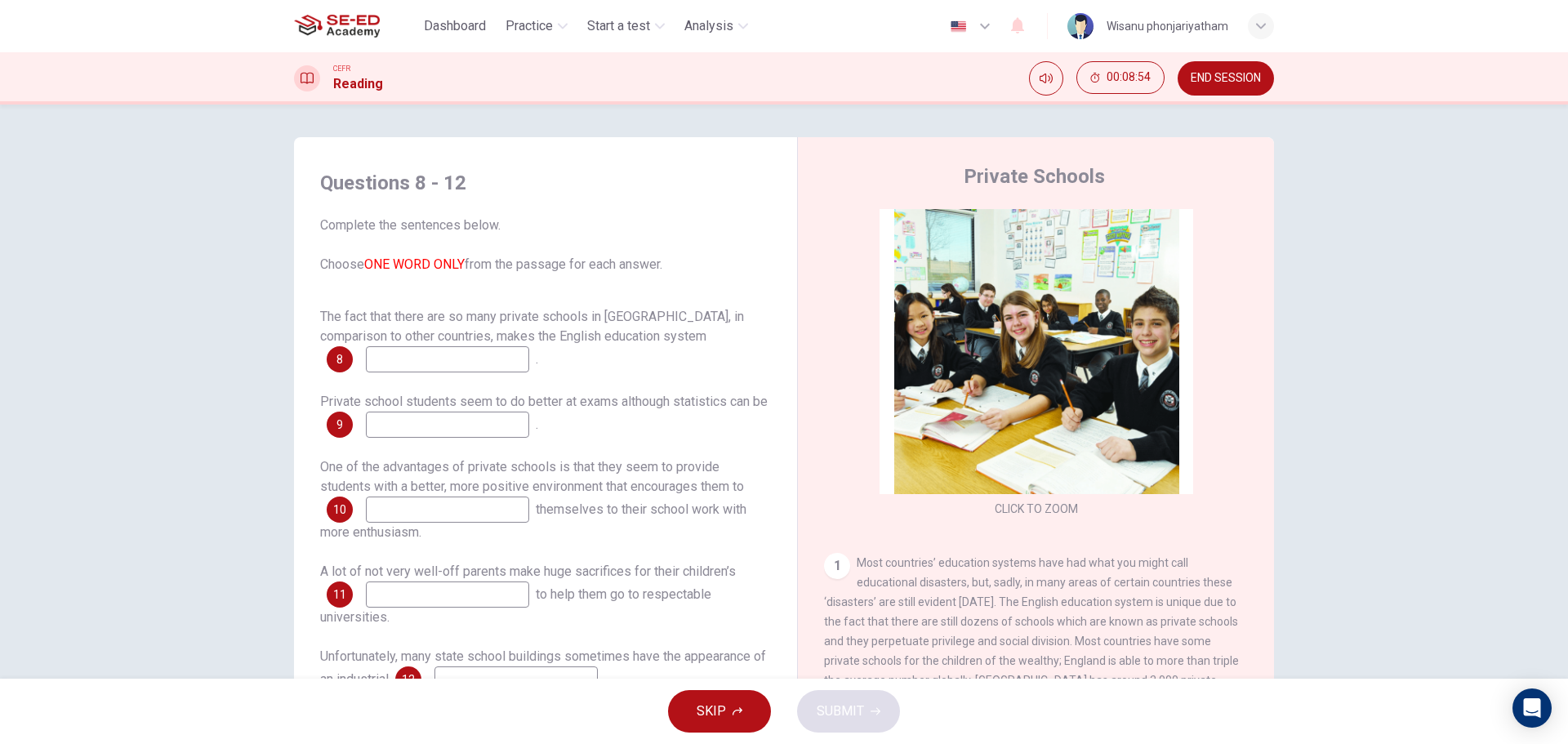
drag, startPoint x: 432, startPoint y: 229, endPoint x: 486, endPoint y: 255, distance: 59.9
click at [489, 255] on span "Complete the sentences below. Choose ONE WORD ONLY from the passage for each an…" at bounding box center [545, 245] width 450 height 58
drag, startPoint x: 379, startPoint y: 255, endPoint x: 541, endPoint y: 271, distance: 162.8
click at [538, 272] on span "Complete the sentences below. Choose ONE WORD ONLY from the passage for each an…" at bounding box center [545, 245] width 450 height 58
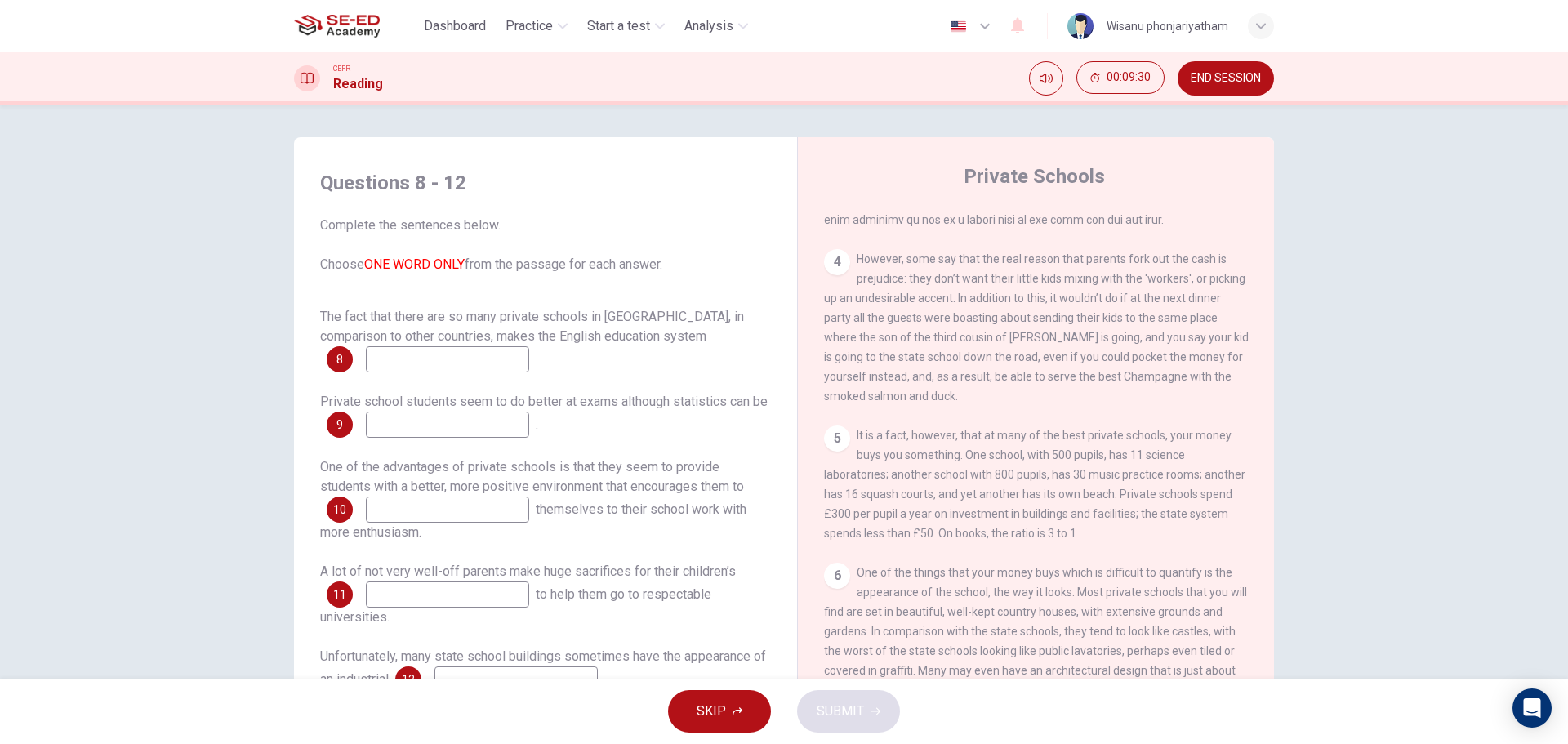
scroll to position [1047, 0]
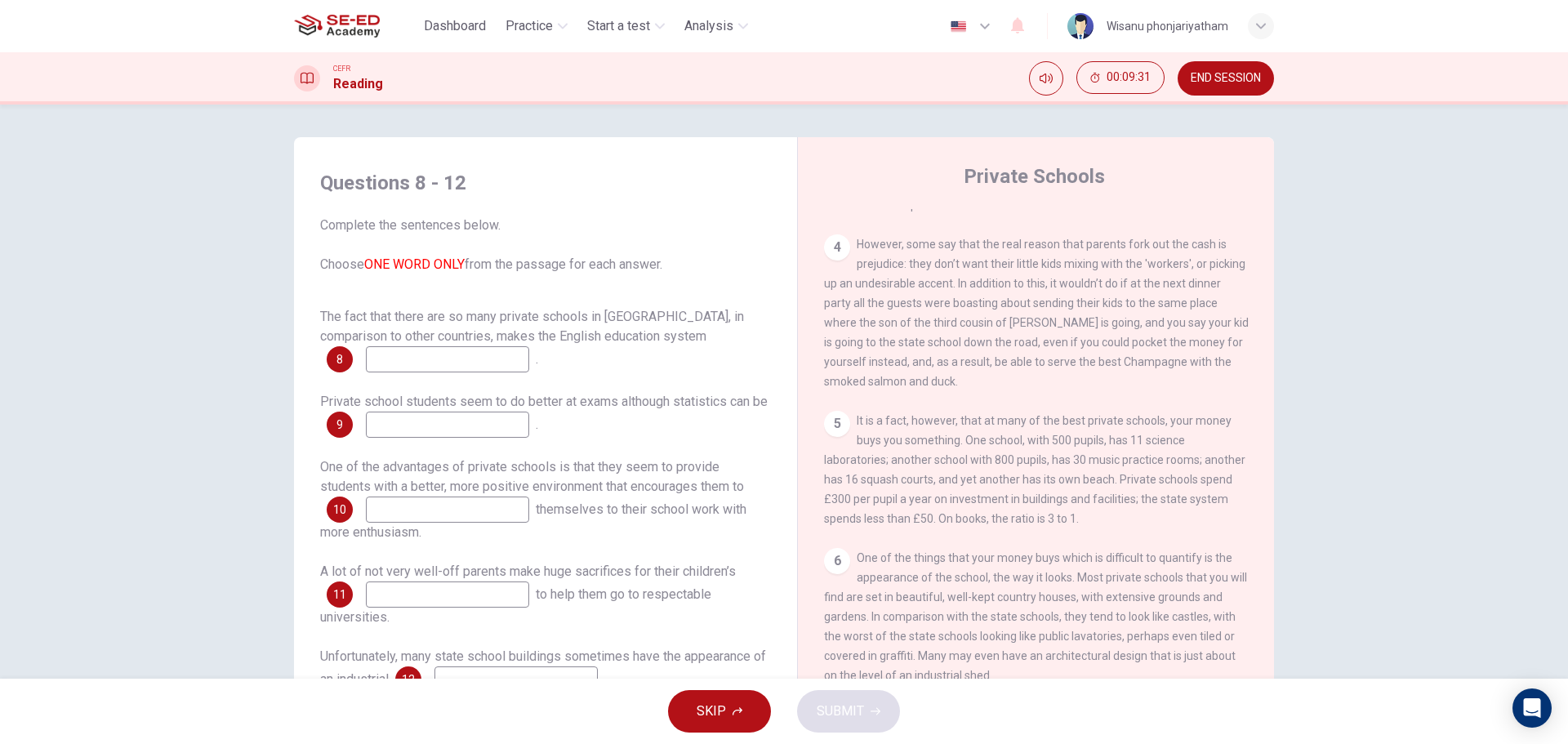
click at [427, 355] on input at bounding box center [447, 359] width 163 height 26
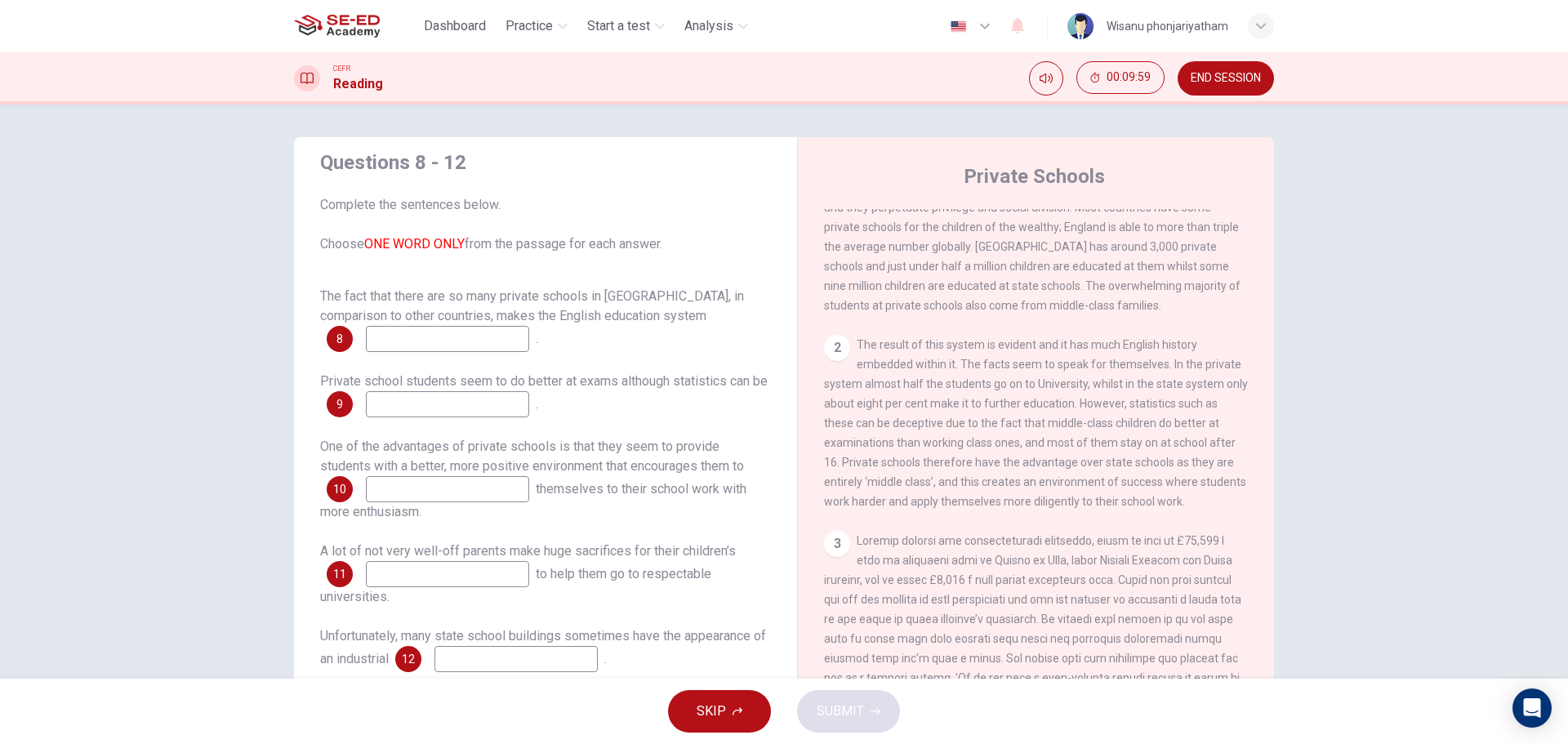
scroll to position [150, 0]
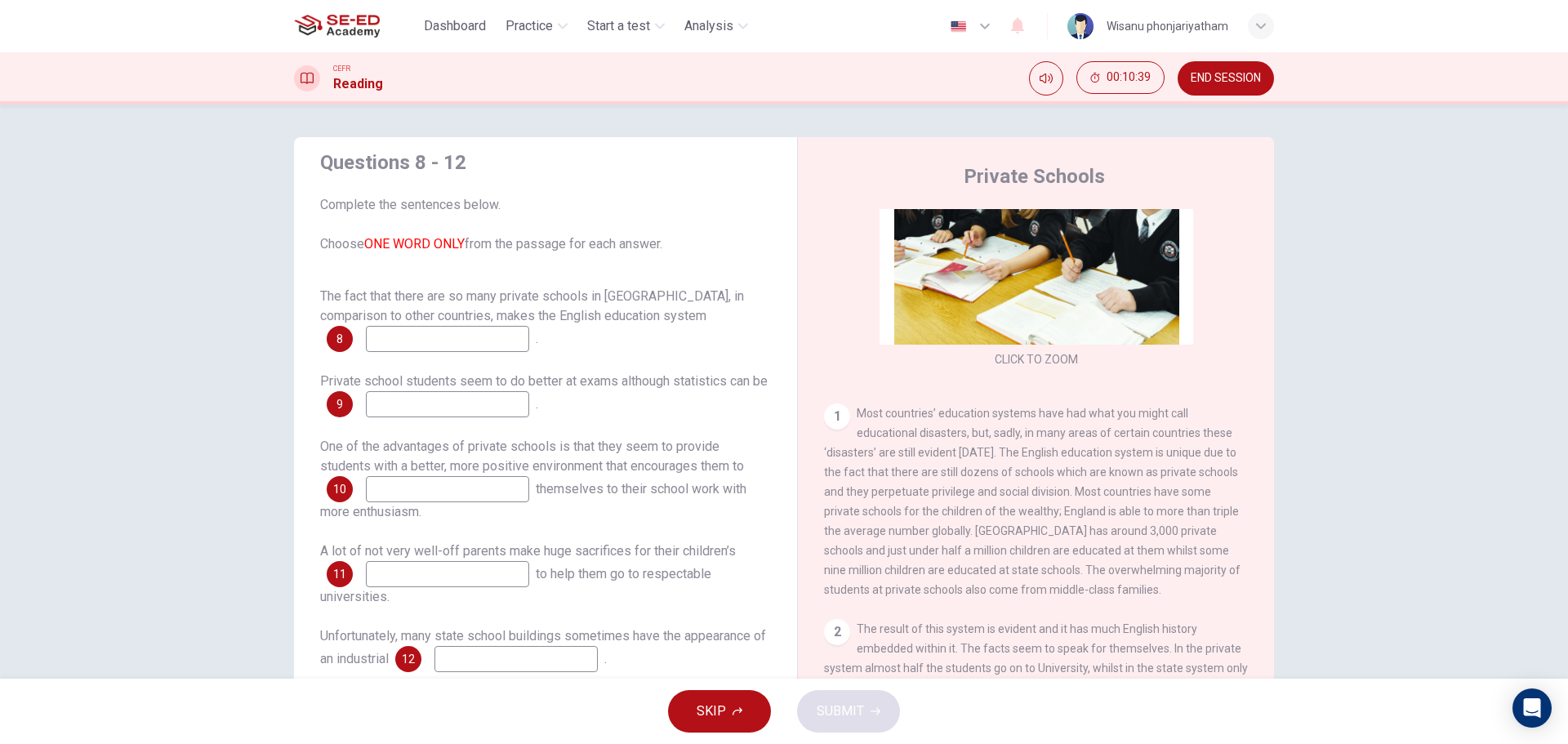
click at [431, 337] on input at bounding box center [447, 338] width 163 height 26
type input "1"
click at [448, 400] on input at bounding box center [447, 404] width 163 height 26
type input "2"
click at [453, 483] on input at bounding box center [447, 489] width 163 height 26
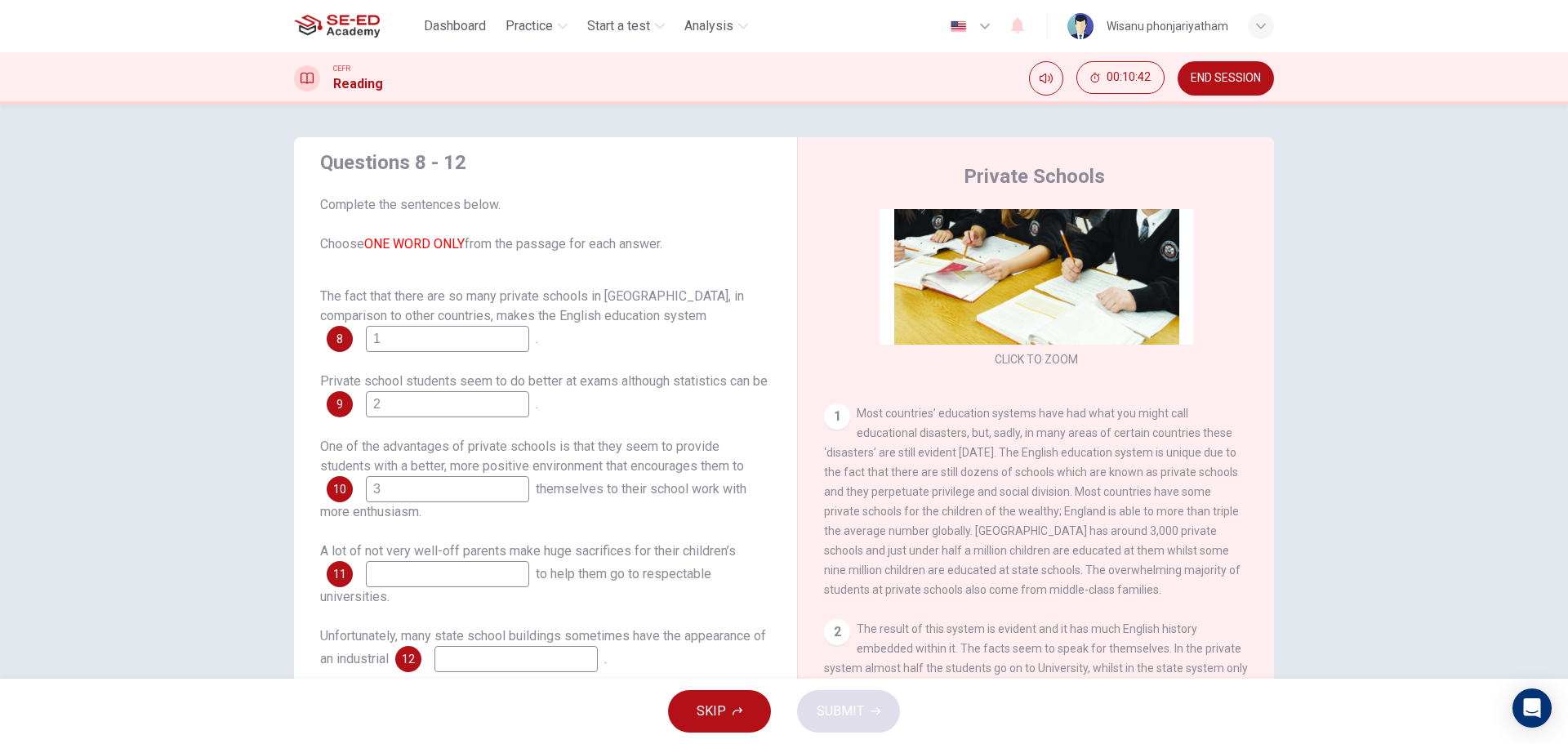
type input "3"
click at [430, 578] on input at bounding box center [447, 574] width 163 height 26
type input "4"
click at [533, 678] on div "Questions 8 - 12 Complete the sentences below. Choose ONE WORD ONLY from the pa…" at bounding box center [546, 410] width 477 height 555
click at [565, 650] on input at bounding box center [517, 658] width 163 height 26
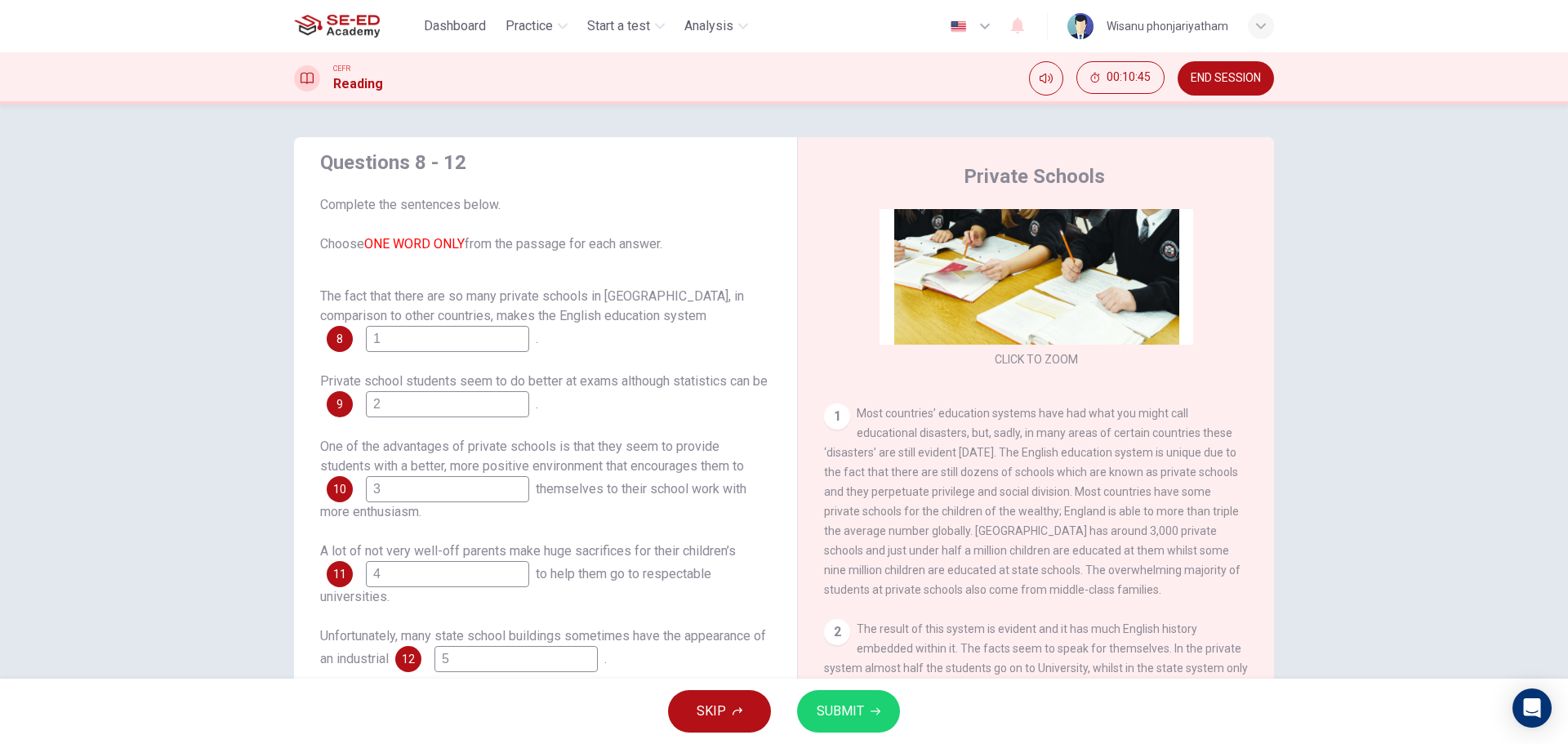
type input "5"
click at [853, 706] on span "SUBMIT" at bounding box center [840, 712] width 48 height 23
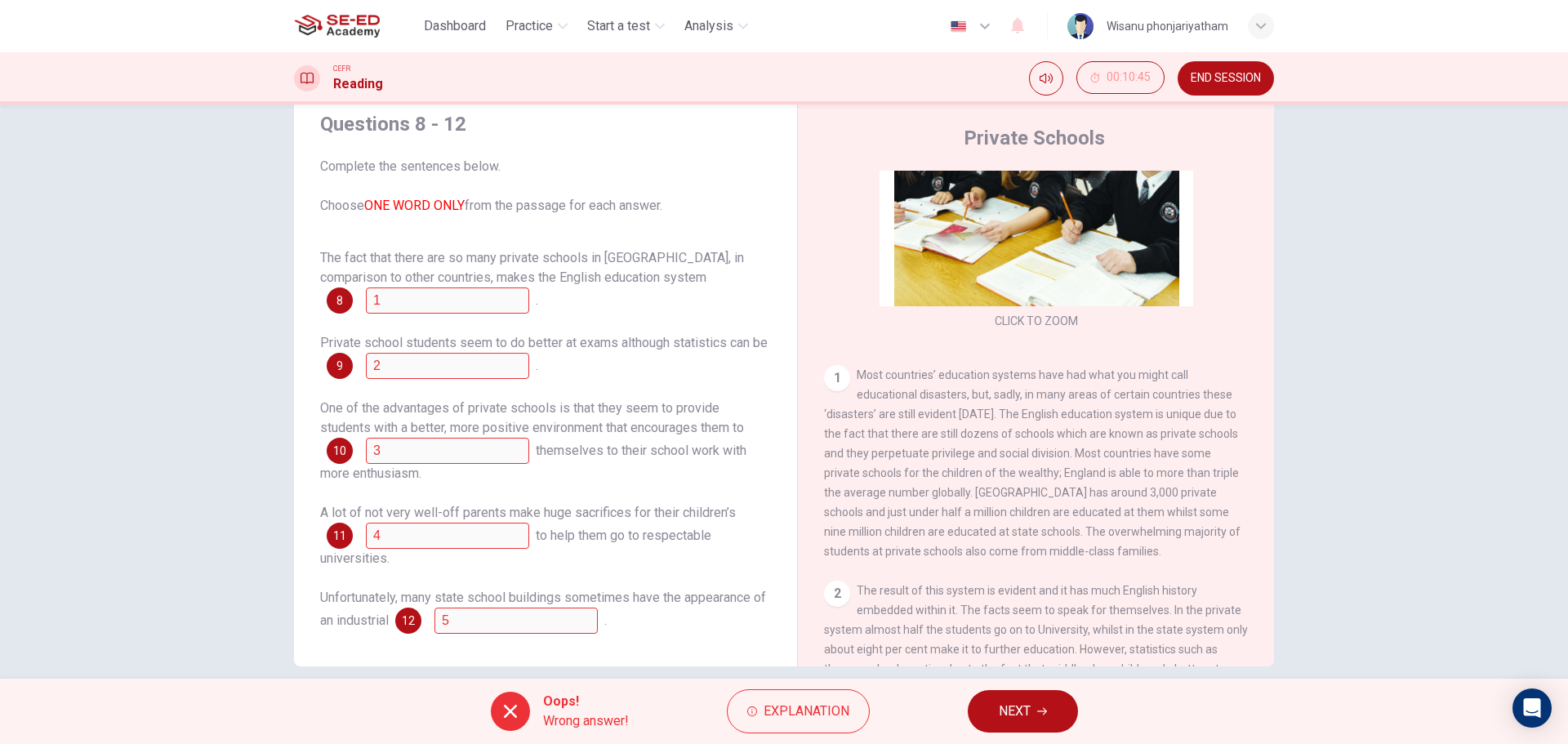
scroll to position [58, 0]
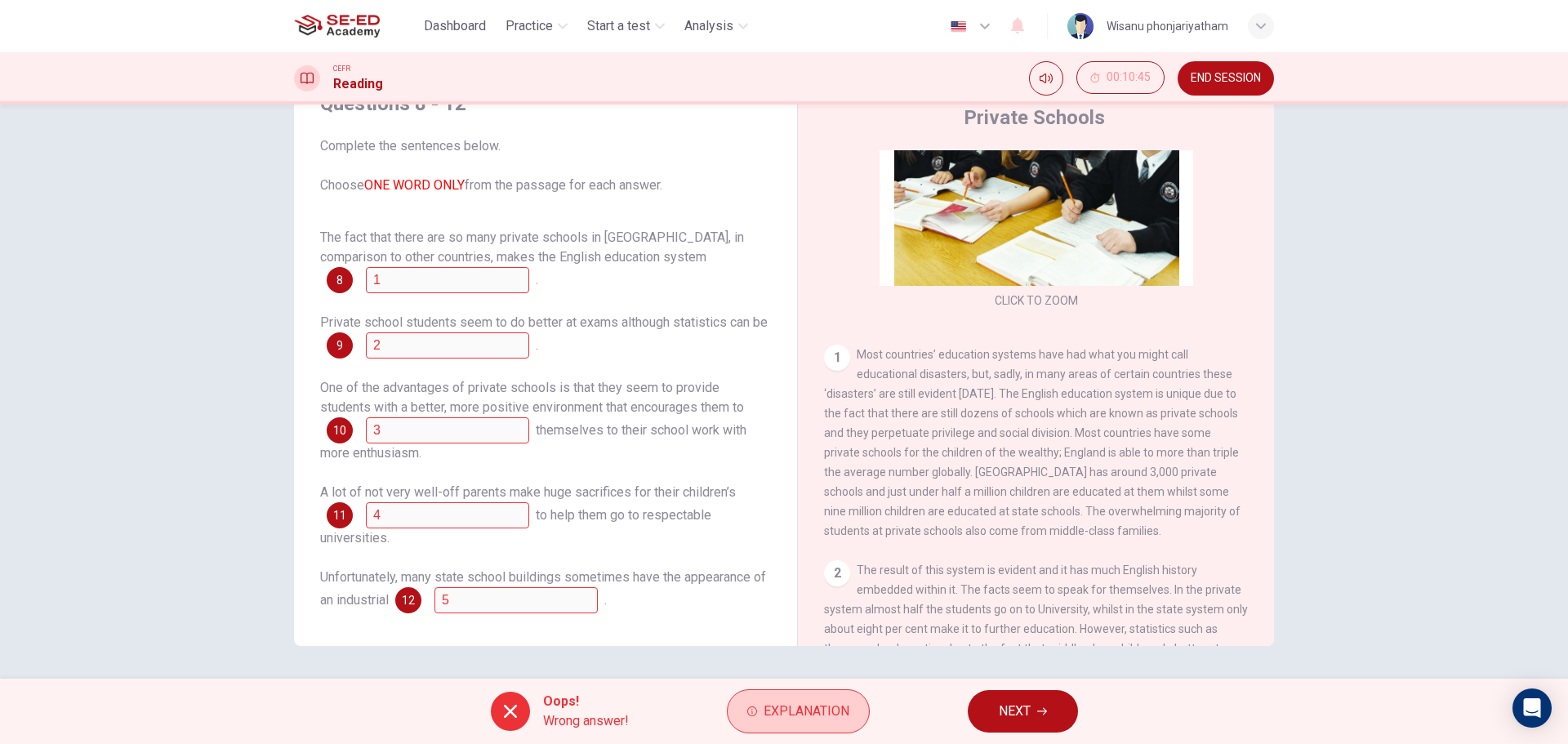
click at [787, 717] on span "Explanation" at bounding box center [806, 712] width 86 height 23
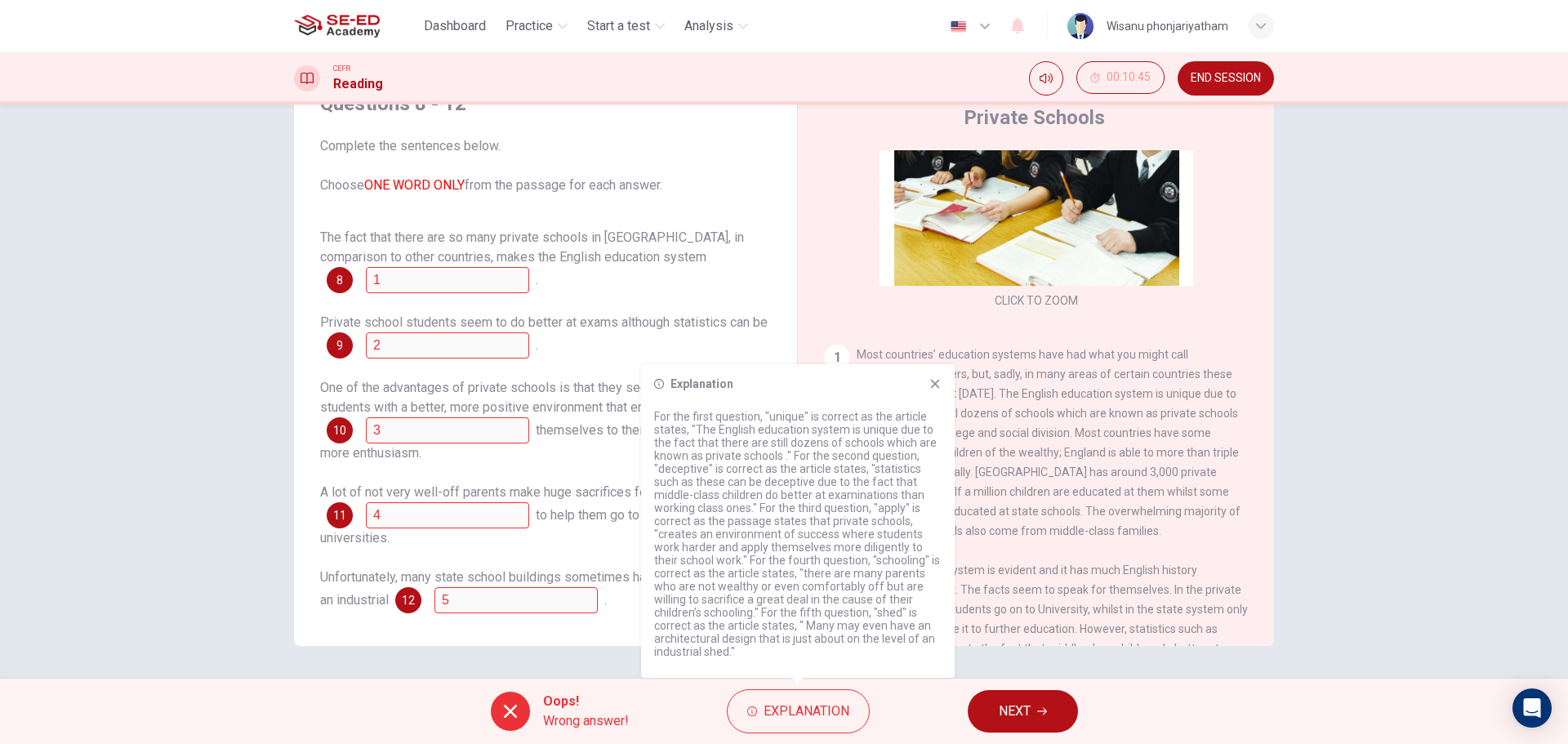
drag, startPoint x: 711, startPoint y: 432, endPoint x: 821, endPoint y: 441, distance: 110.4
click at [821, 441] on p "For the first question, "unique" is correct as the article states, "The English…" at bounding box center [799, 533] width 288 height 248
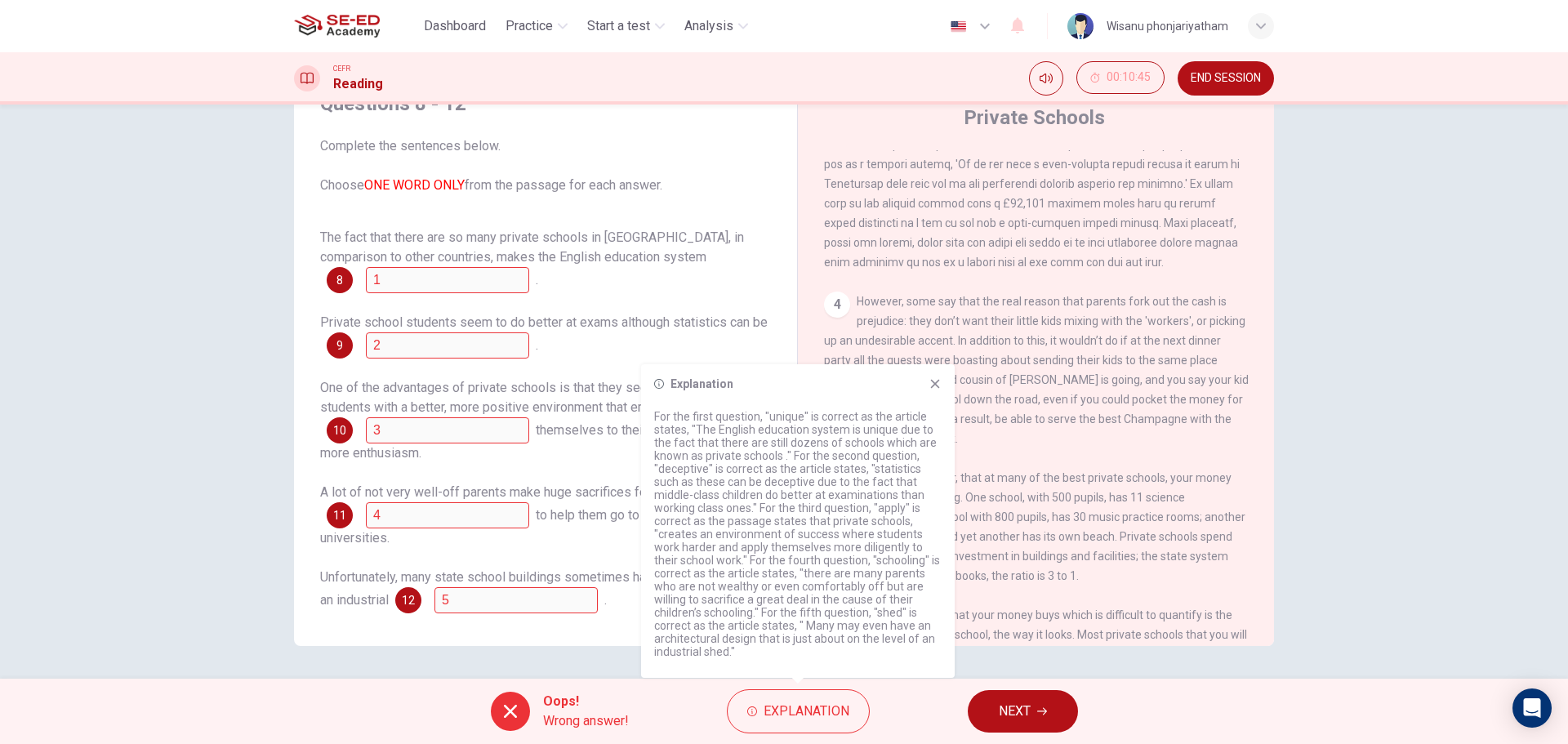
scroll to position [1047, 0]
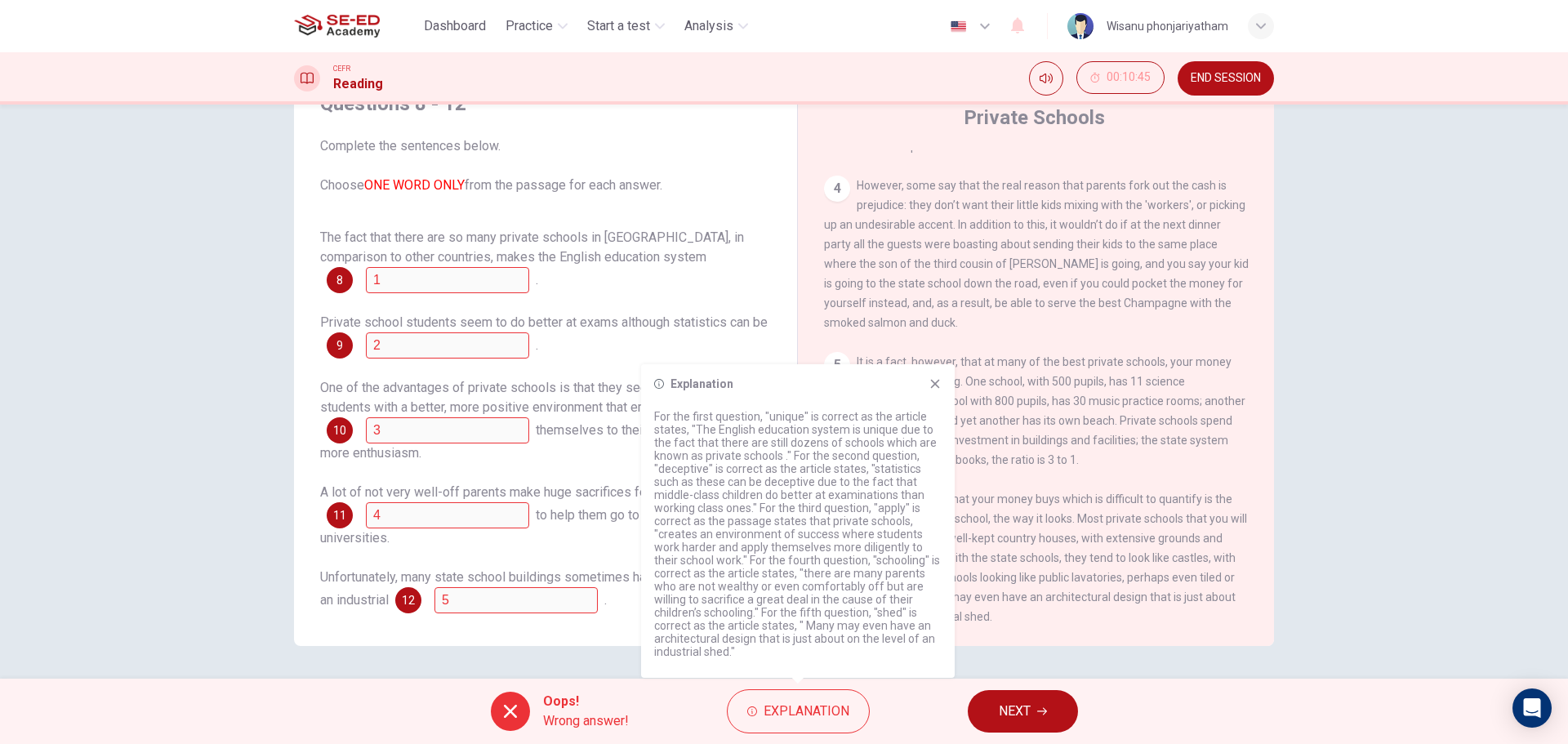
drag, startPoint x: 374, startPoint y: 186, endPoint x: 581, endPoint y: 187, distance: 207.0
click at [581, 187] on span "Complete the sentences below. Choose ONE WORD ONLY from the passage for each an…" at bounding box center [545, 165] width 450 height 58
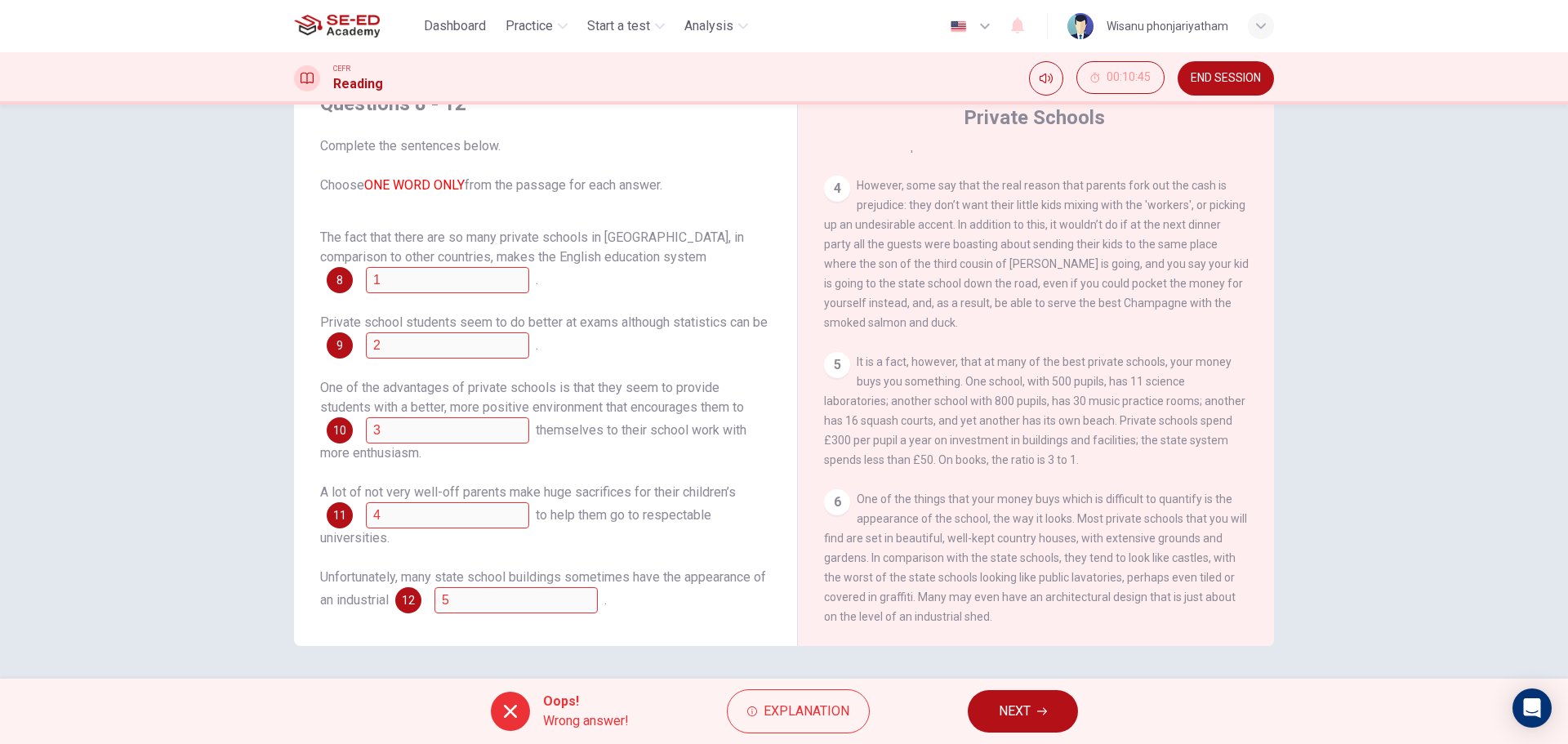
click at [354, 79] on h1 "Reading" at bounding box center [358, 84] width 50 height 19
click at [802, 708] on span "Explanation" at bounding box center [806, 712] width 86 height 23
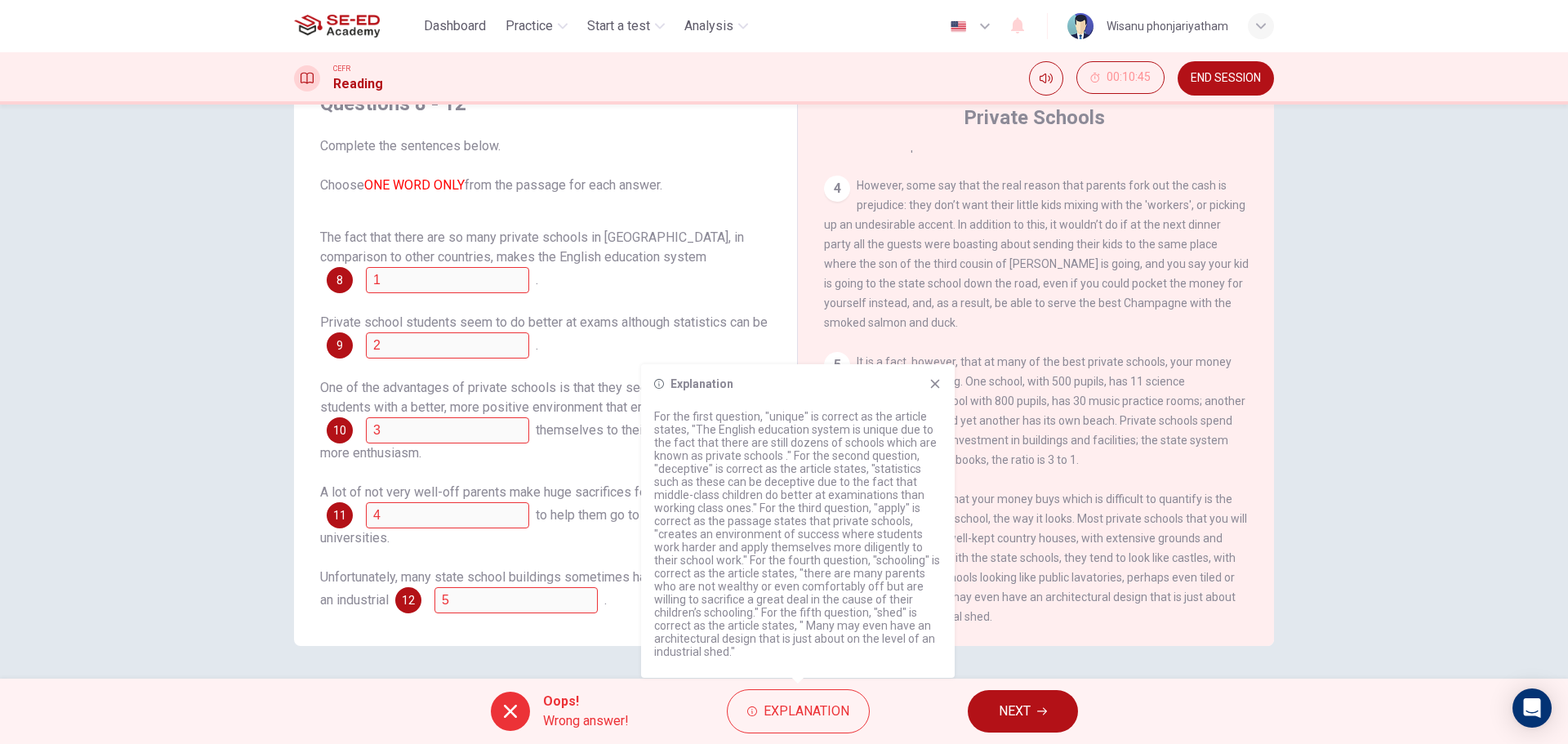
drag, startPoint x: 795, startPoint y: 614, endPoint x: 853, endPoint y: 647, distance: 66.7
click at [867, 645] on p "For the first question, "unique" is correct as the article states, "The English…" at bounding box center [799, 533] width 288 height 248
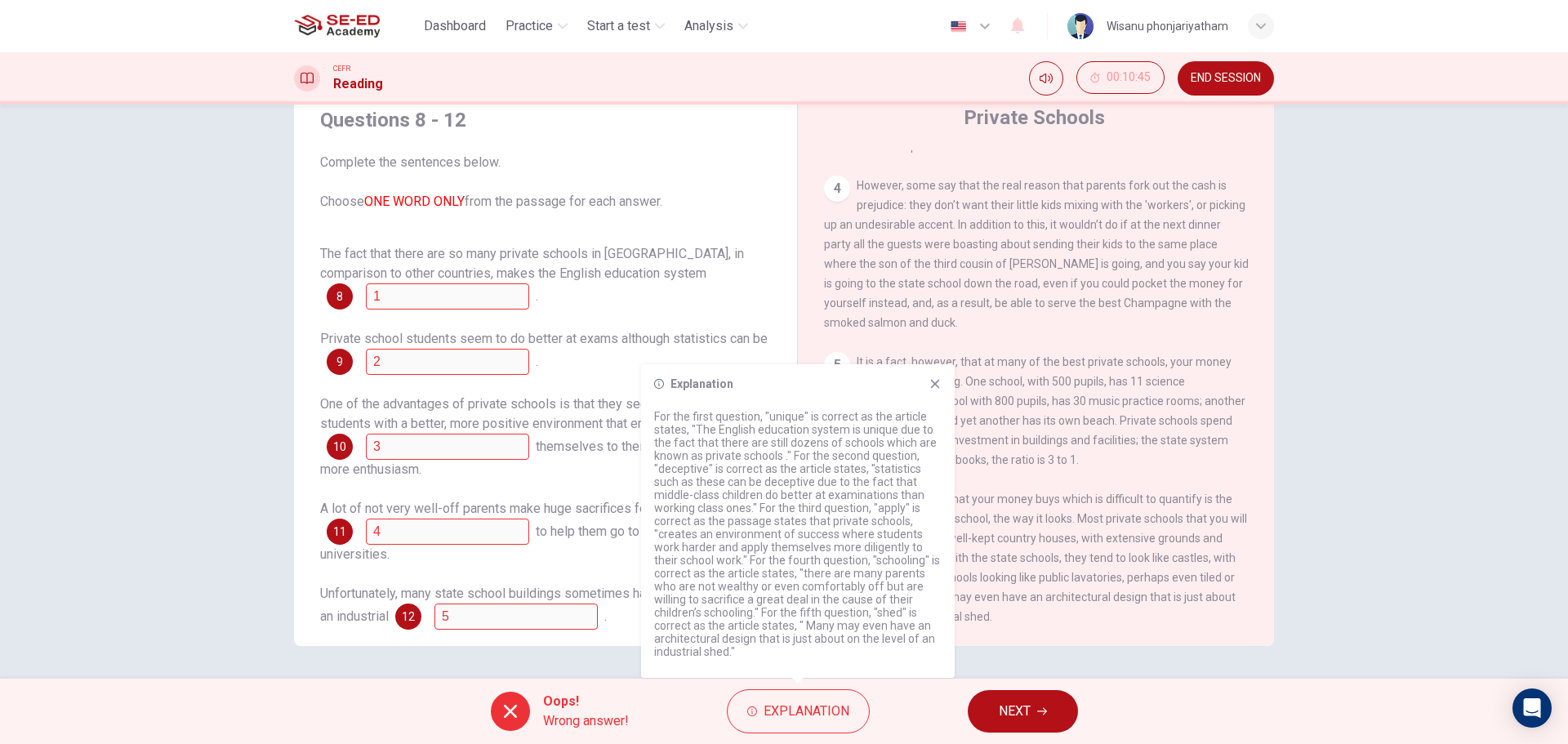
scroll to position [0, 0]
click at [939, 385] on icon at bounding box center [935, 383] width 13 height 13
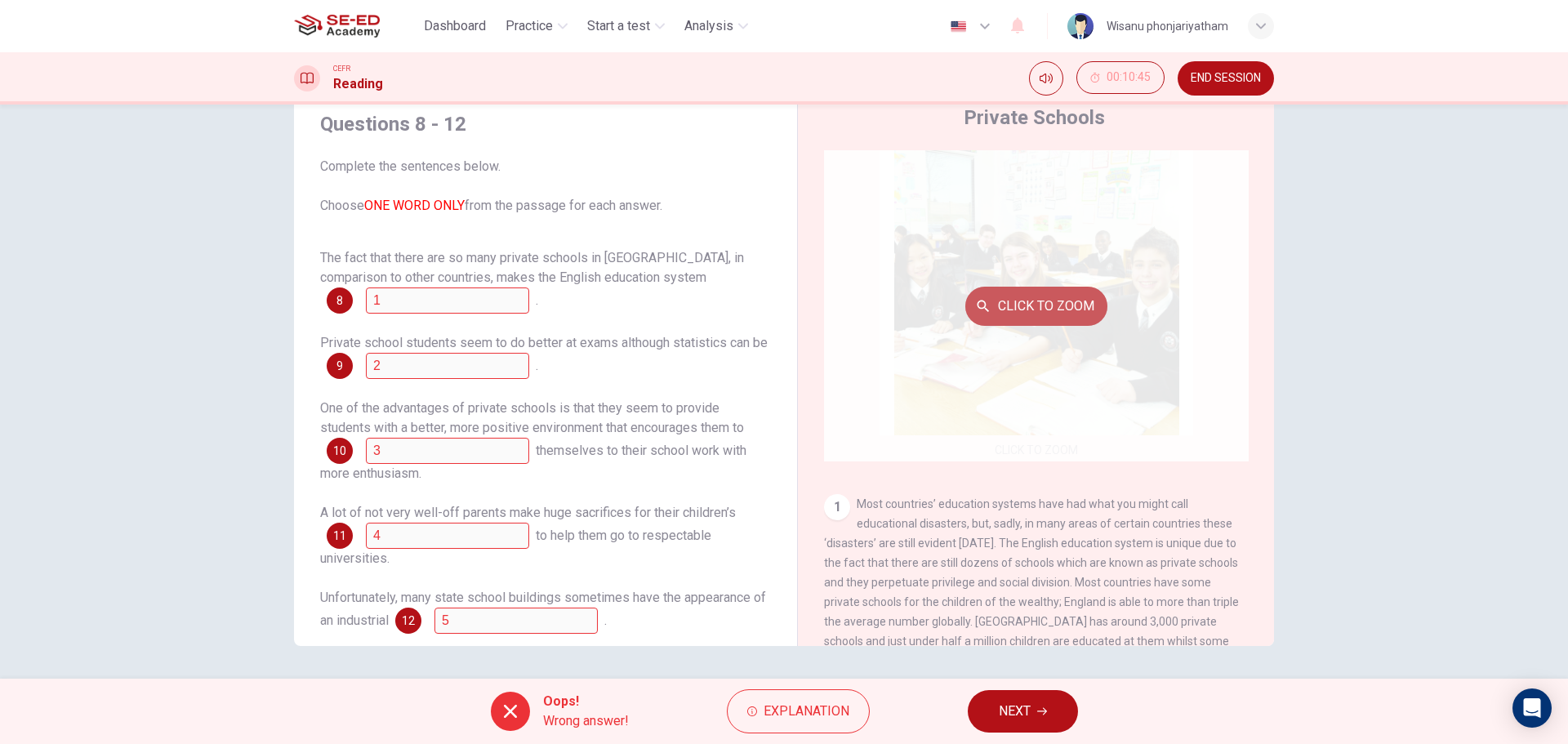
click at [1012, 301] on button "Click to Zoom" at bounding box center [1036, 306] width 142 height 39
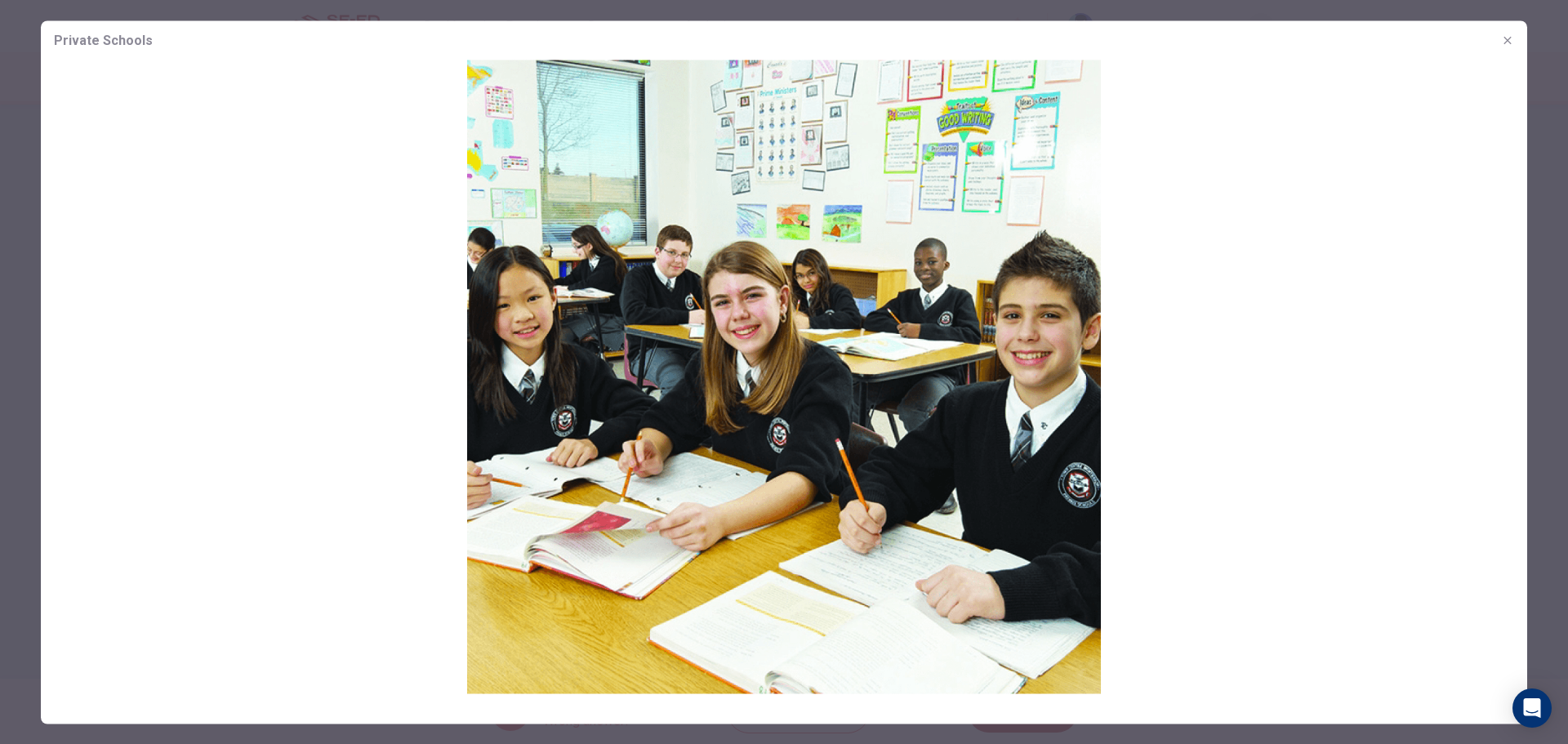
click at [99, 39] on span "Private Schools" at bounding box center [103, 40] width 99 height 19
click at [1513, 33] on button "button" at bounding box center [1508, 40] width 26 height 26
